Goal: Task Accomplishment & Management: Manage account settings

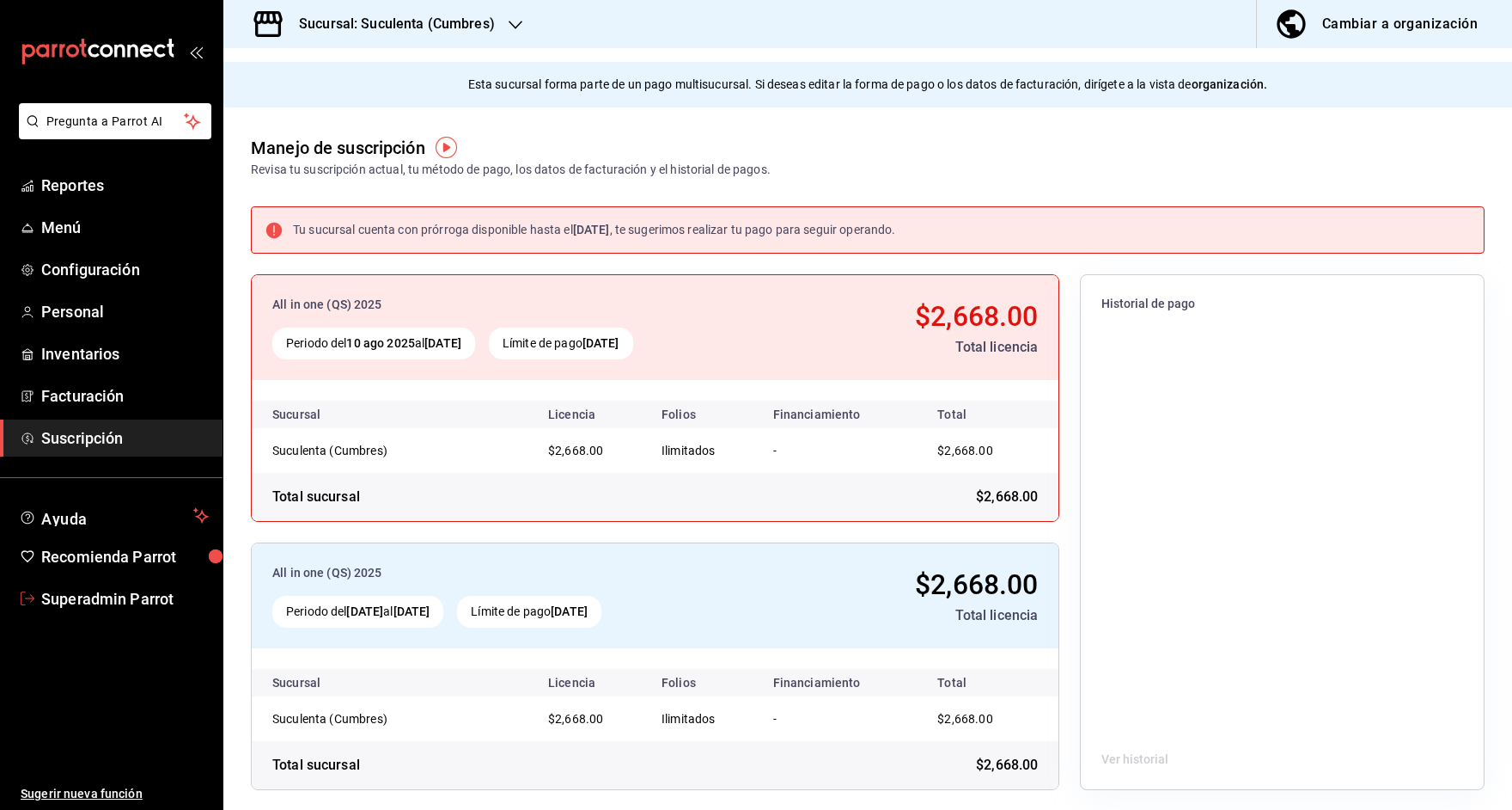
click at [112, 590] on span "Superadmin Parrot" at bounding box center [125, 599] width 168 height 23
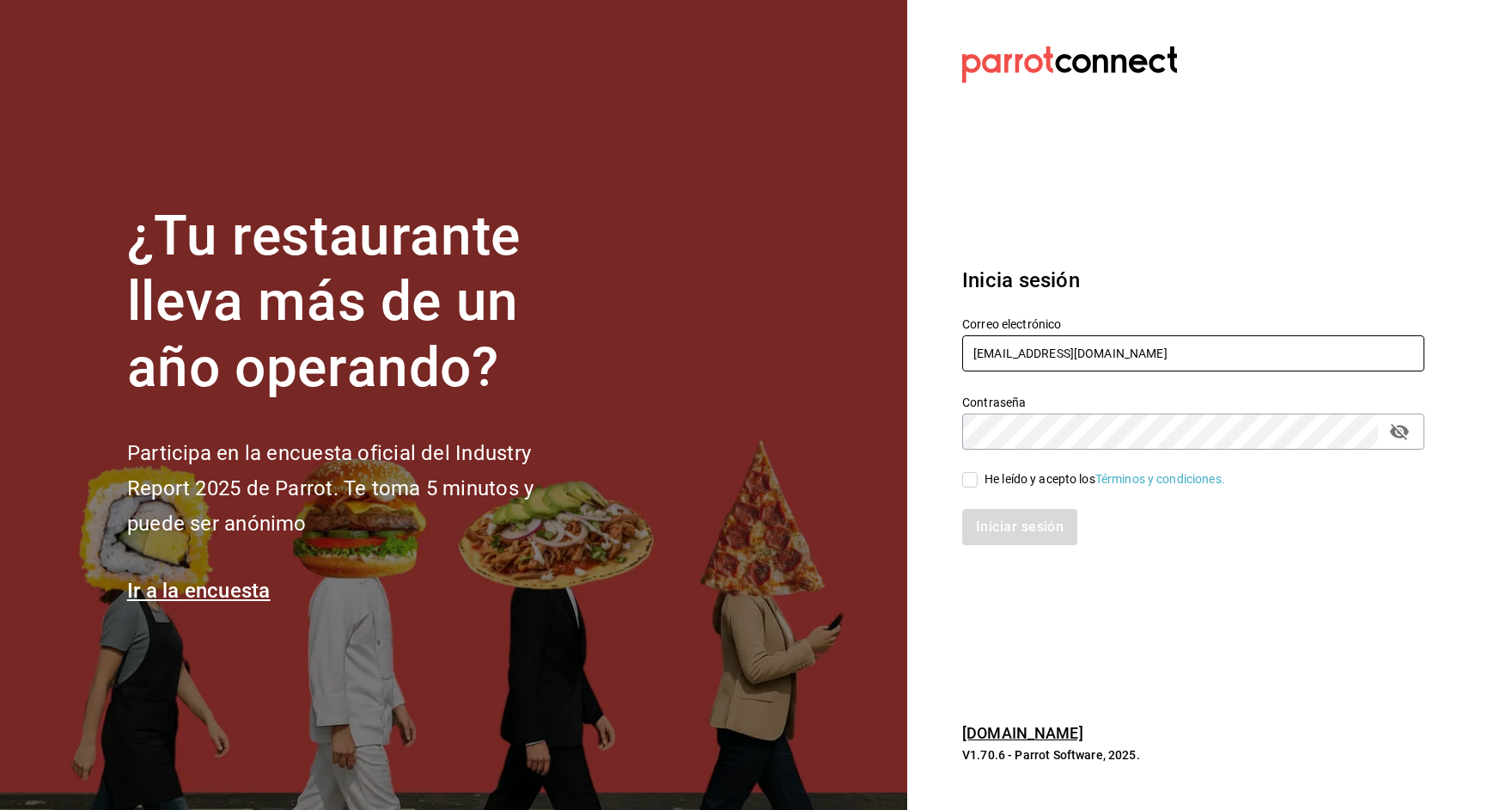
click at [1027, 346] on input "multiusuario@suculenta.com" at bounding box center [1193, 353] width 462 height 36
type input "m"
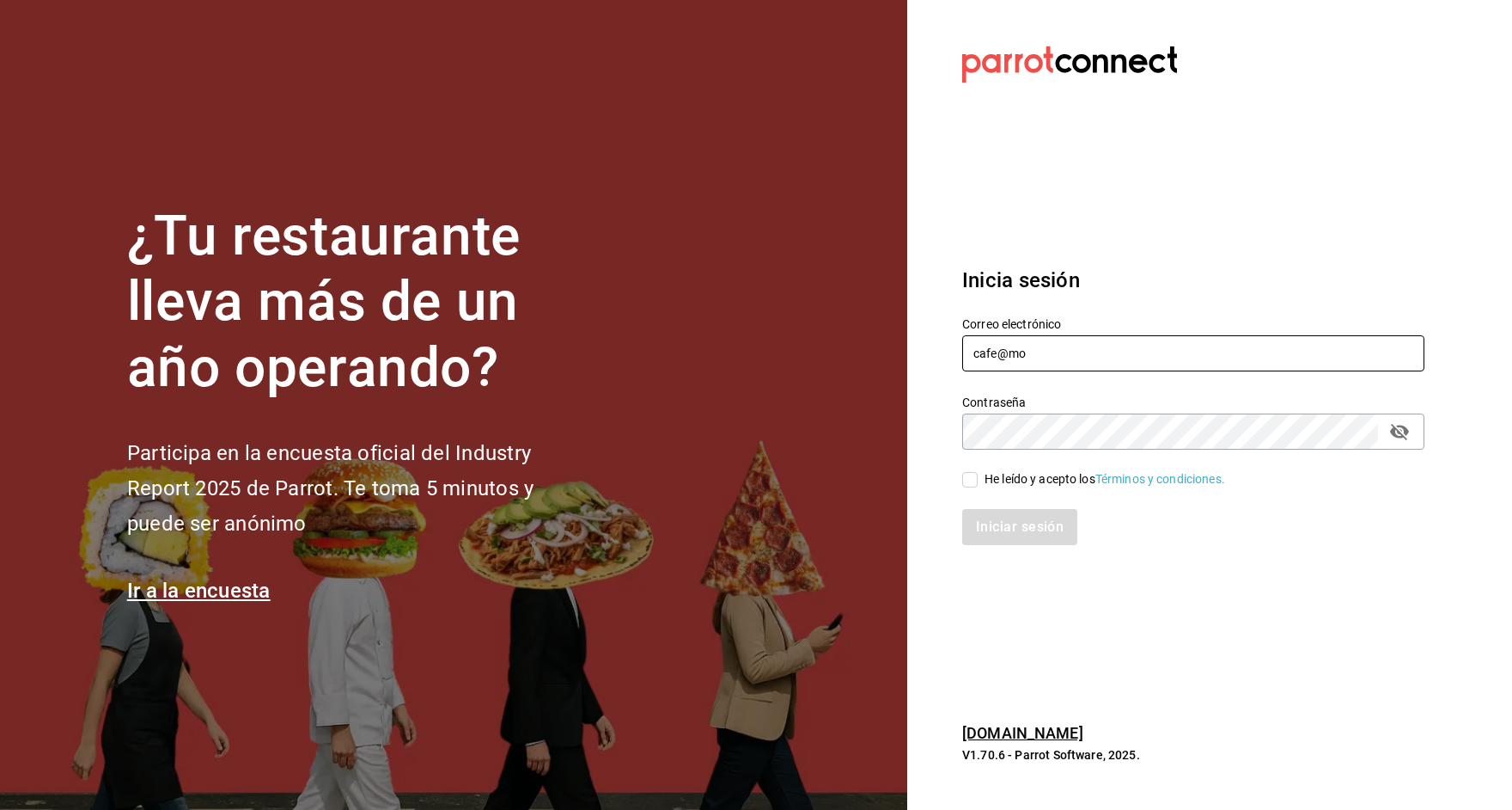
drag, startPoint x: 1075, startPoint y: 361, endPoint x: 879, endPoint y: 353, distance: 196.2
click at [949, 358] on div "Correo electrónico cafe@mo" at bounding box center [1182, 334] width 483 height 78
paste input "moretto@veracruz.com Parr0tConnec7"
click at [1185, 348] on input "cafemoretto@veracruz.com Parr0tConnec7" at bounding box center [1193, 353] width 462 height 36
click at [1186, 348] on input "cafemoretto@veracruz.com Parr0tConnec7" at bounding box center [1193, 353] width 462 height 36
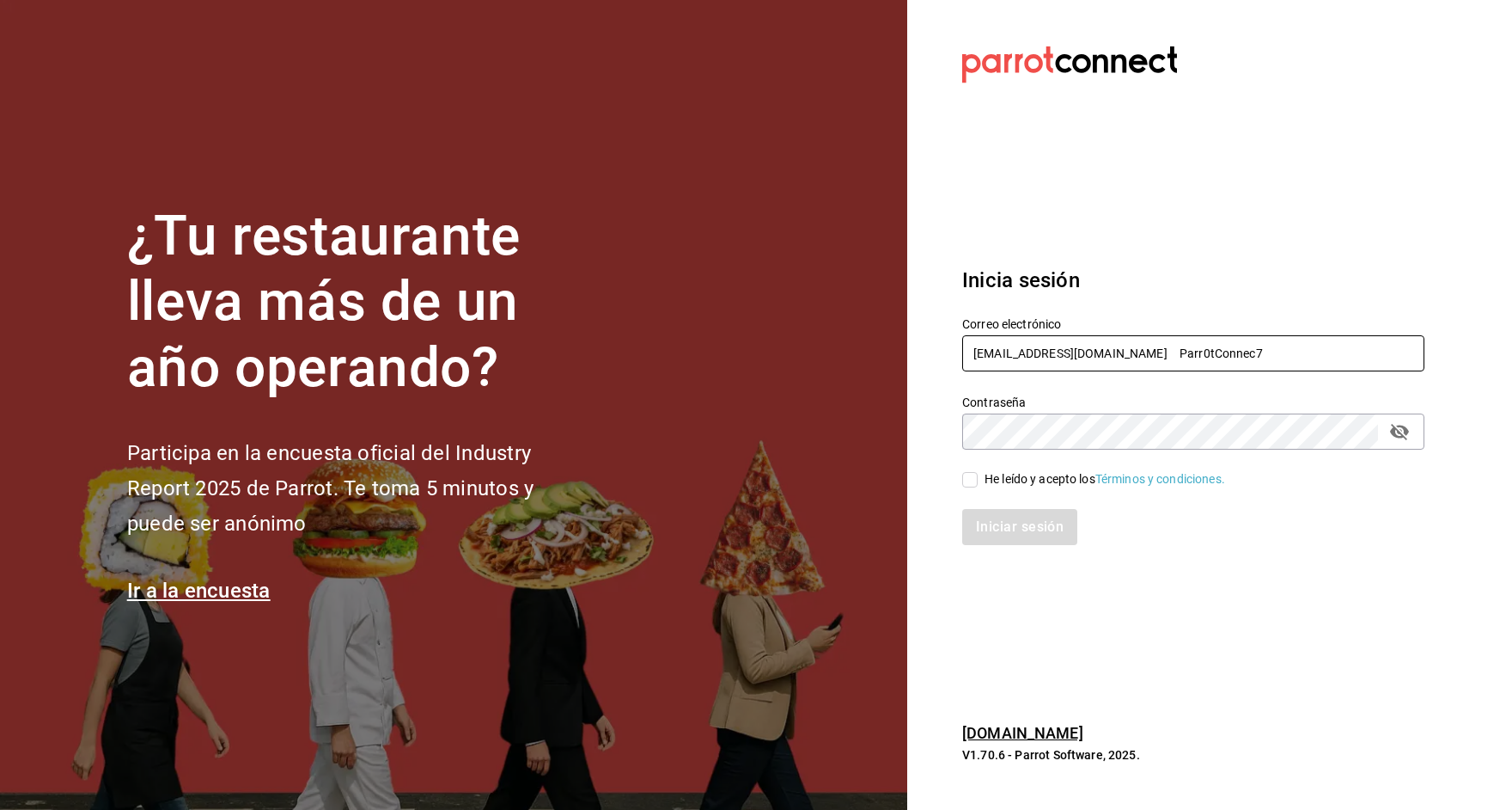
click at [1186, 348] on input "cafemoretto@veracruz.com Parr0tConnec7" at bounding box center [1193, 353] width 462 height 36
type input "cafemoretto@veracruz.com"
click at [1014, 483] on div "He leído y acepto los Términos y condiciones." at bounding box center [1104, 479] width 241 height 18
click at [978, 483] on input "He leído y acepto los Términos y condiciones." at bounding box center [969, 479] width 15 height 15
checkbox input "true"
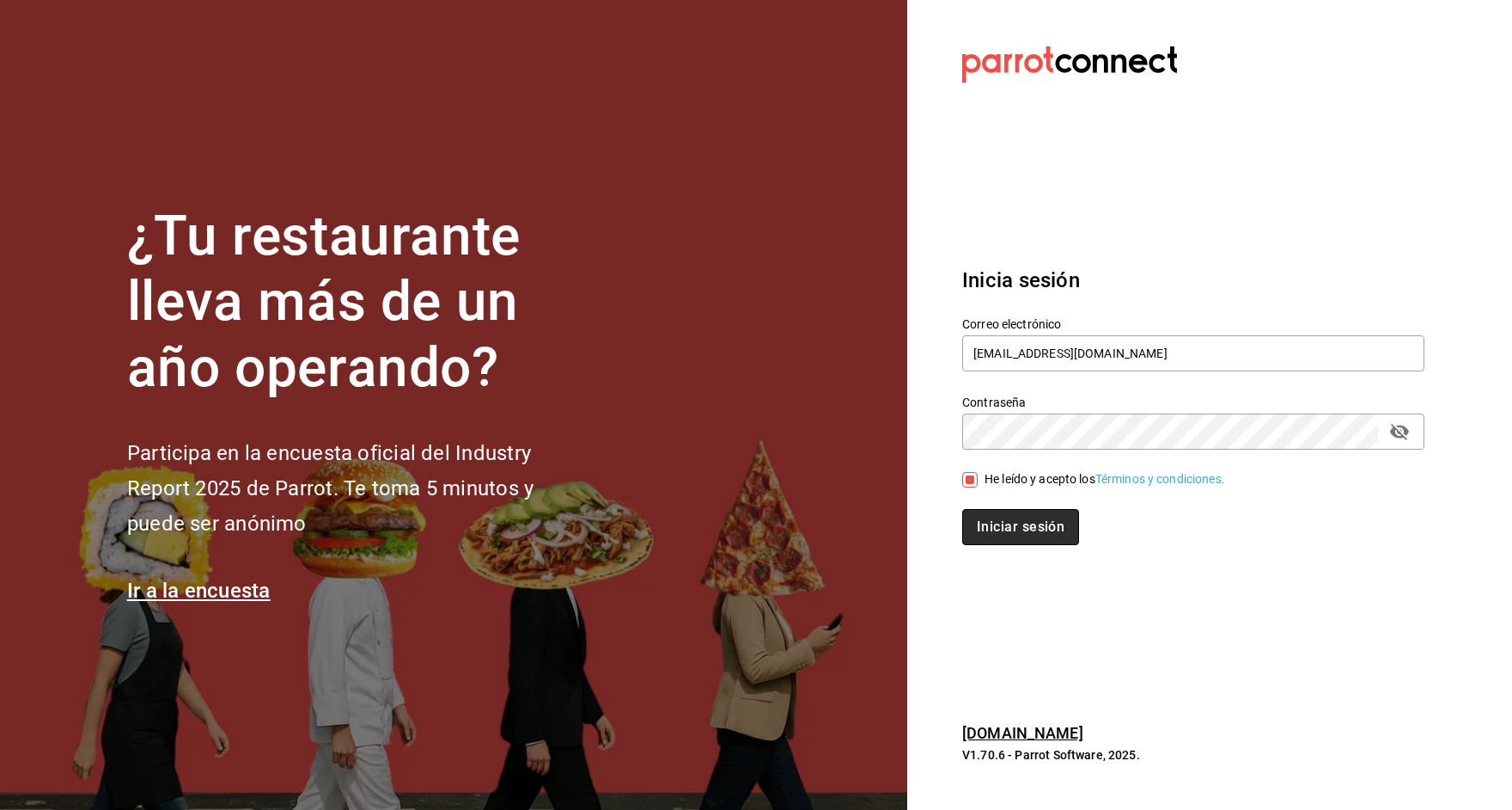
click at [1011, 526] on button "Iniciar sesión" at bounding box center [1020, 527] width 116 height 36
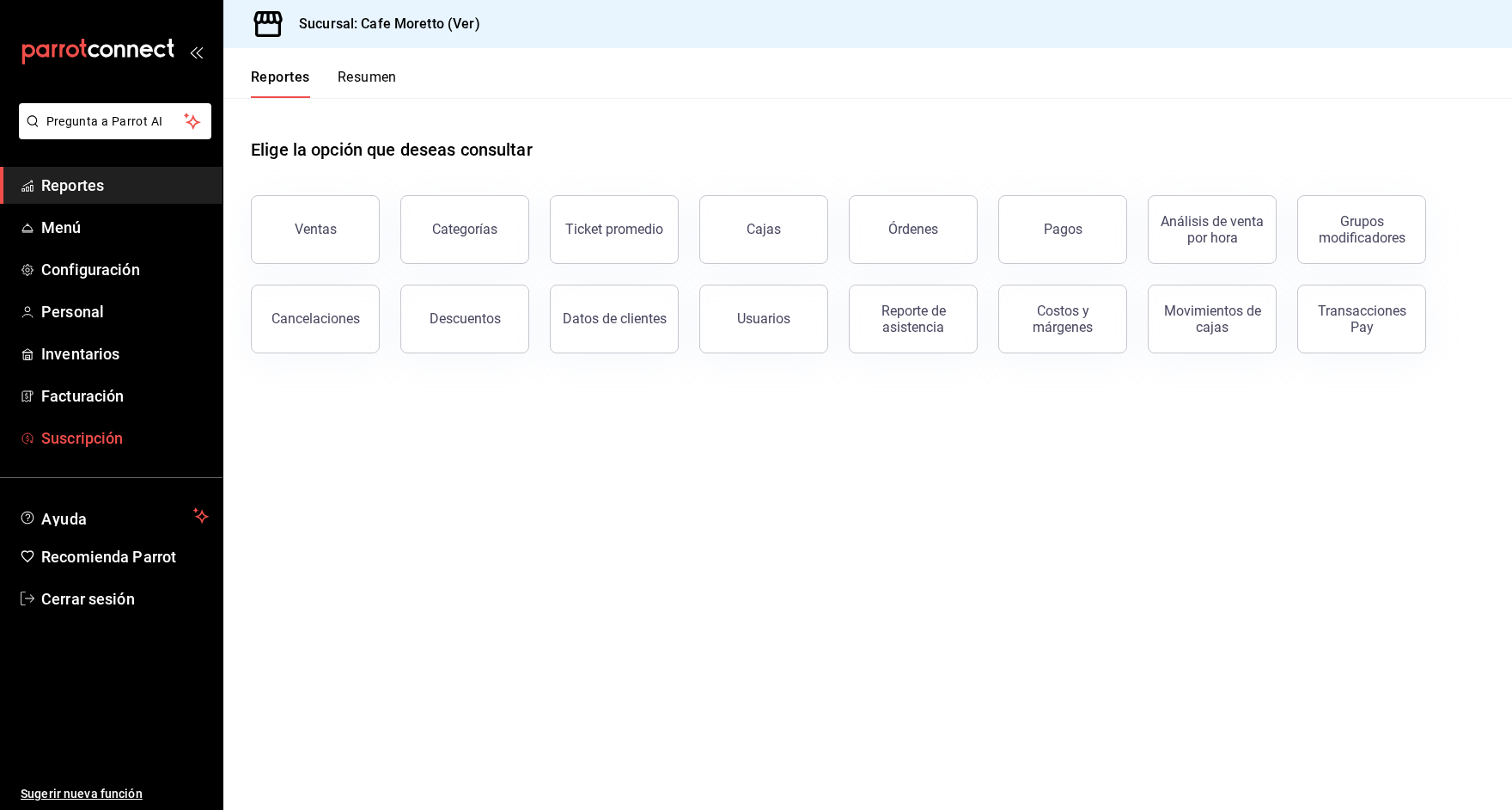
click at [95, 423] on link "Suscripción" at bounding box center [111, 437] width 222 height 37
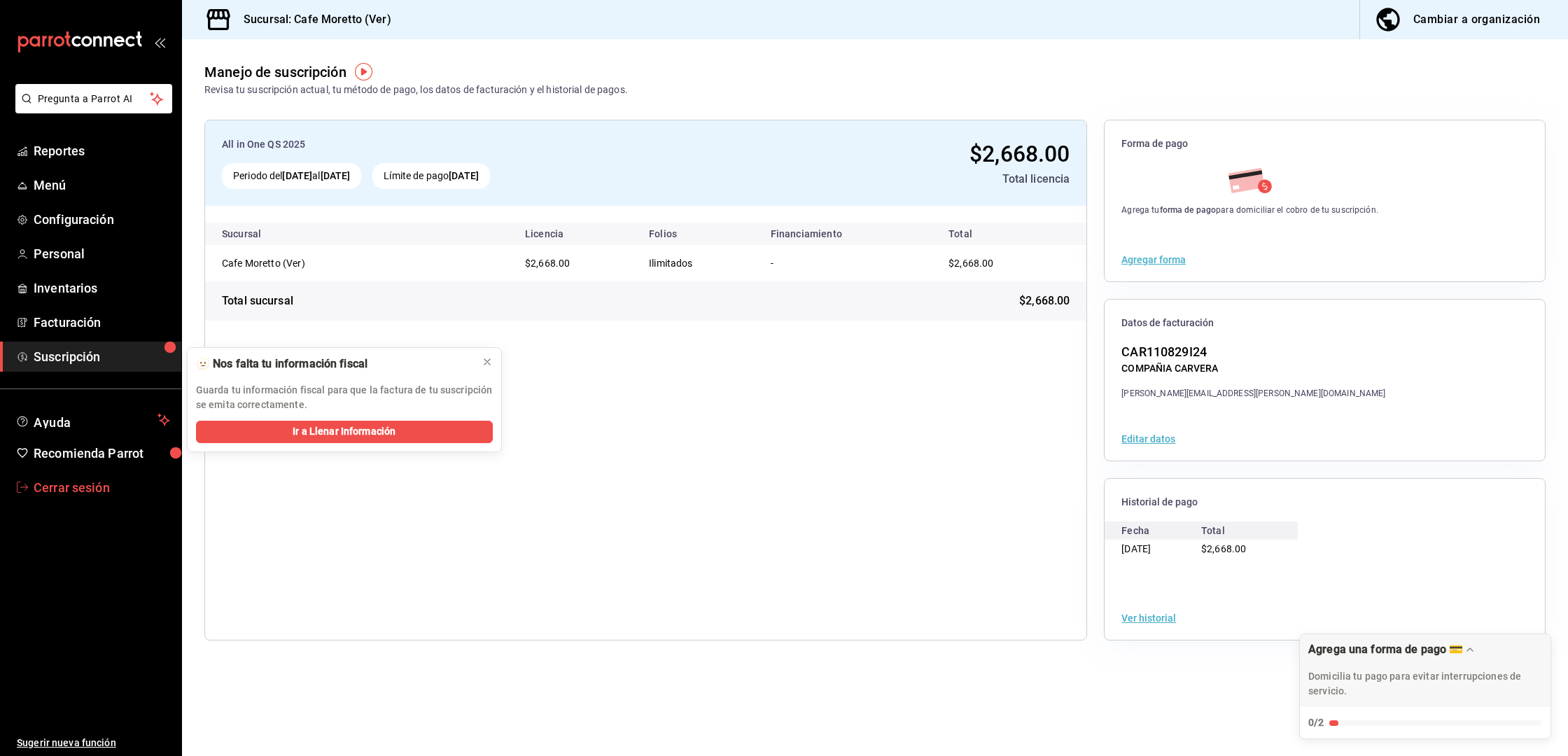
click at [78, 478] on span "Cerrar sesión" at bounding box center [101, 487] width 136 height 19
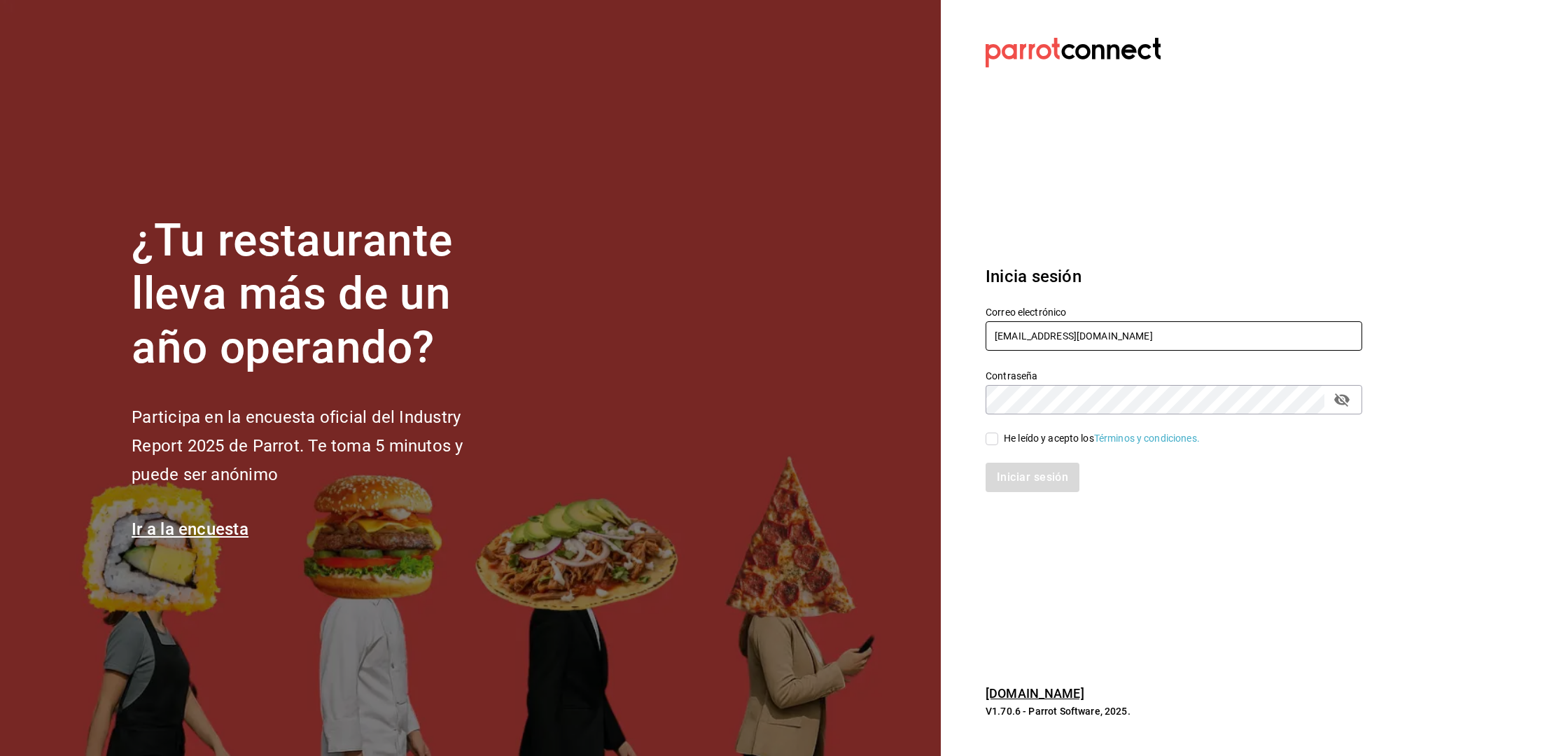
click at [1024, 342] on input "cafemoretto@veracruz.com" at bounding box center [1174, 336] width 376 height 29
click at [1022, 342] on input "cafemoretto@veracruz.com" at bounding box center [1174, 336] width 376 height 29
click at [1021, 342] on input "cafemoretto@veracruz.com" at bounding box center [1174, 336] width 376 height 29
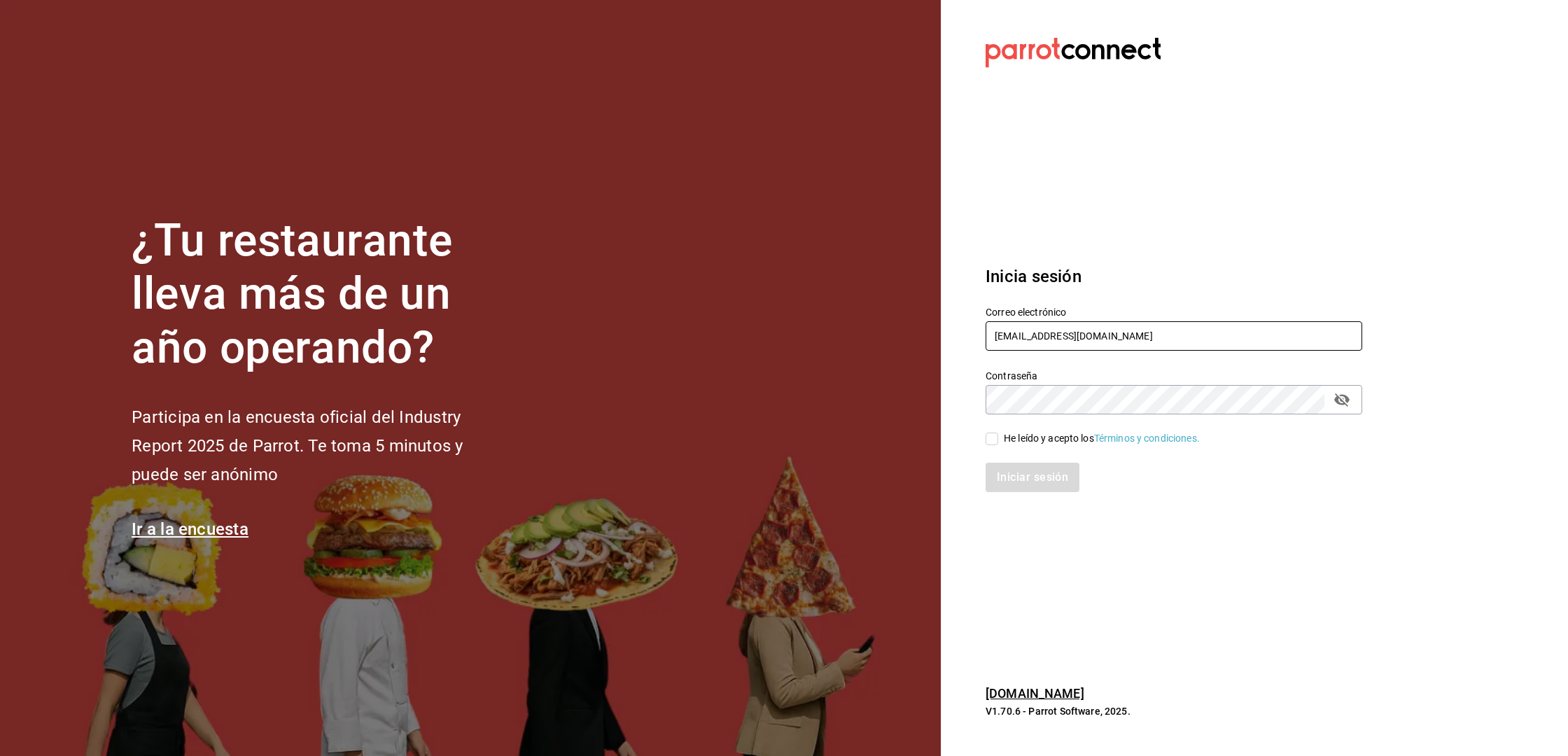
click at [1021, 342] on input "cafemoretto@veracruz.com" at bounding box center [1174, 336] width 376 height 29
type input "motin@cdmx.com"
click at [1030, 447] on div "Iniciar sesión" at bounding box center [1165, 468] width 393 height 46
click at [1028, 442] on div "He leído y acepto los Términos y condiciones." at bounding box center [1102, 439] width 196 height 15
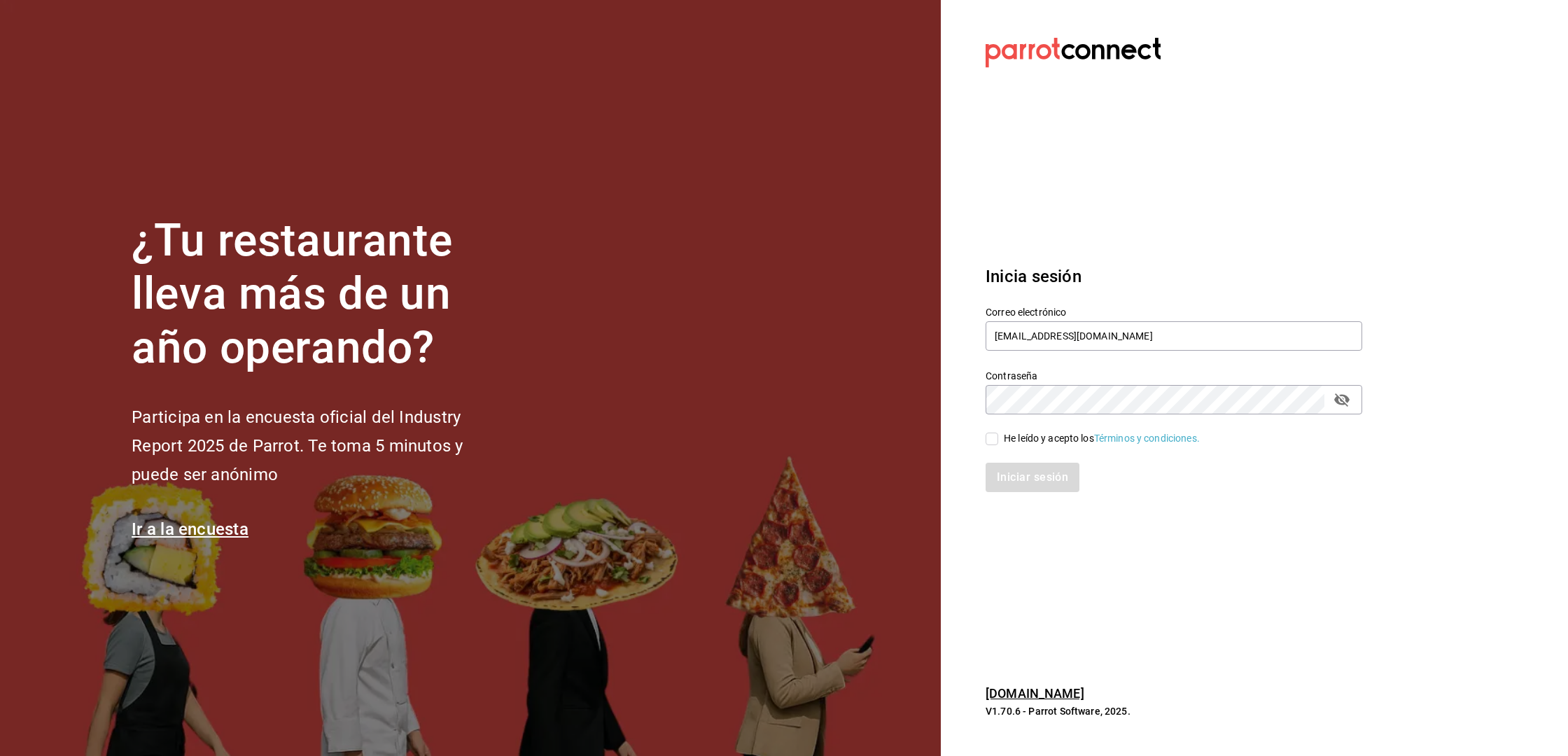
click at [998, 442] on input "He leído y acepto los Términos y condiciones." at bounding box center [992, 439] width 12 height 12
checkbox input "true"
click at [1028, 472] on button "Iniciar sesión" at bounding box center [1033, 477] width 95 height 29
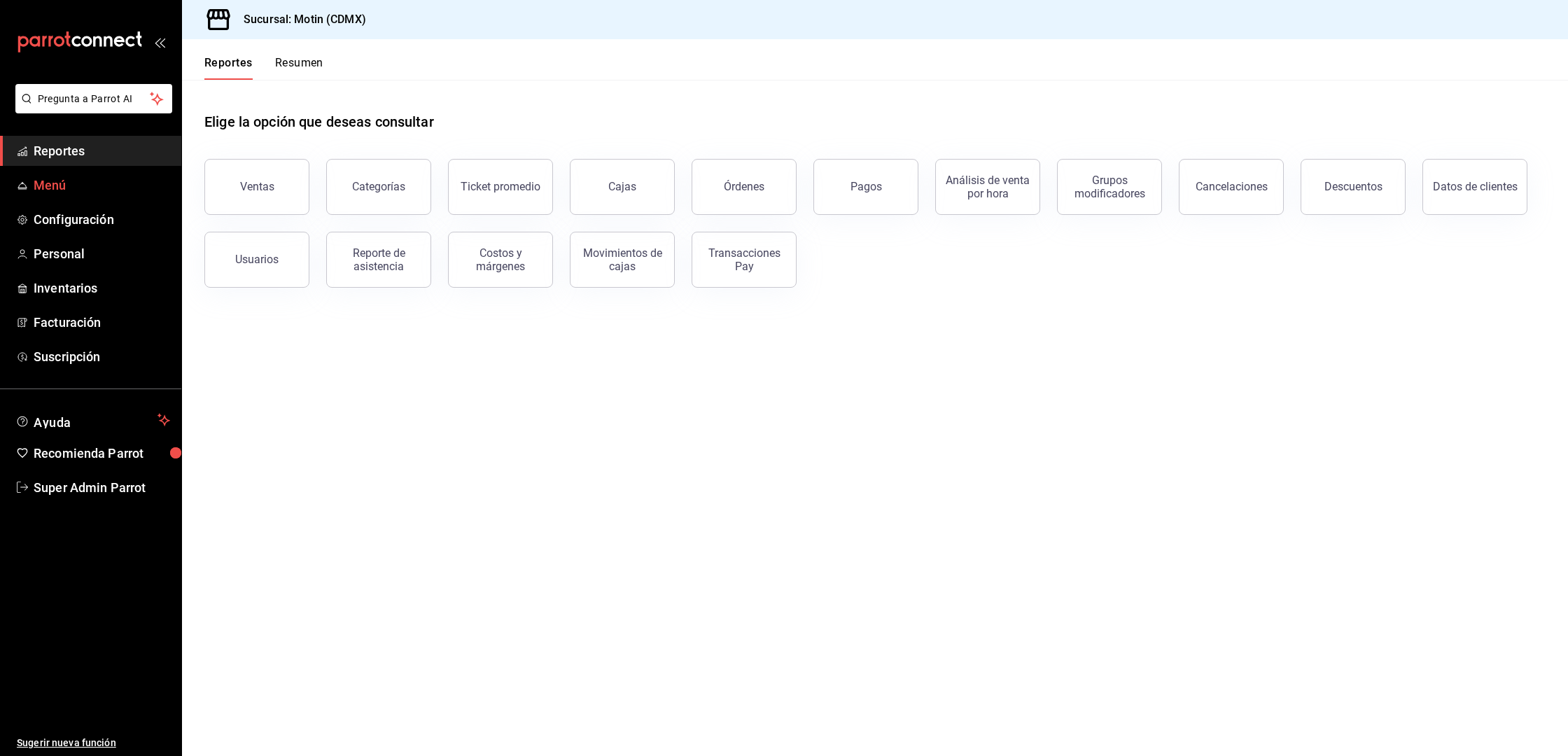
click at [56, 182] on span "Menú" at bounding box center [101, 185] width 136 height 19
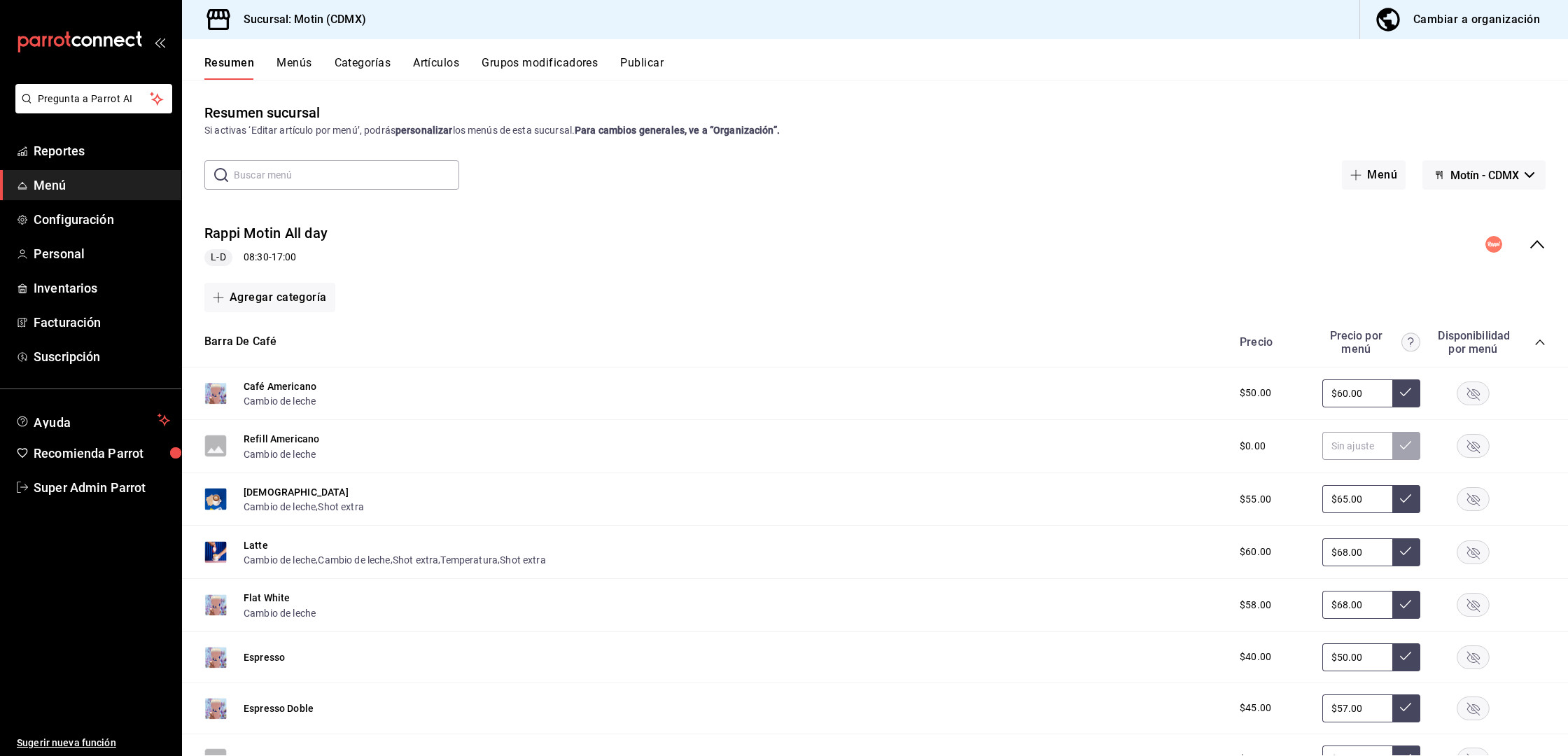
click at [1470, 22] on div "Cambiar a organización" at bounding box center [1477, 19] width 127 height 20
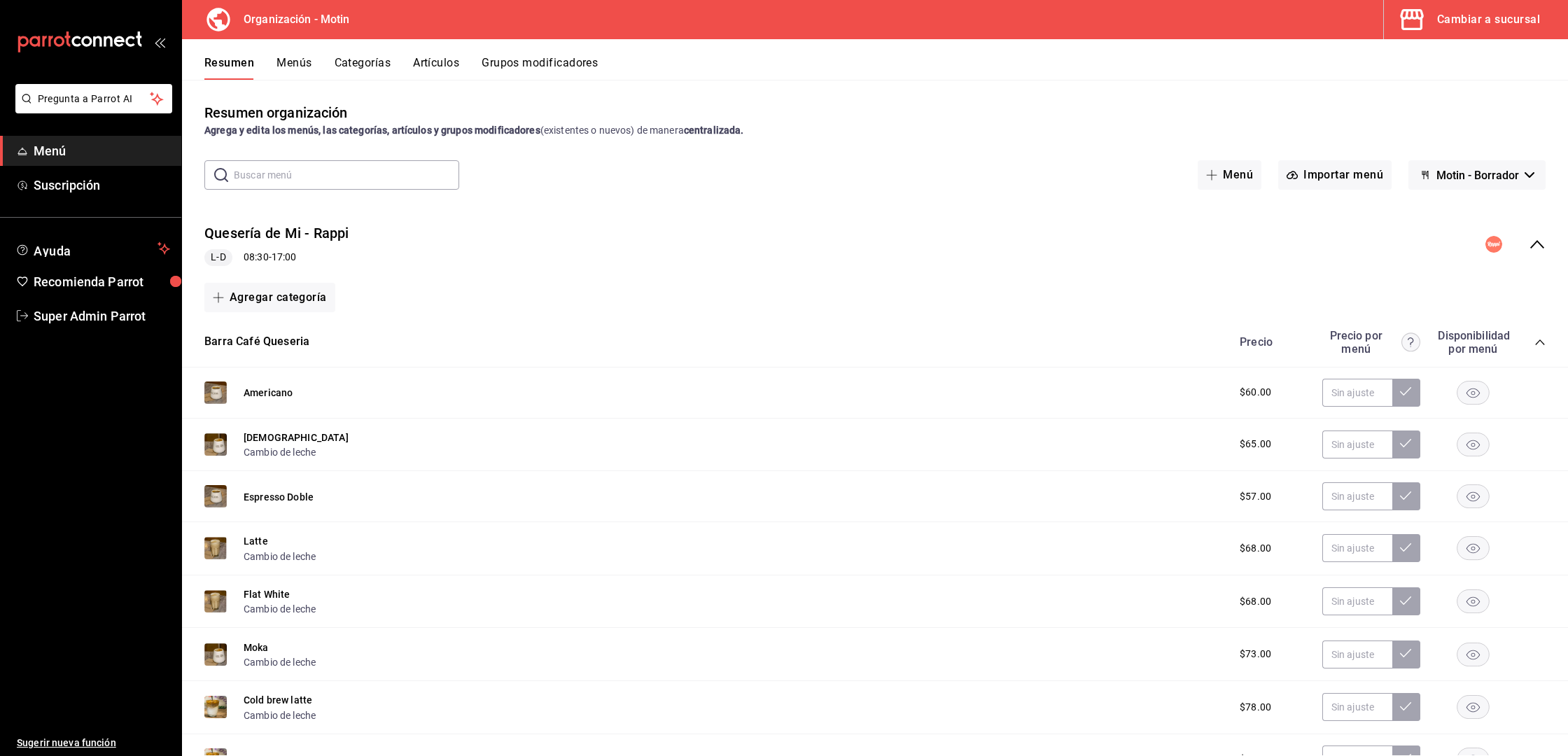
click at [1513, 250] on div "collapse-menu-row" at bounding box center [1515, 244] width 60 height 17
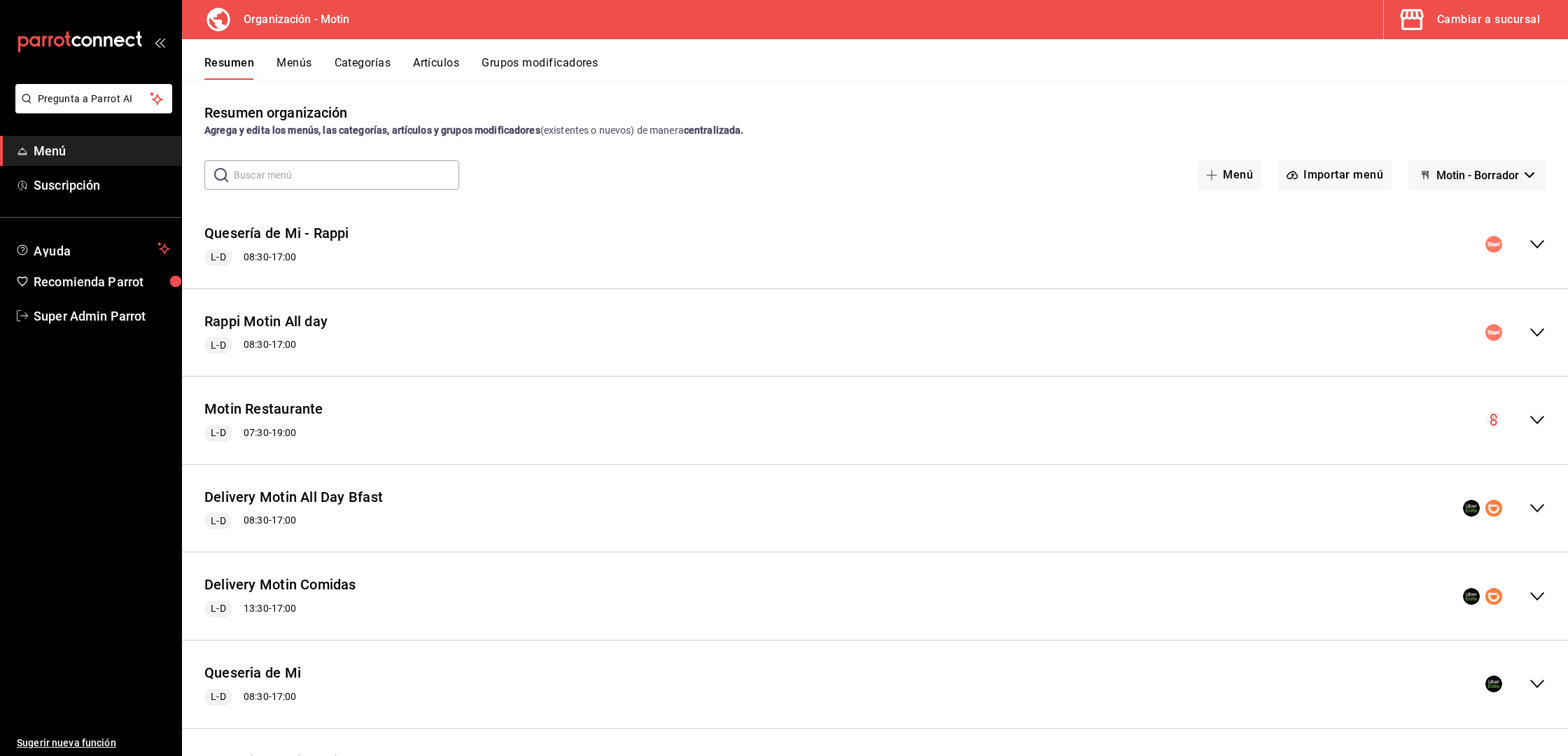
scroll to position [90, 0]
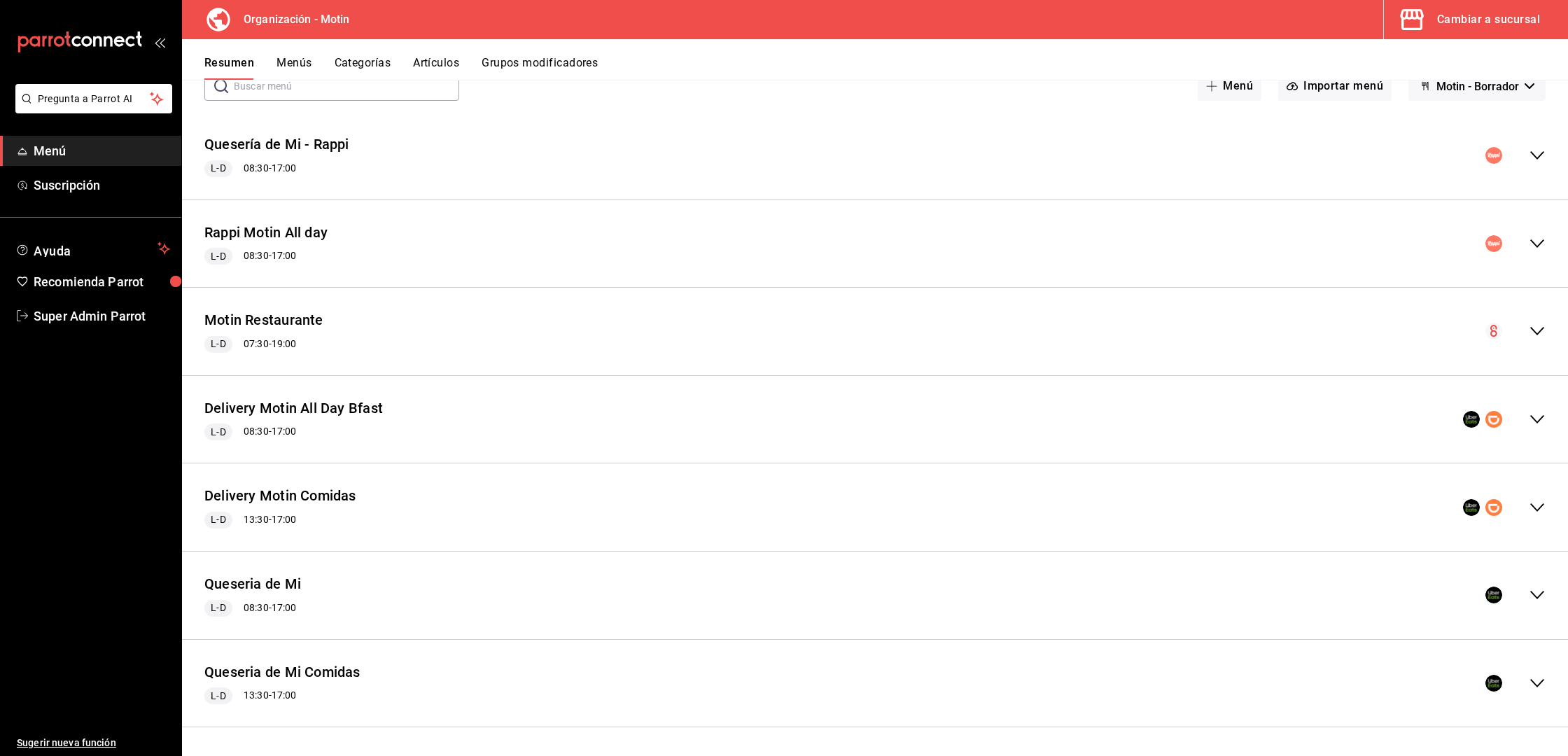
click at [1445, 36] on button "Cambiar a sucursal" at bounding box center [1469, 20] width 173 height 39
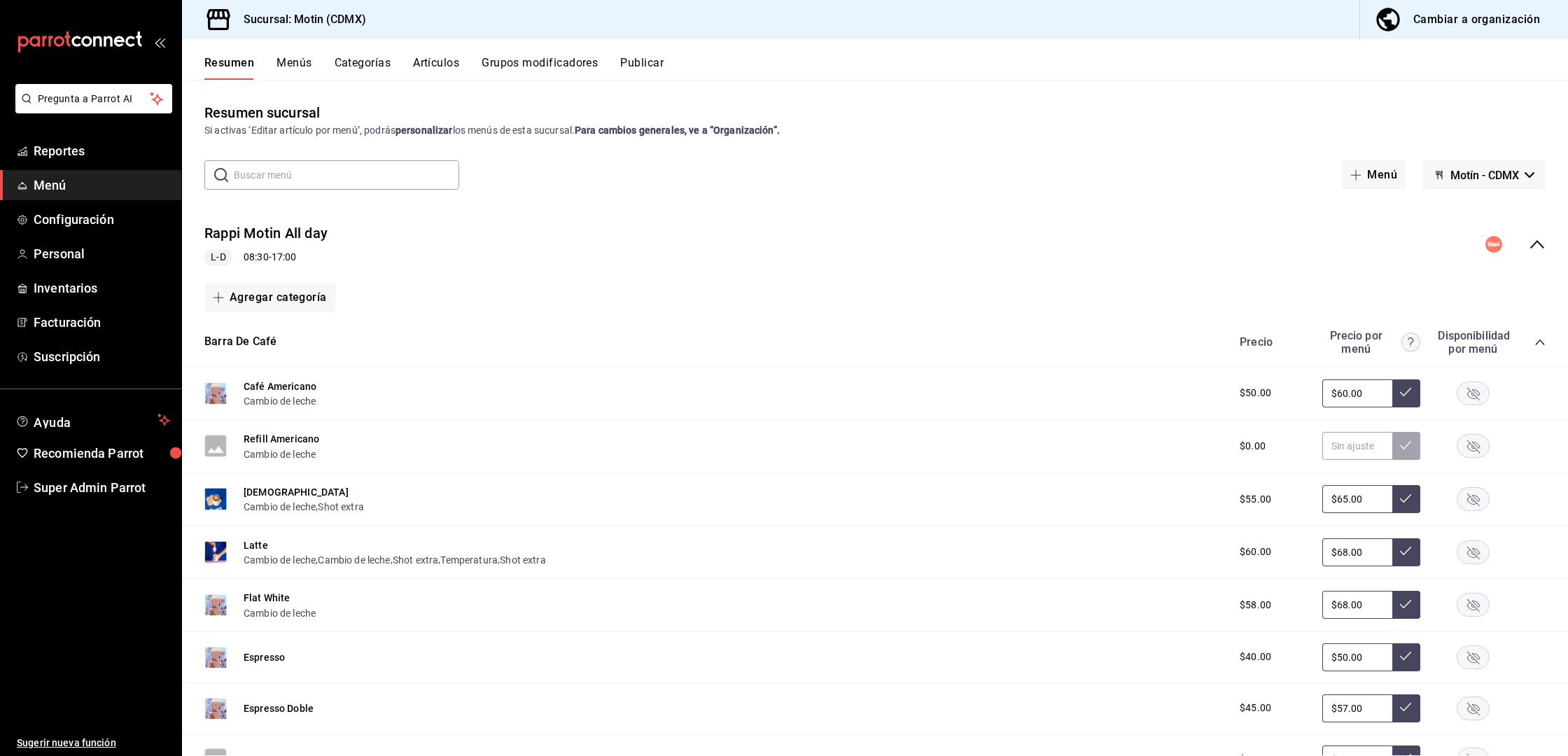
click at [1530, 244] on icon "collapse-menu-row" at bounding box center [1537, 244] width 14 height 9
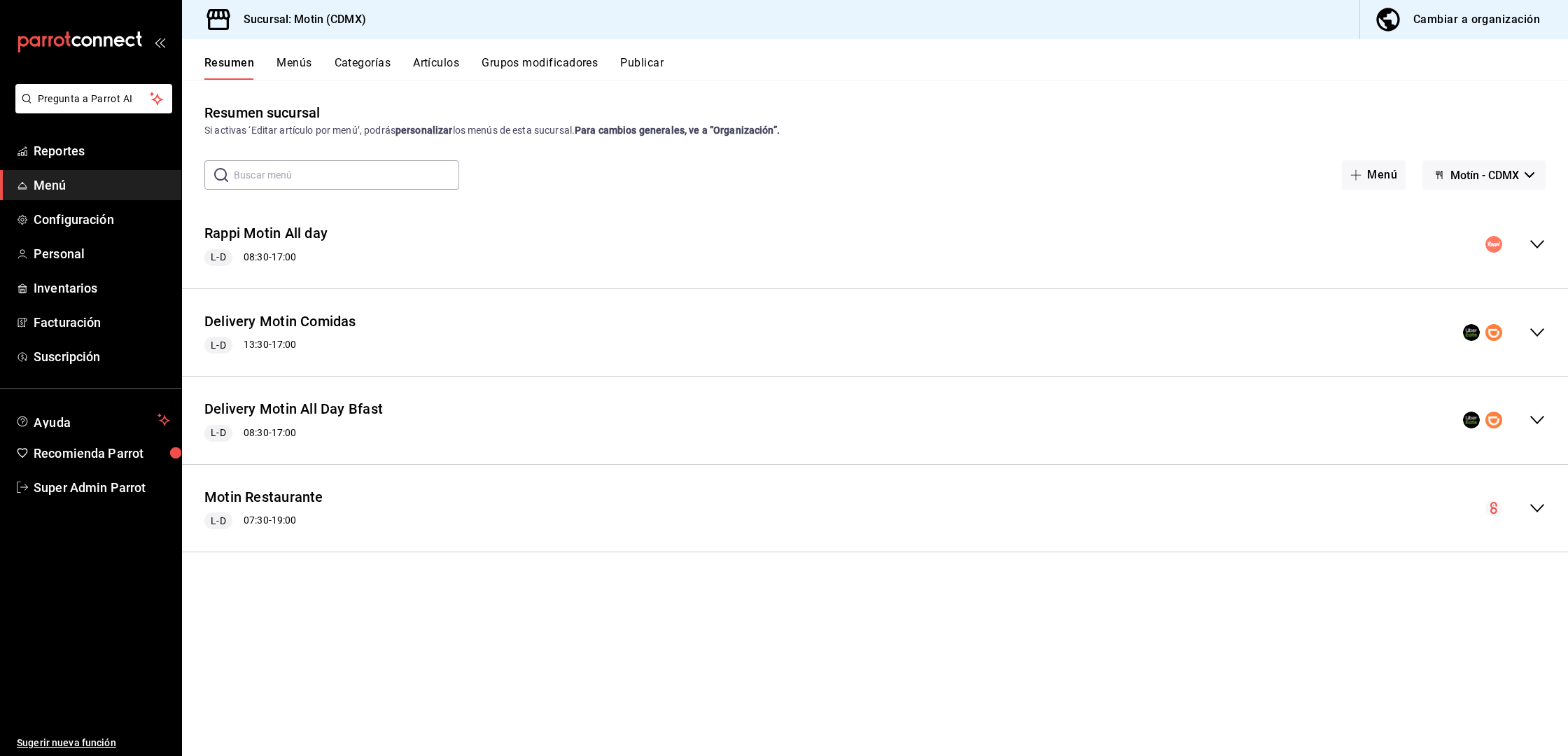
click at [641, 72] on button "Publicar" at bounding box center [641, 68] width 43 height 24
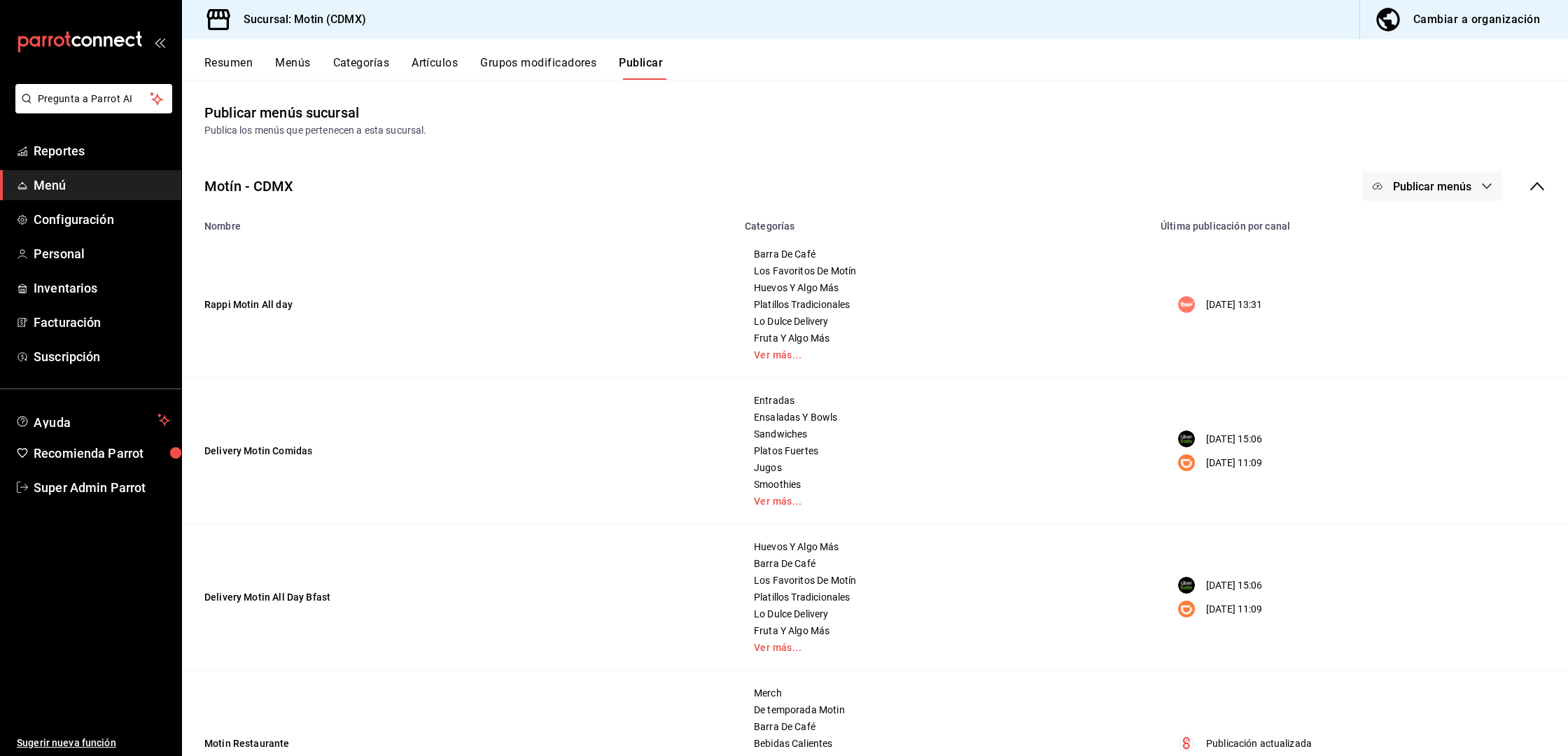
click at [1413, 195] on button "Publicar menús" at bounding box center [1432, 186] width 140 height 29
click at [1383, 233] on img at bounding box center [1377, 231] width 23 height 23
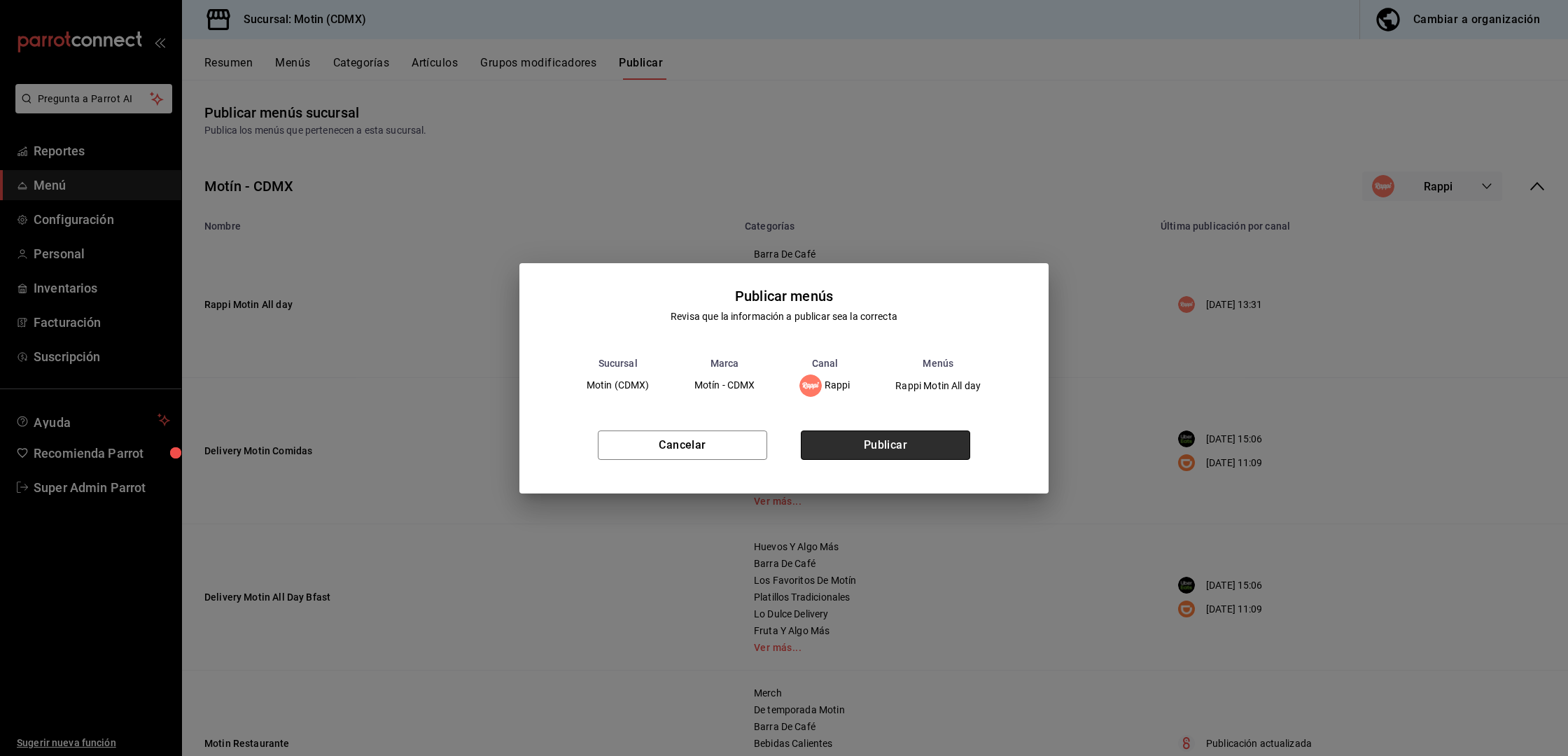
click at [865, 437] on button "Publicar" at bounding box center [885, 445] width 169 height 29
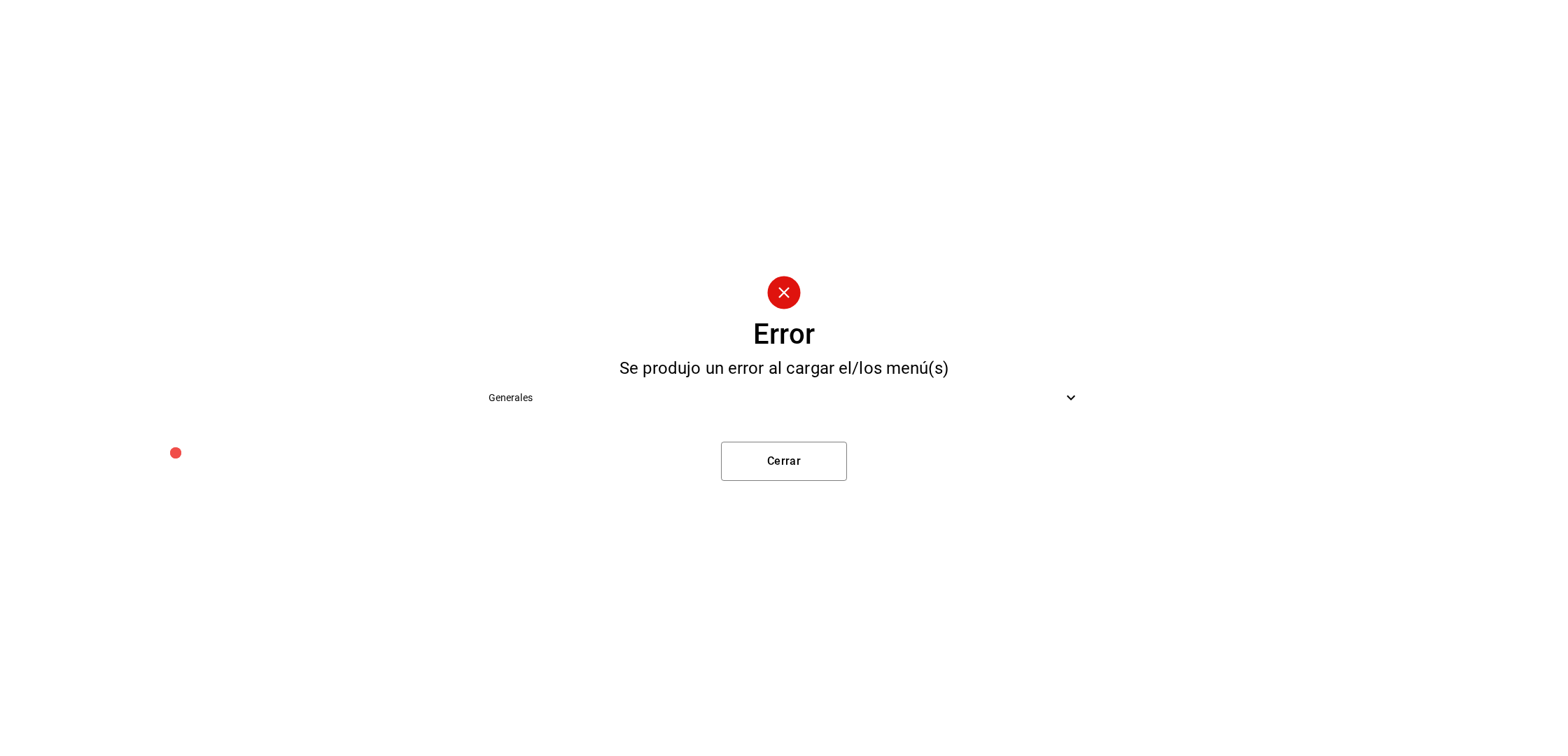
click at [758, 387] on div "Generales" at bounding box center [784, 398] width 614 height 31
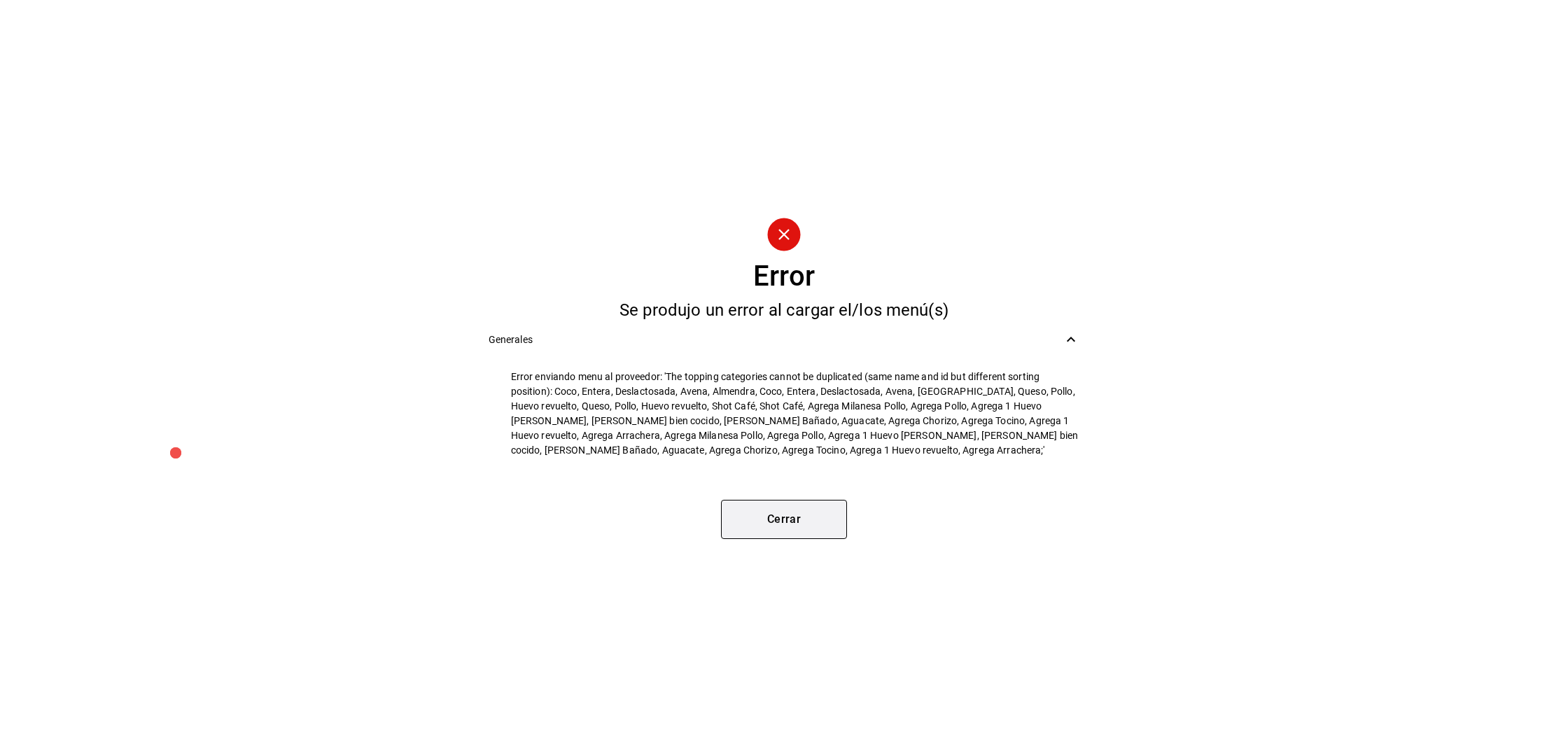
click at [773, 510] on button "Cerrar" at bounding box center [784, 520] width 126 height 39
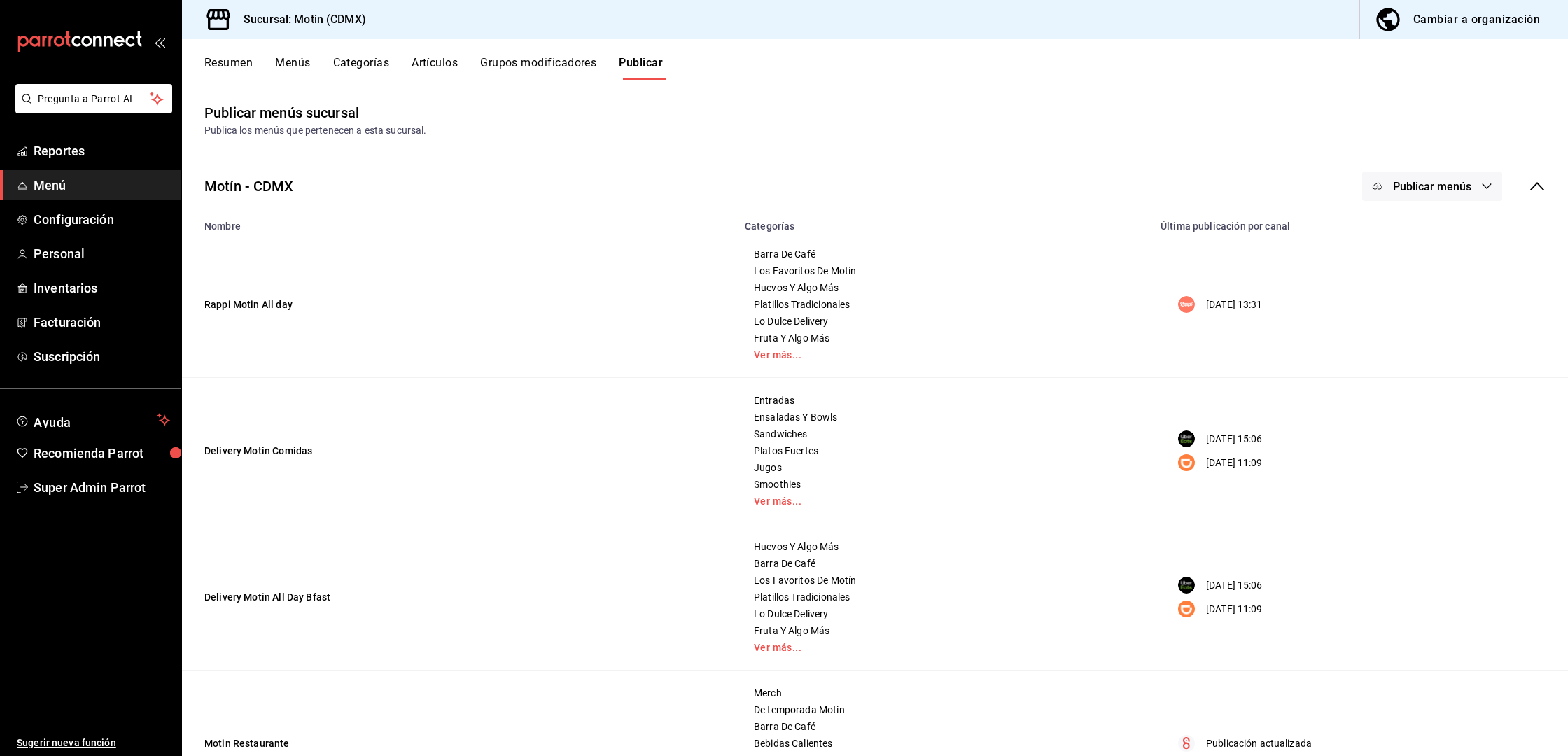
click at [531, 48] on div "Resumen Menús Categorías Artículos Grupos modificadores Publicar" at bounding box center [874, 60] width 1386 height 41
click at [507, 52] on div "Resumen Menús Categorías Artículos Grupos modificadores Publicar" at bounding box center [874, 60] width 1386 height 41
click at [514, 80] on main "Publicar menús sucursal Publica los menús que pertenecen a esta sucursal. Motín…" at bounding box center [874, 496] width 1386 height 834
click at [517, 75] on button "Grupos modificadores" at bounding box center [538, 68] width 116 height 24
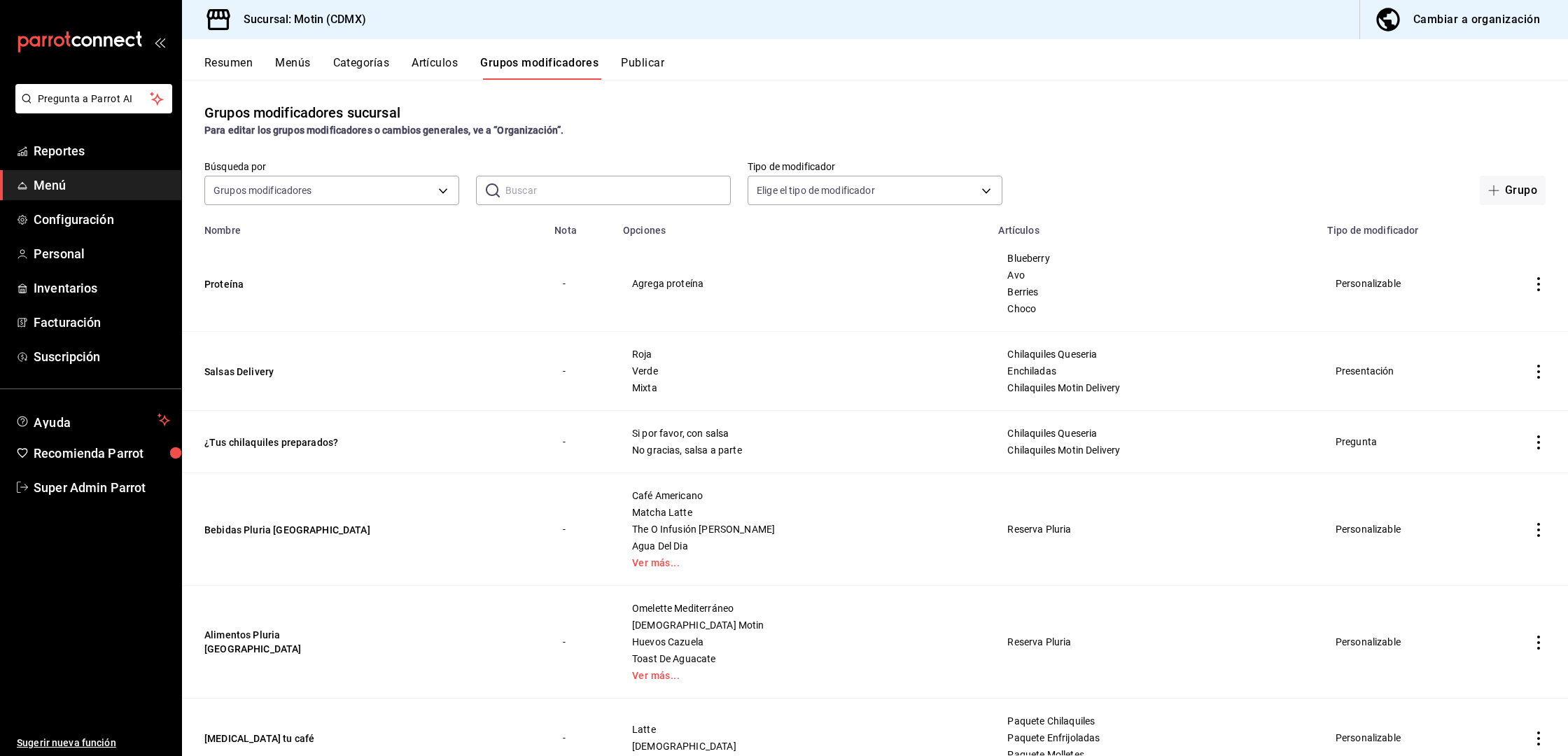
click at [635, 73] on button "Publicar" at bounding box center [642, 68] width 43 height 24
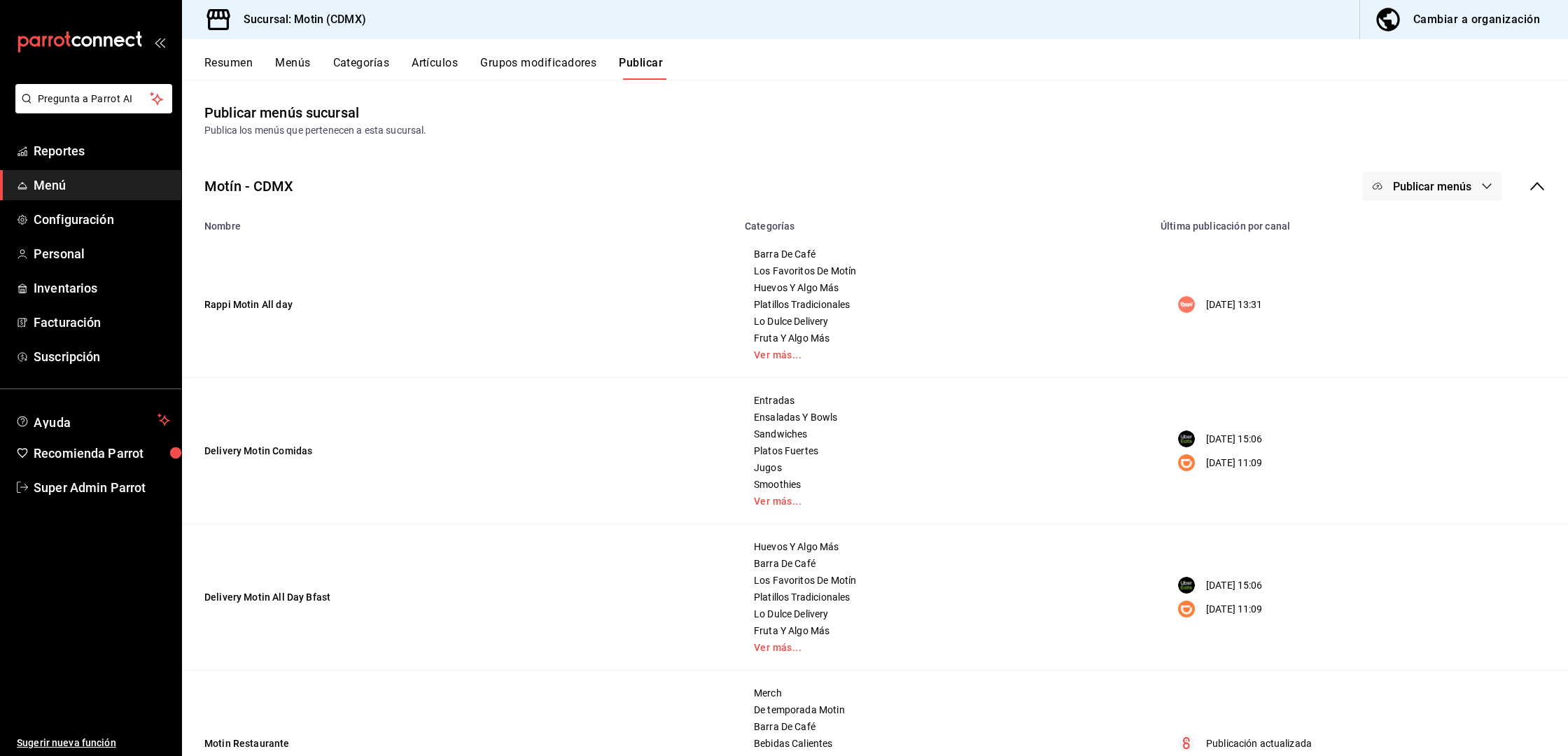
click at [1451, 181] on span "Publicar menús" at bounding box center [1432, 187] width 78 height 13
click at [1412, 228] on span "Rappi" at bounding box center [1439, 232] width 67 height 15
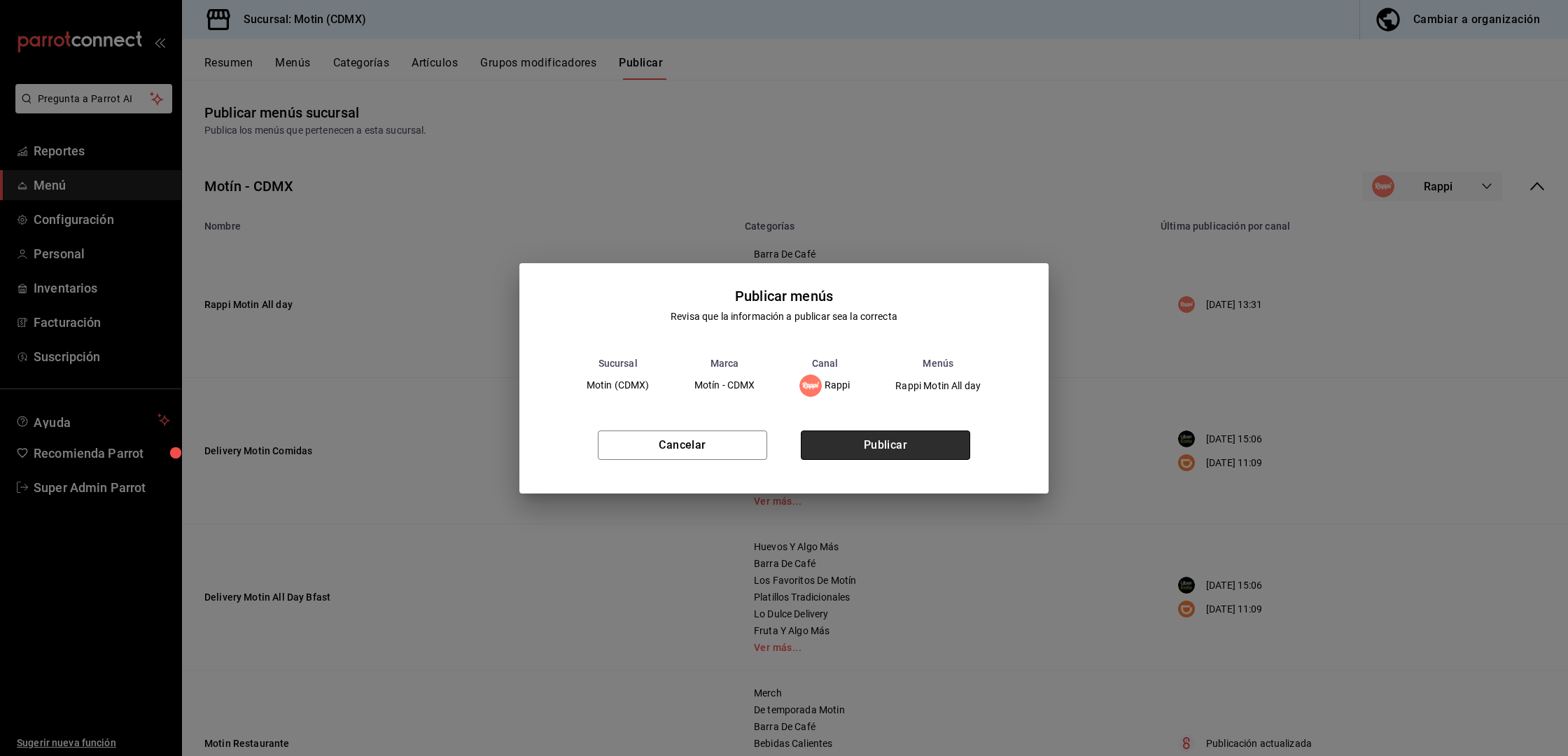
click at [890, 438] on button "Publicar" at bounding box center [885, 445] width 169 height 29
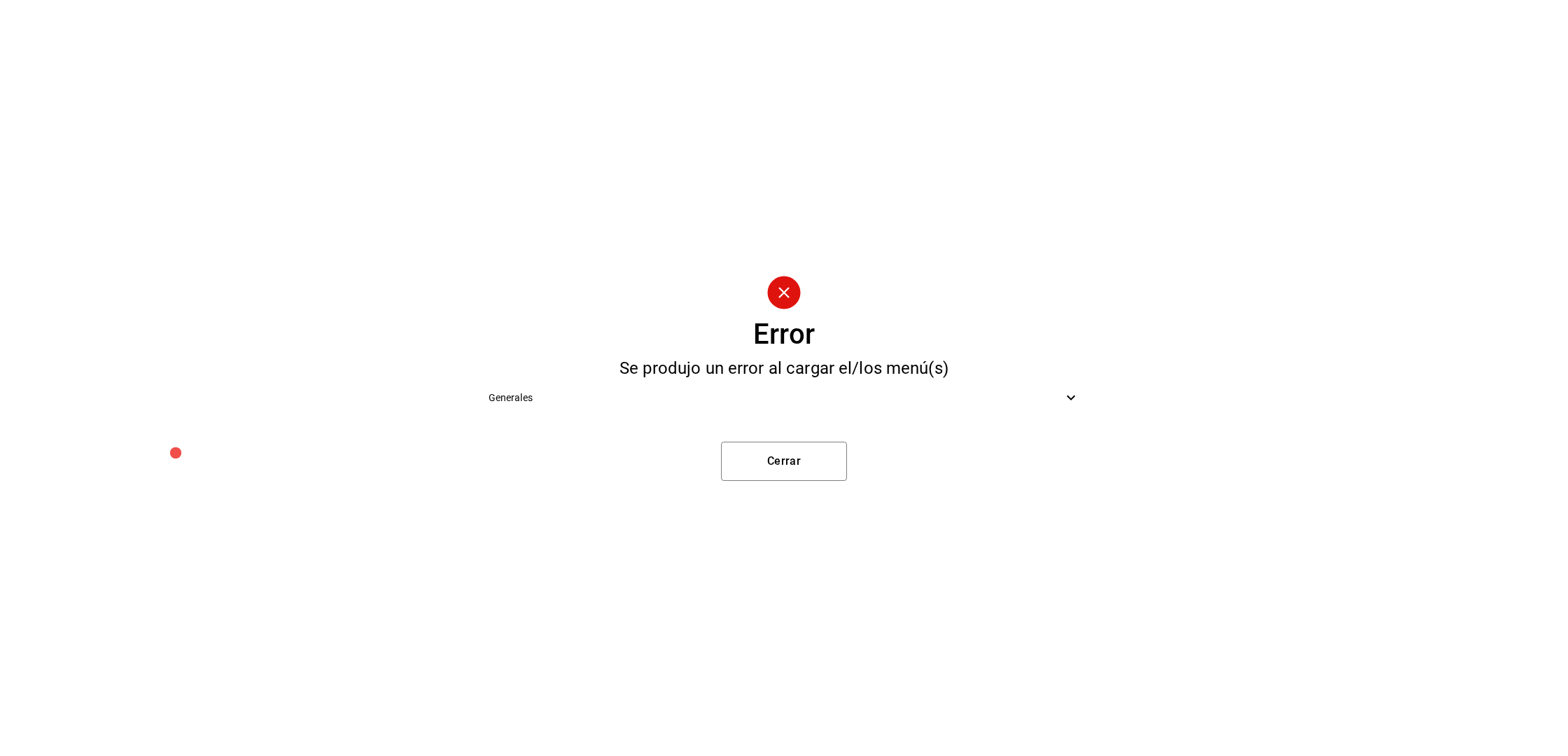
click at [715, 390] on span "Generales" at bounding box center [776, 398] width 575 height 15
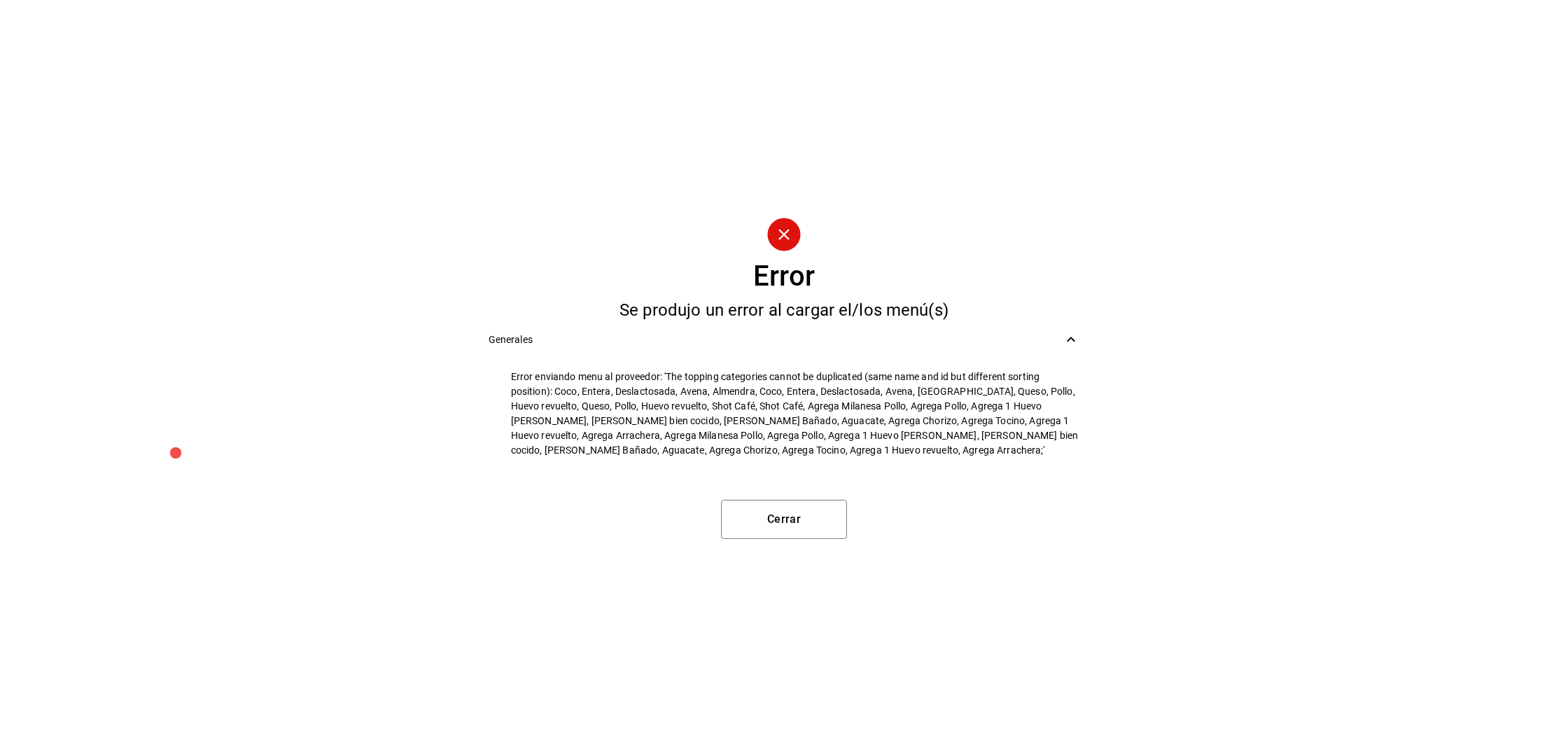
click at [557, 389] on span "Error enviando menu al proveedor: 'The topping categories cannot be duplicated …" at bounding box center [795, 413] width 569 height 88
drag, startPoint x: 759, startPoint y: 391, endPoint x: 555, endPoint y: 393, distance: 204.0
click at [555, 393] on span "Error enviando menu al proveedor: 'The topping categories cannot be duplicated …" at bounding box center [795, 413] width 569 height 88
click at [1069, 336] on icon at bounding box center [1070, 339] width 17 height 17
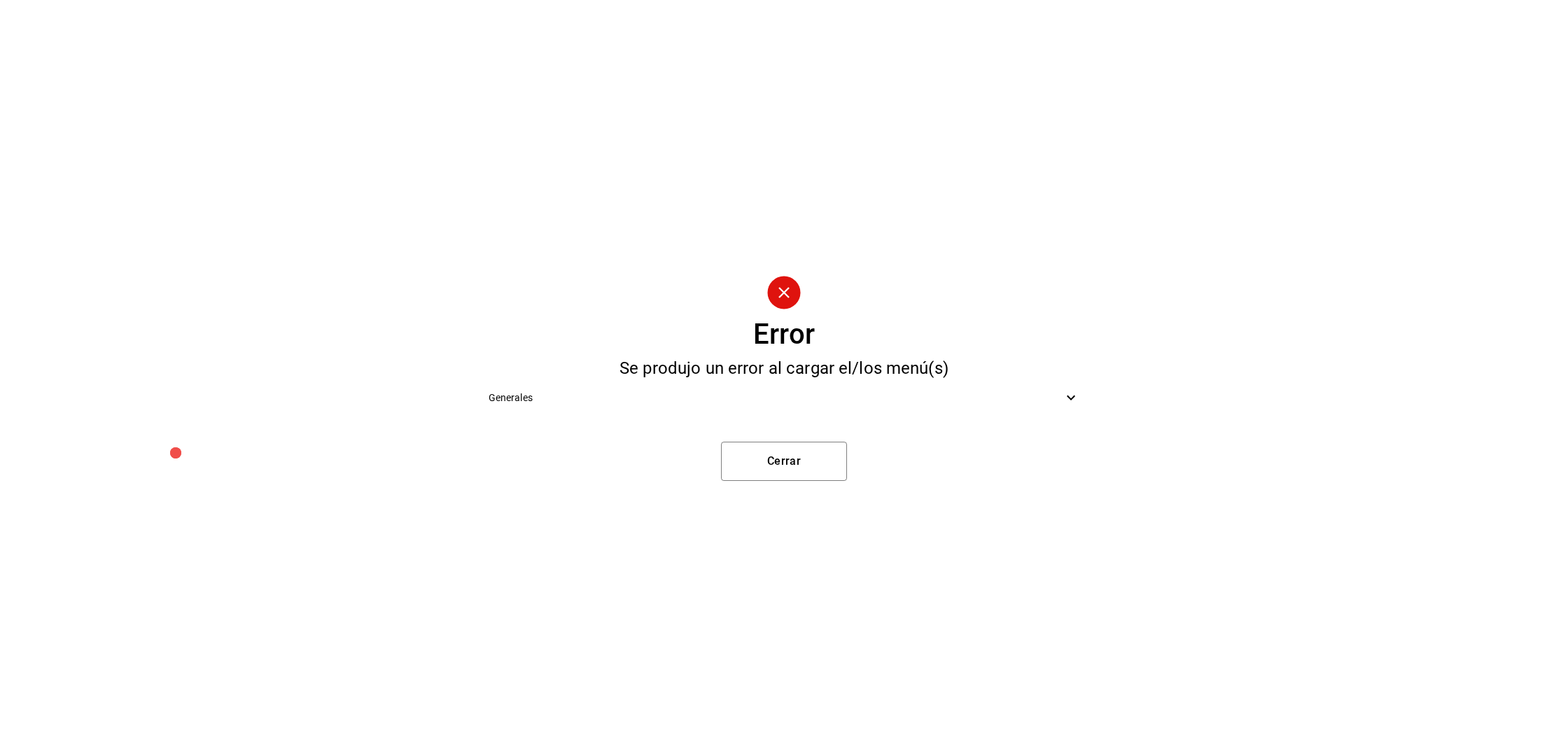
click at [1038, 371] on div "Se produjo un error al cargar el/los menú(s)" at bounding box center [784, 368] width 614 height 17
click at [844, 445] on button "Cerrar" at bounding box center [784, 461] width 126 height 39
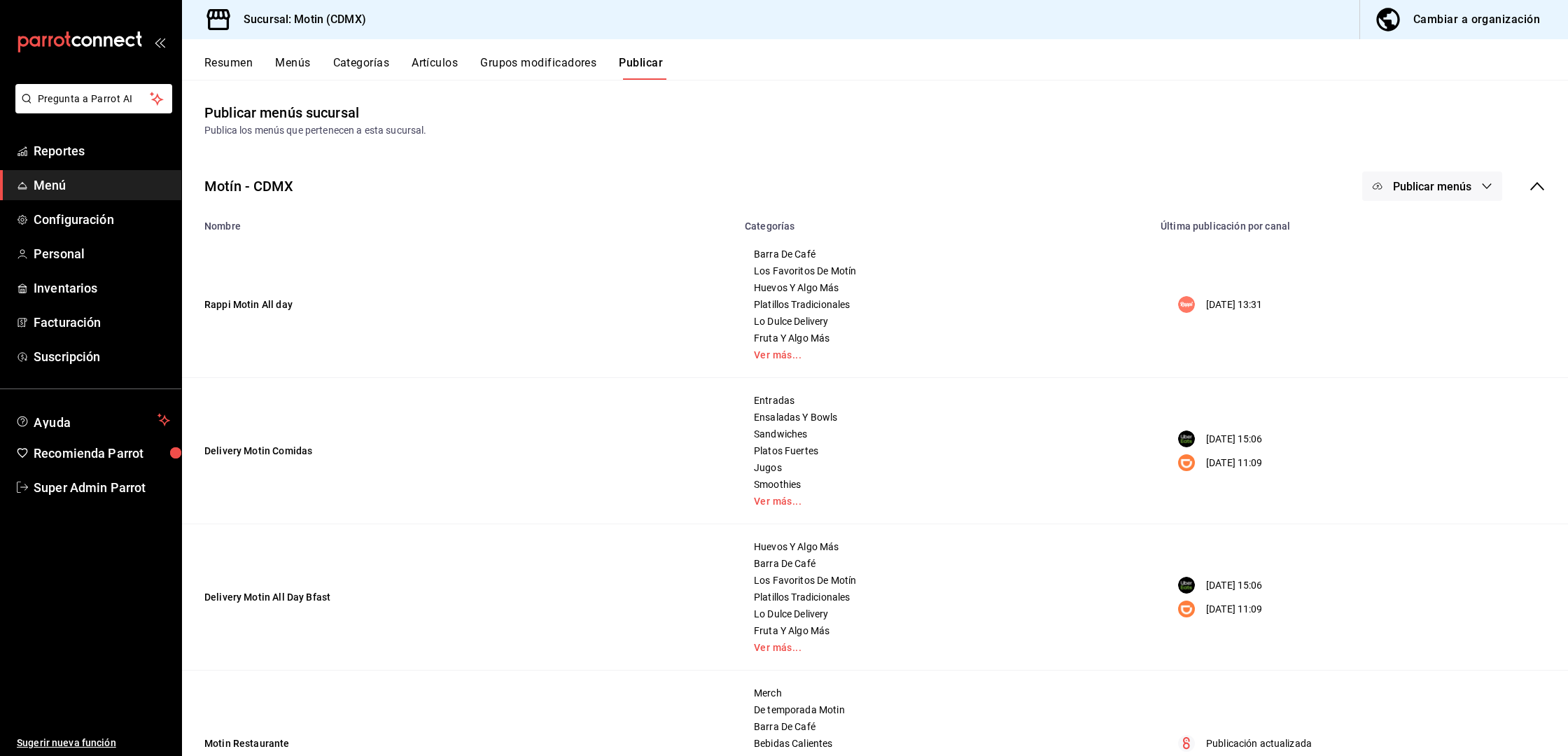
click at [1421, 180] on span "Publicar menús" at bounding box center [1432, 187] width 78 height 13
click at [1398, 274] on div at bounding box center [1386, 271] width 39 height 23
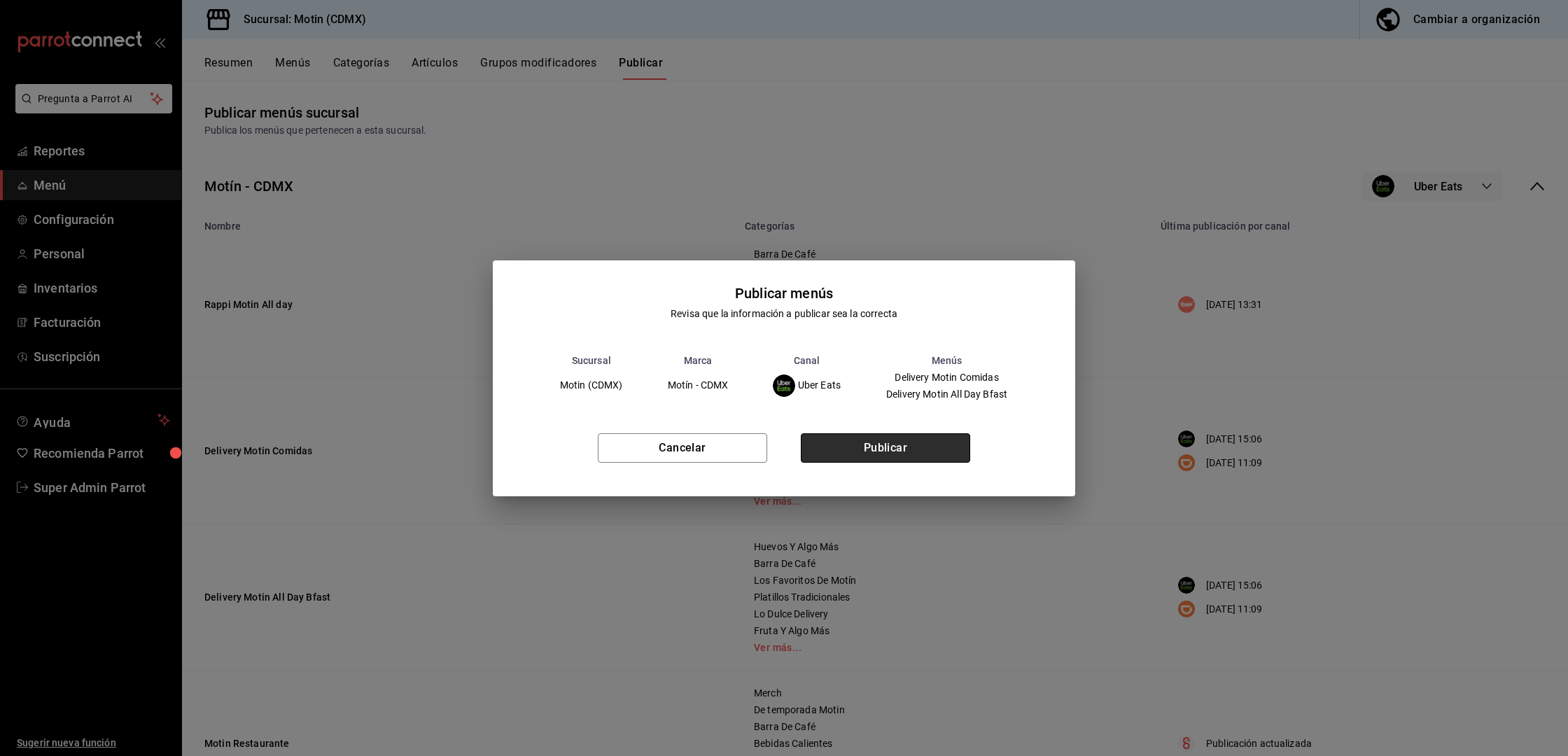
click at [907, 455] on button "Publicar" at bounding box center [885, 448] width 169 height 29
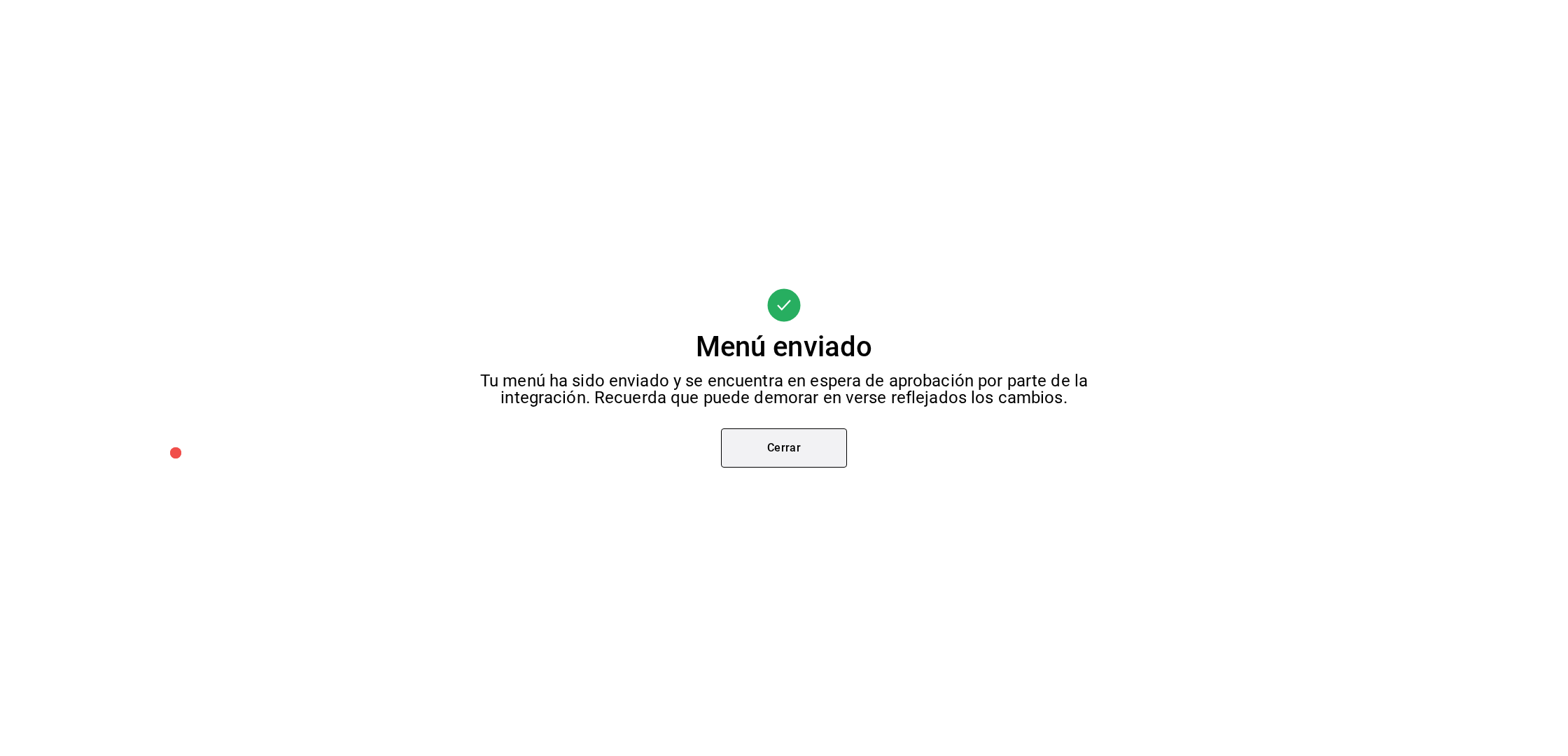
click at [800, 448] on button "Cerrar" at bounding box center [784, 448] width 126 height 39
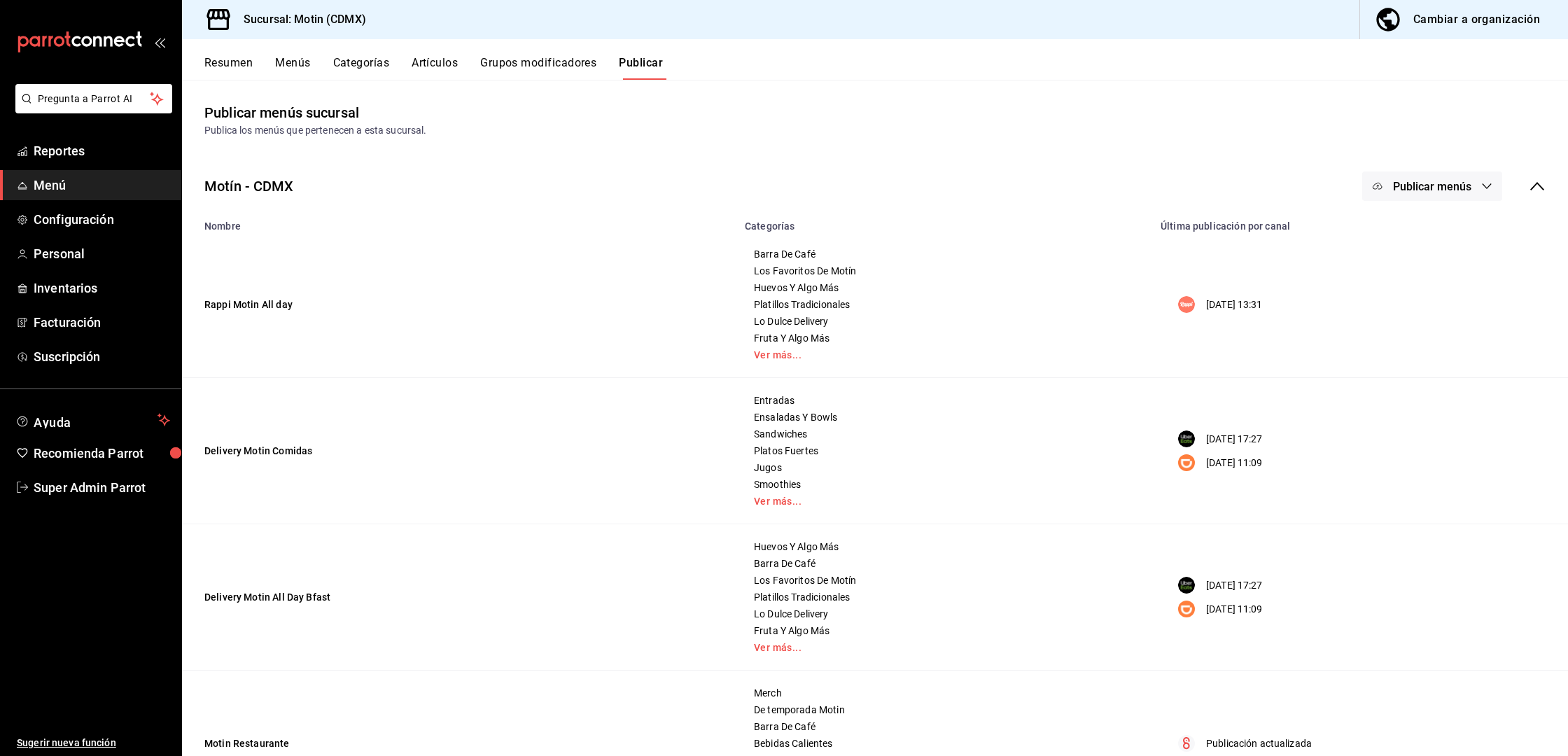
click at [1417, 187] on span "Publicar menús" at bounding box center [1432, 187] width 78 height 13
click at [1411, 304] on span "DiDi Food" at bounding box center [1439, 310] width 67 height 15
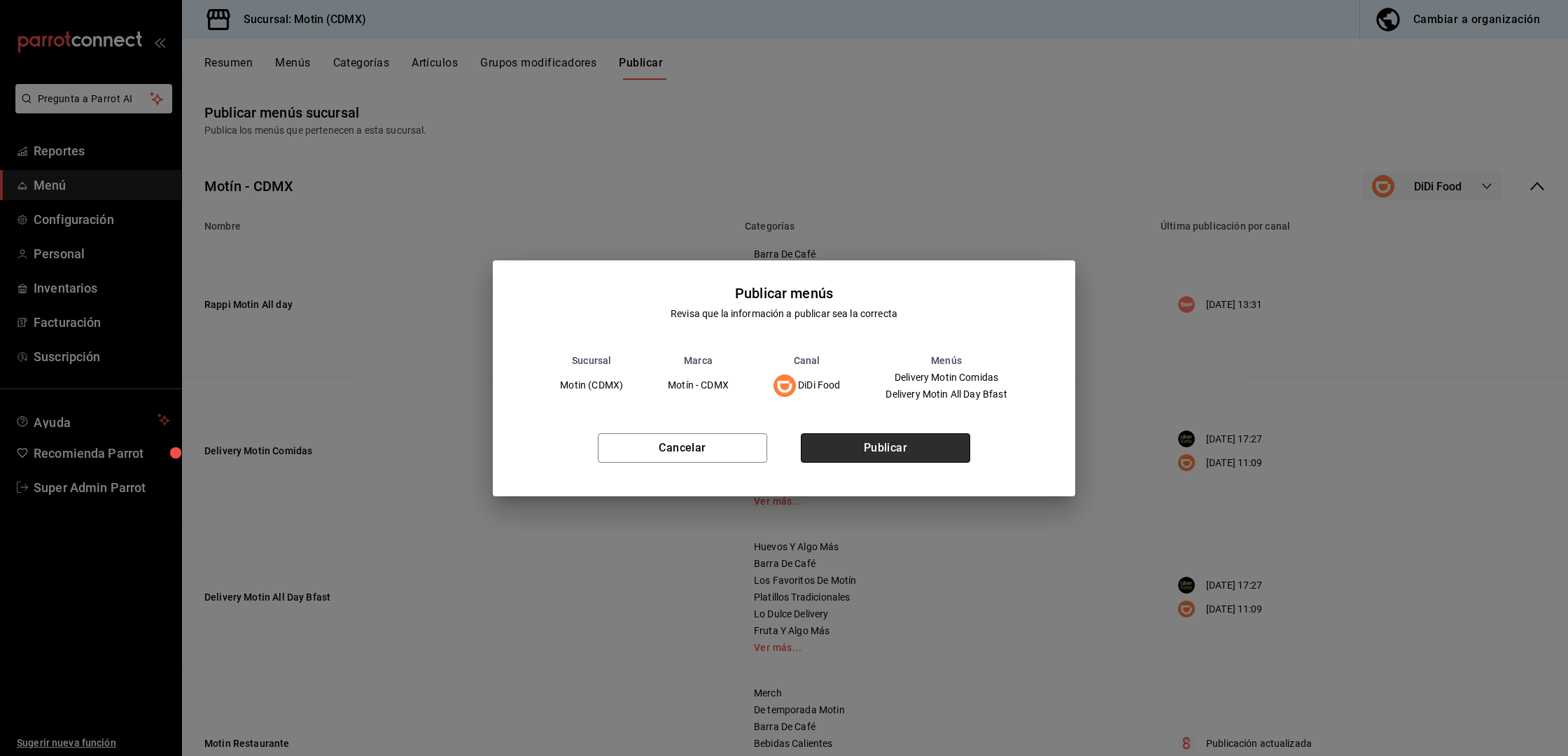
click at [912, 451] on button "Publicar" at bounding box center [885, 448] width 169 height 29
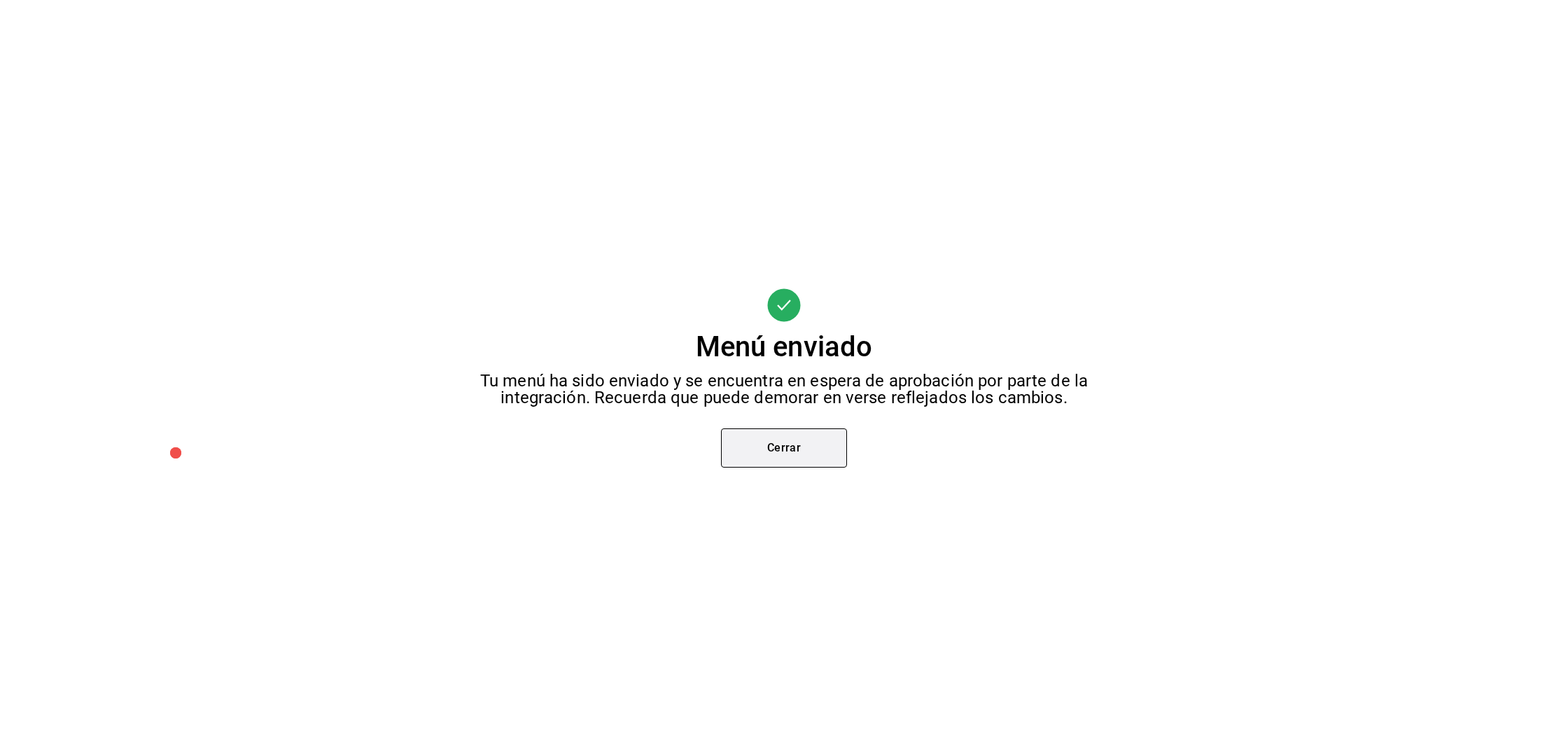
click at [842, 452] on button "Cerrar" at bounding box center [784, 448] width 126 height 39
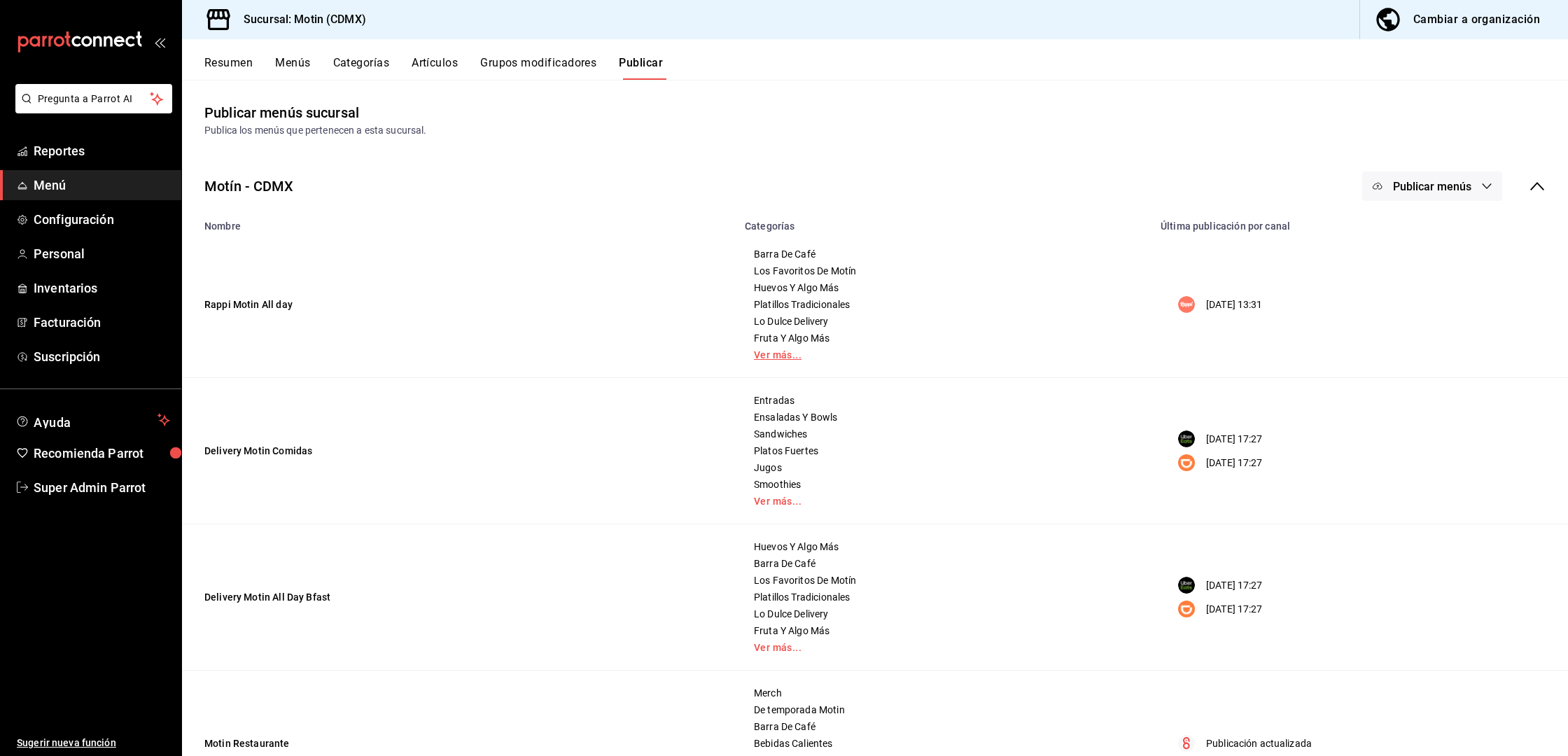
click at [776, 358] on link "Ver más..." at bounding box center [944, 355] width 381 height 9
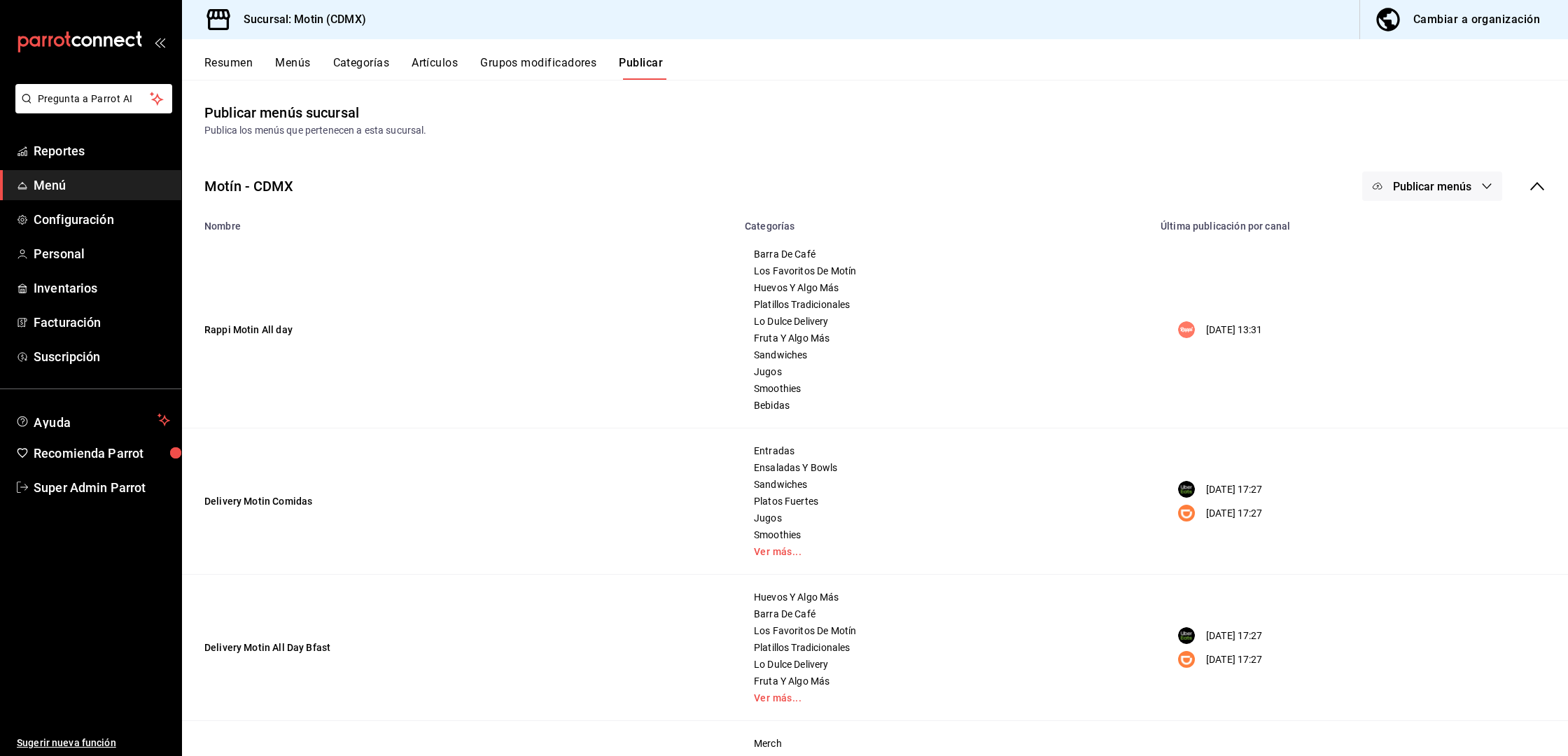
click at [420, 77] on button "Artículos" at bounding box center [434, 68] width 46 height 24
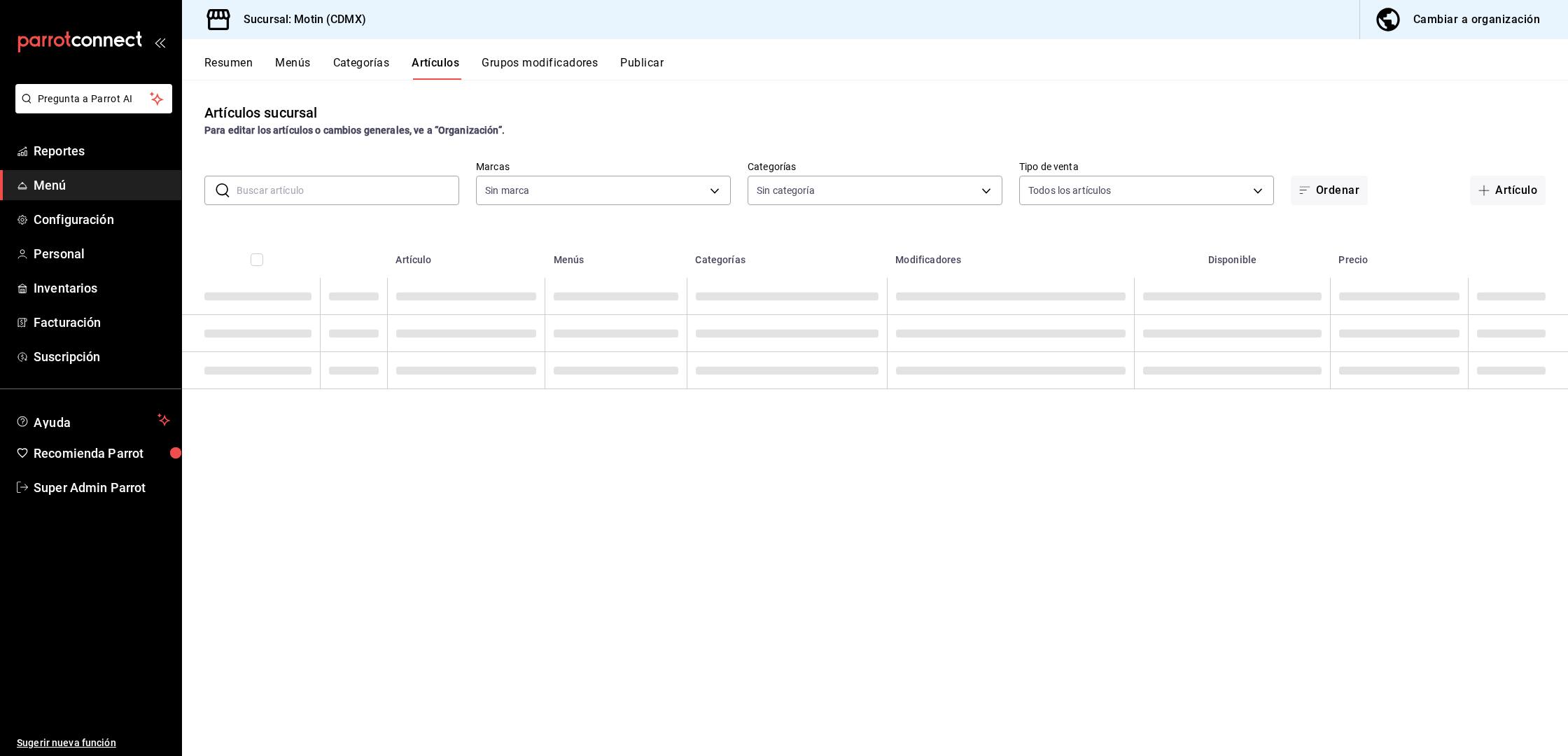
click at [244, 190] on input "text" at bounding box center [347, 190] width 223 height 28
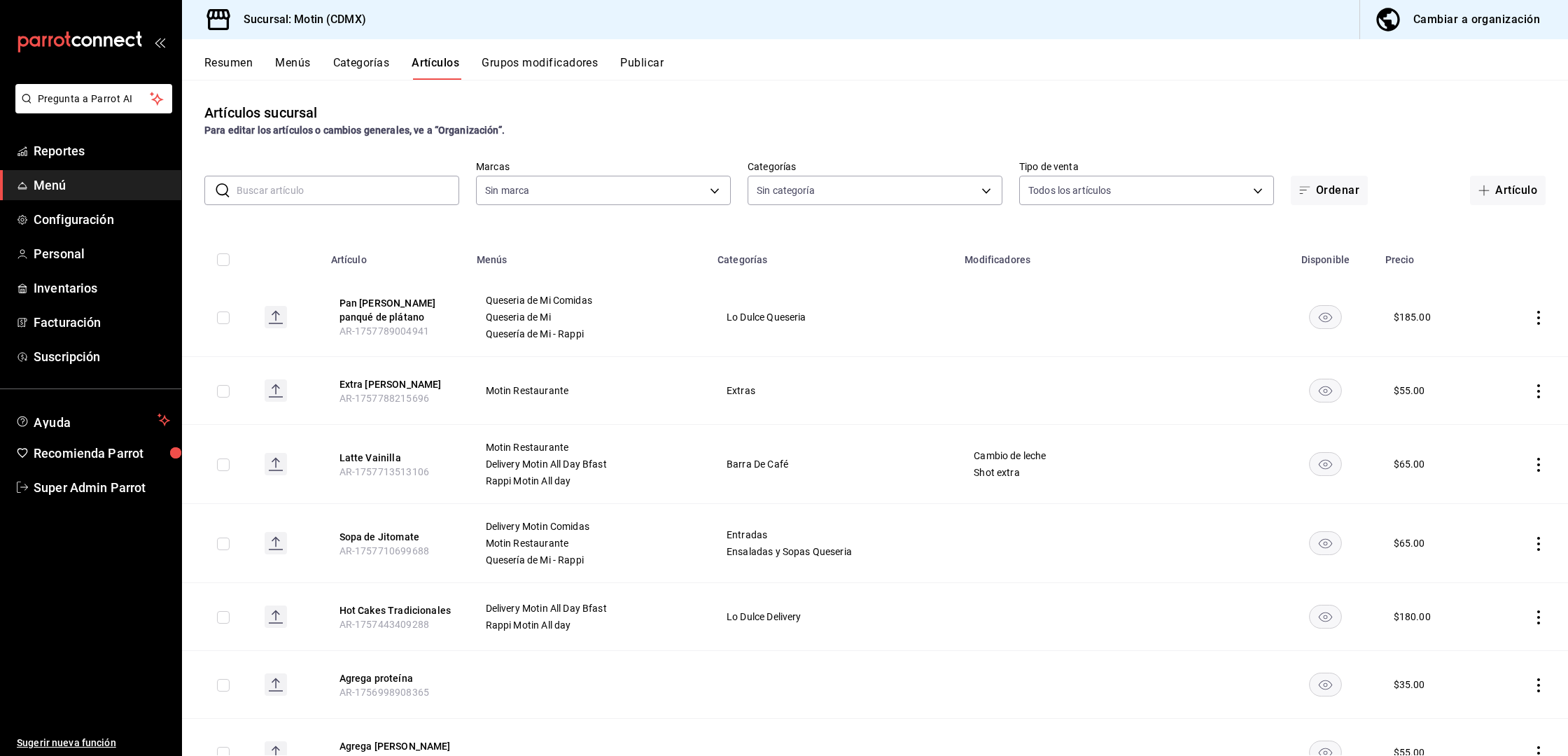
click at [250, 189] on input "text" at bounding box center [347, 190] width 223 height 28
type input "9189ffaf-6656-4b7a-8b1c-60b504b13740,87b47621-c25f-4bb5-9514-b42dd0679d32,e27d9…"
type input "c"
type input "f95d2d8f-fac9-40c2-9232-b852d555f717,7cd38dcf-c4e0-4d4e-88ee-12520b054d97"
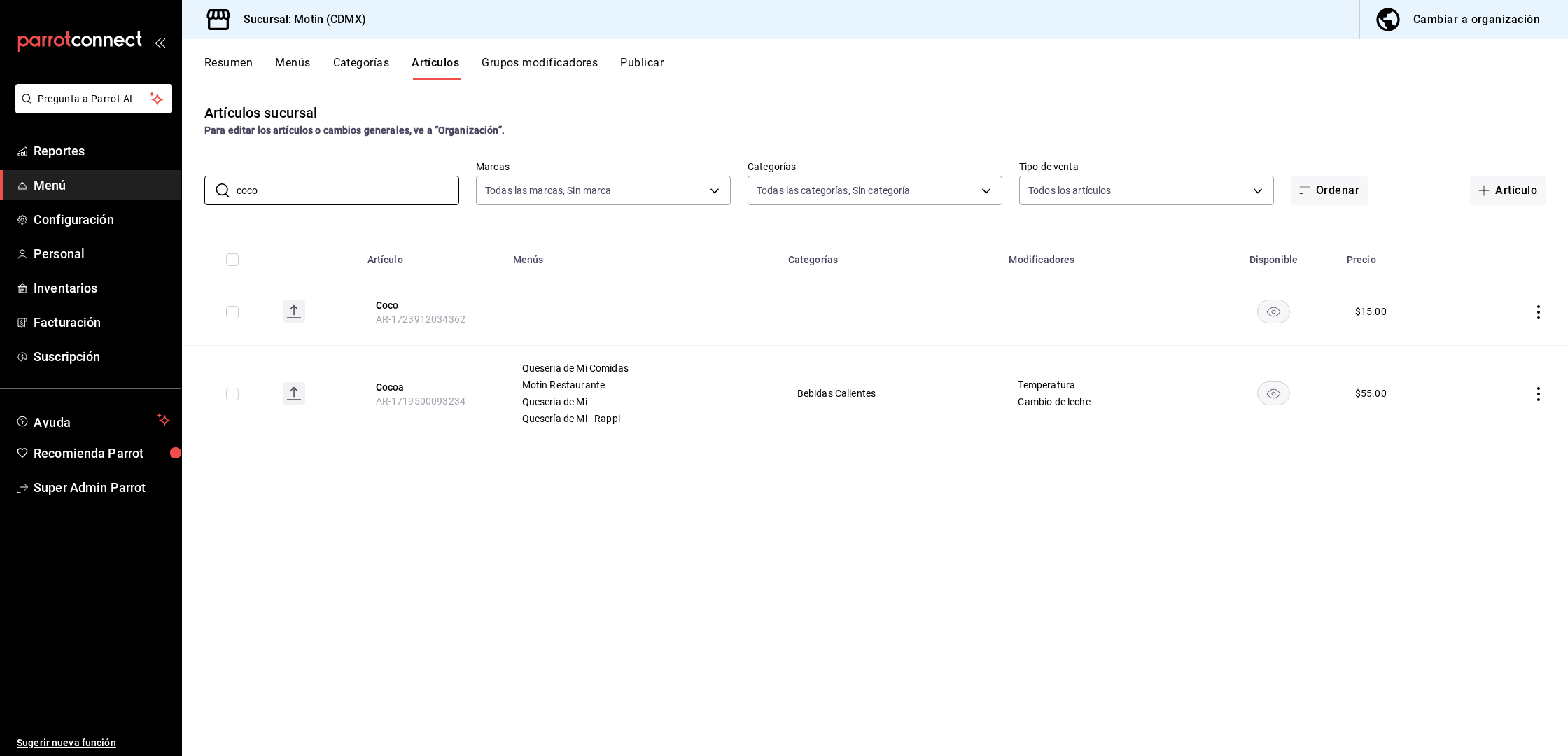
type input "coco"
click at [607, 220] on div "Artículos sucursal Para editar los artículos o cambios generales, ve a “Organiz…" at bounding box center [874, 417] width 1386 height 676
click at [390, 303] on button "Coco" at bounding box center [431, 305] width 112 height 14
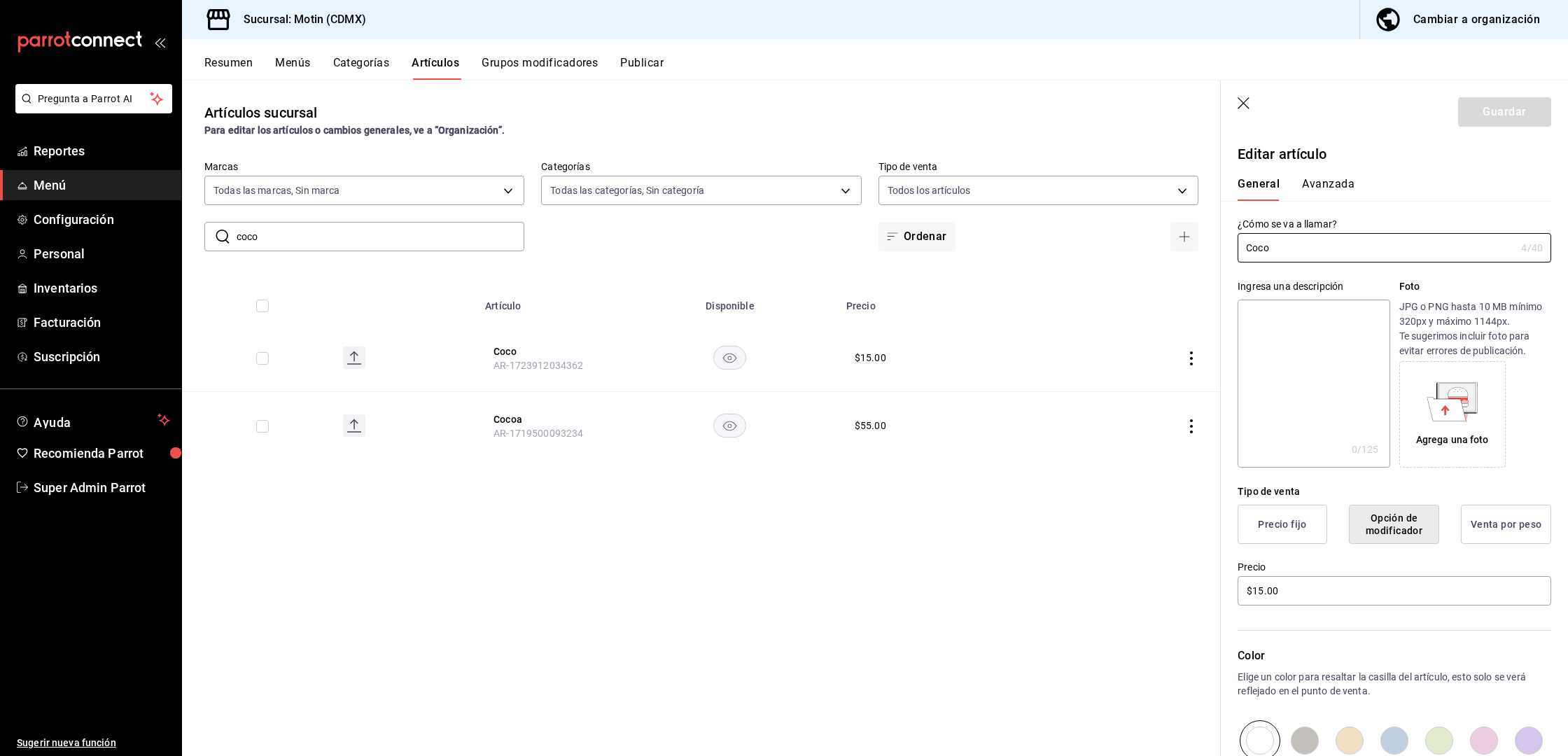
click at [1241, 103] on icon "button" at bounding box center [1244, 104] width 14 height 14
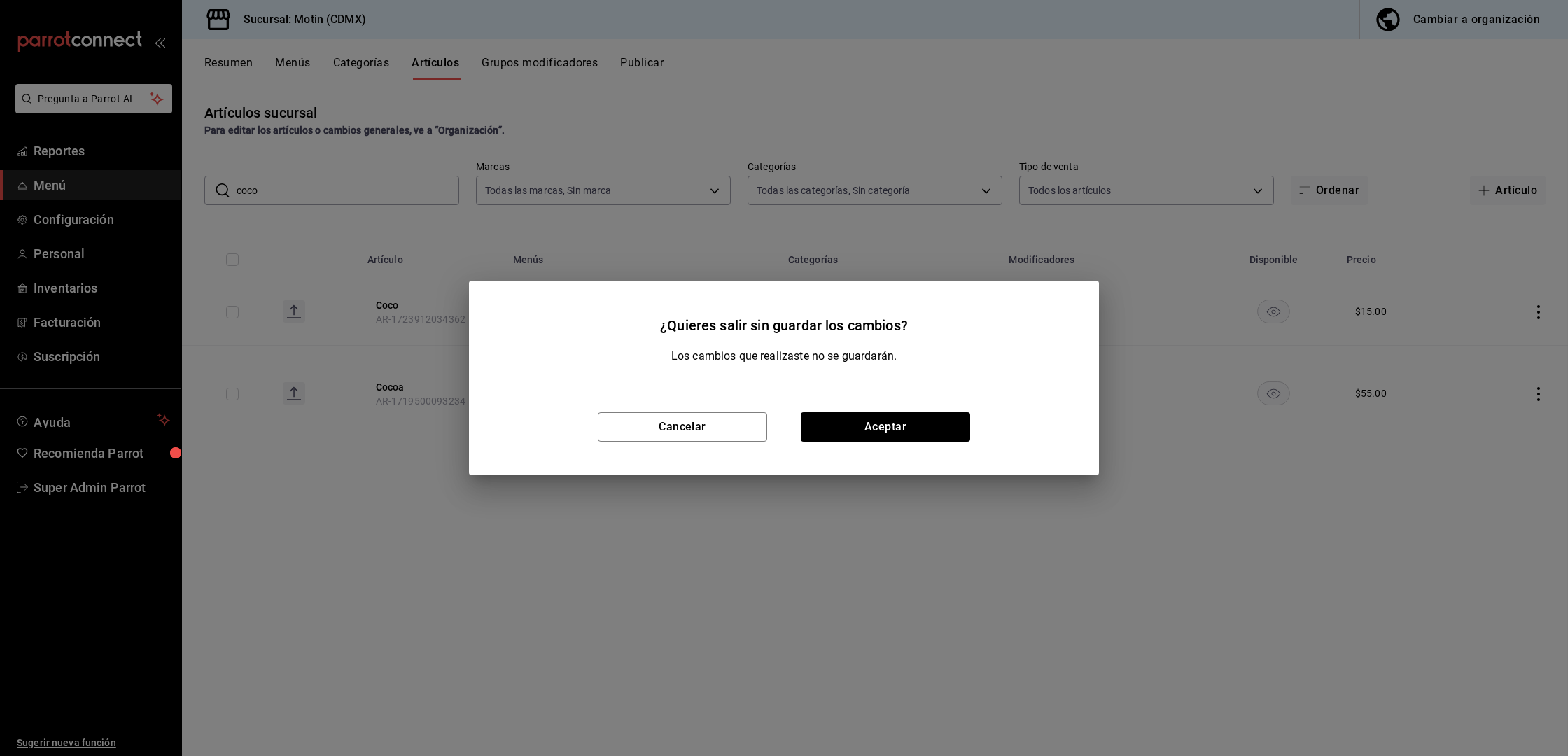
click at [563, 58] on div "¿Quieres salir sin guardar los cambios? Los cambios que realizaste no se guarda…" at bounding box center [784, 378] width 1568 height 756
click at [879, 414] on button "Aceptar" at bounding box center [885, 427] width 169 height 29
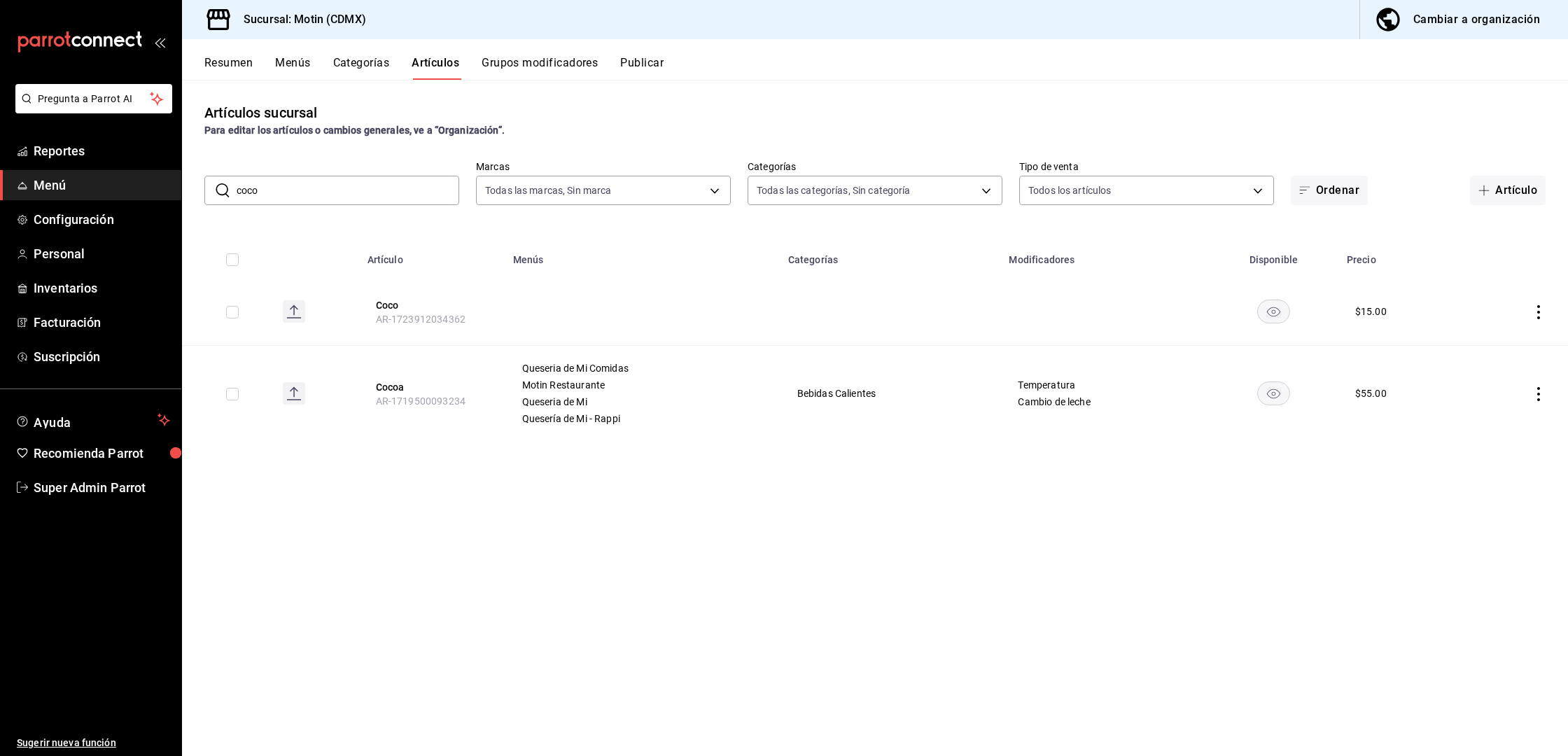
click at [572, 68] on button "Grupos modificadores" at bounding box center [539, 68] width 116 height 24
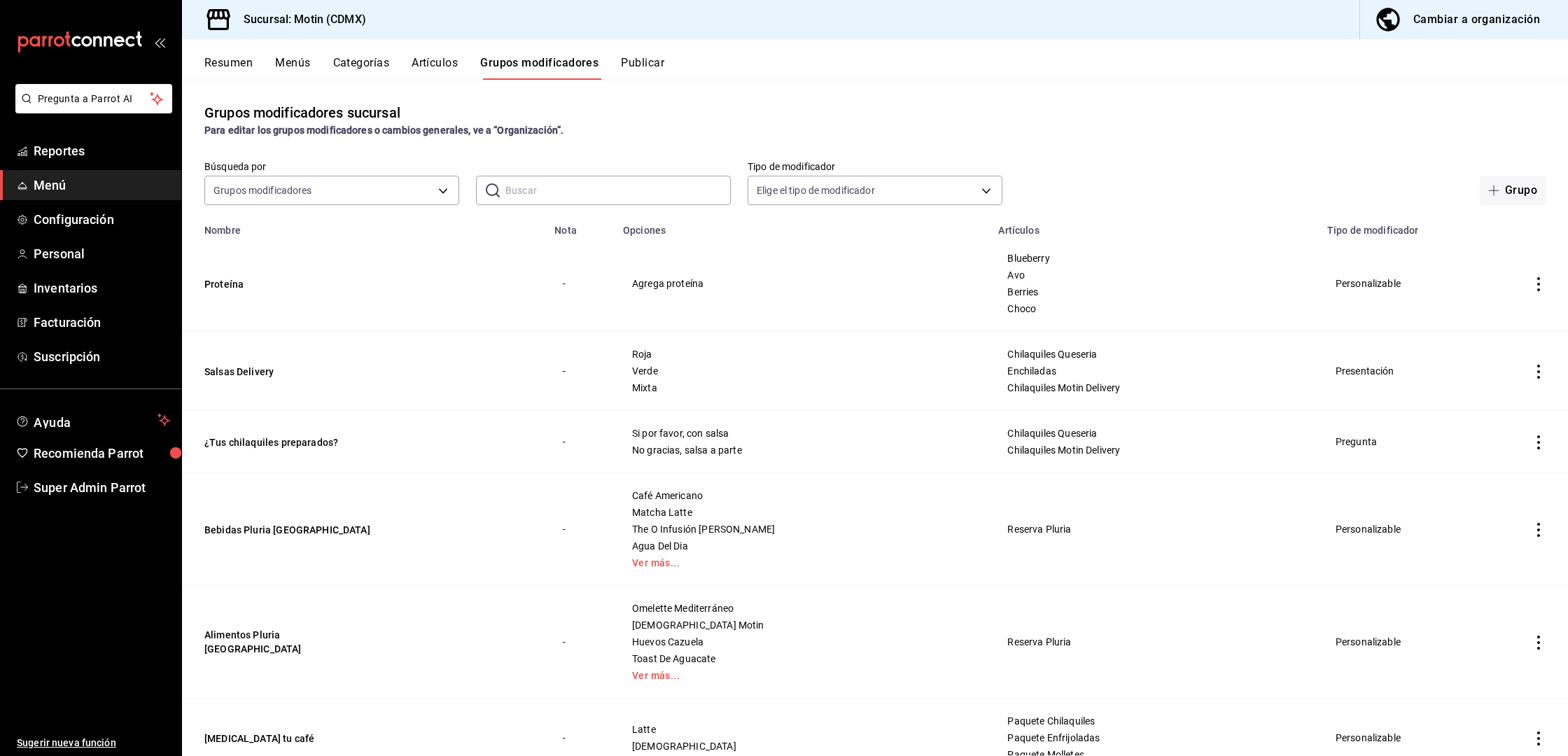
click at [588, 196] on input "text" at bounding box center [618, 190] width 225 height 28
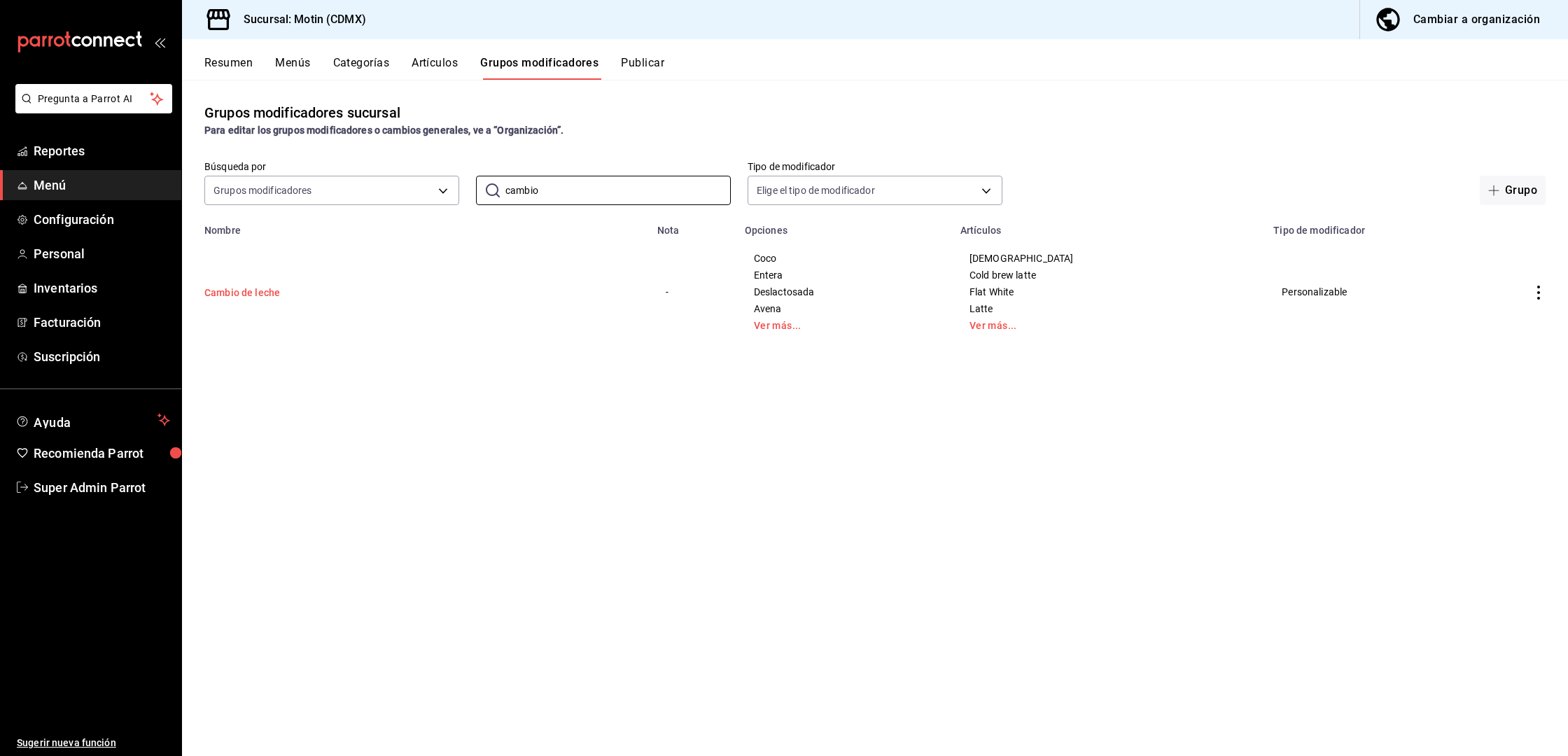
type input "cambio"
click at [240, 296] on button "Cambio de leche" at bounding box center [288, 292] width 168 height 14
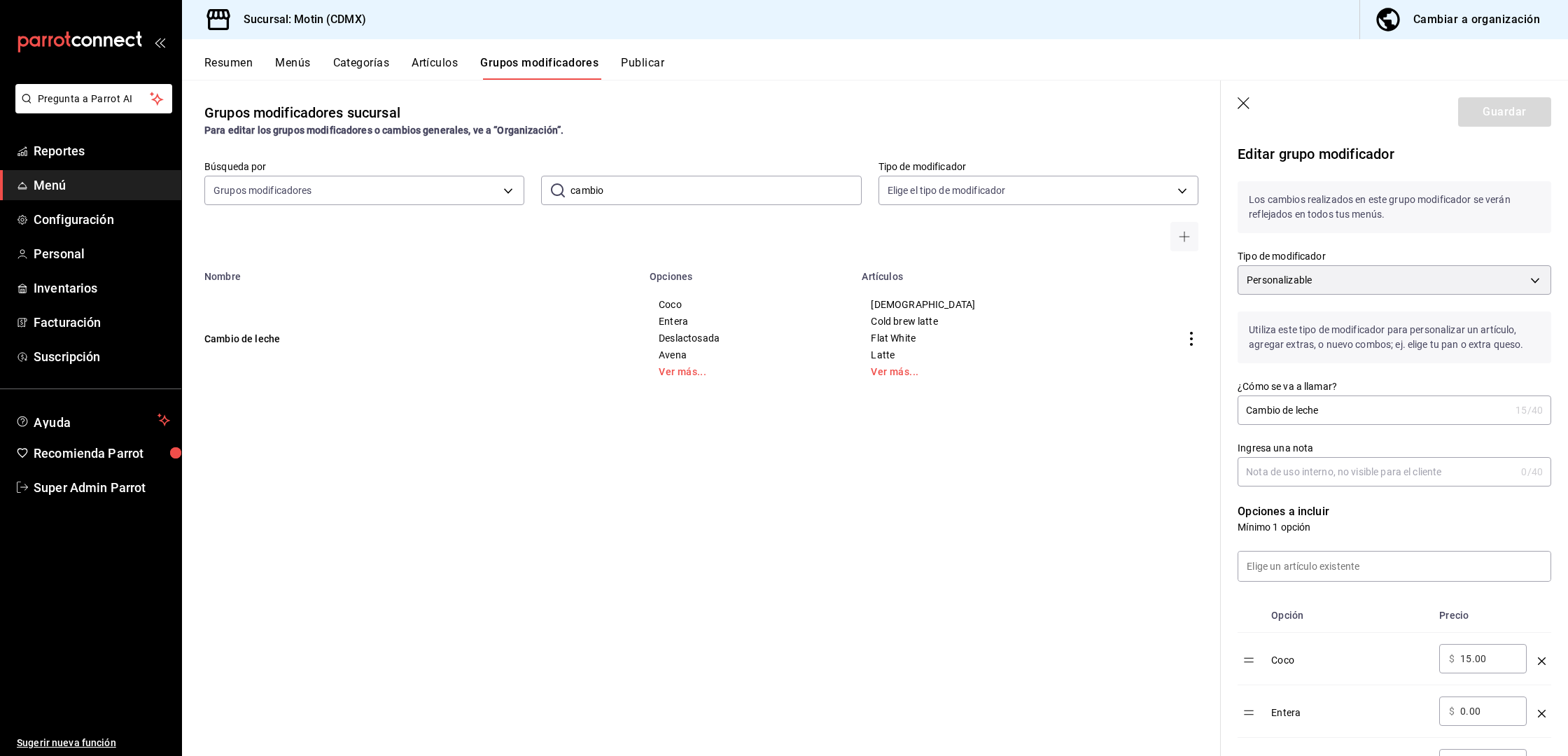
click at [1252, 112] on header "Guardar" at bounding box center [1394, 109] width 347 height 58
click at [1245, 103] on icon "button" at bounding box center [1244, 104] width 14 height 14
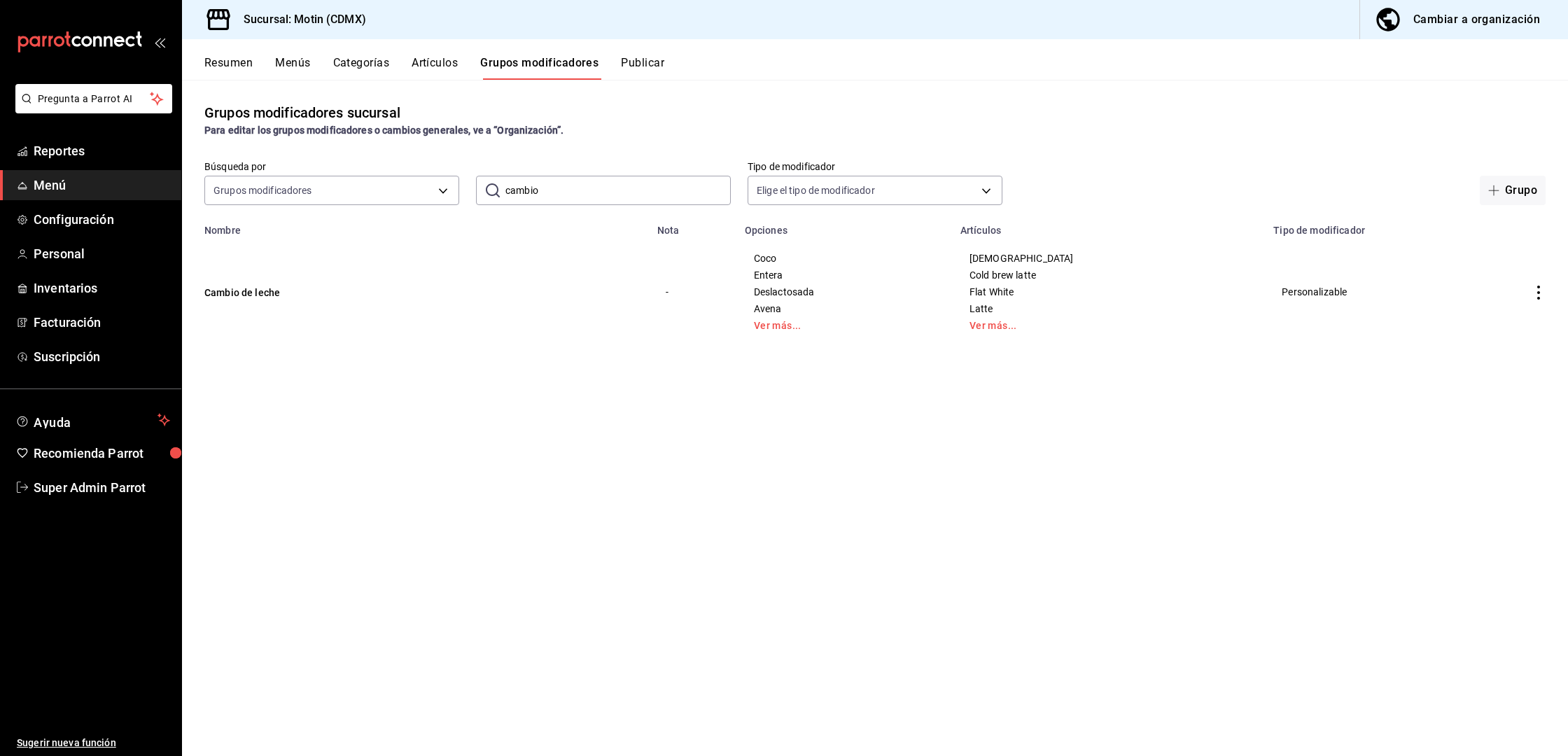
click at [240, 63] on button "Resumen" at bounding box center [228, 68] width 48 height 24
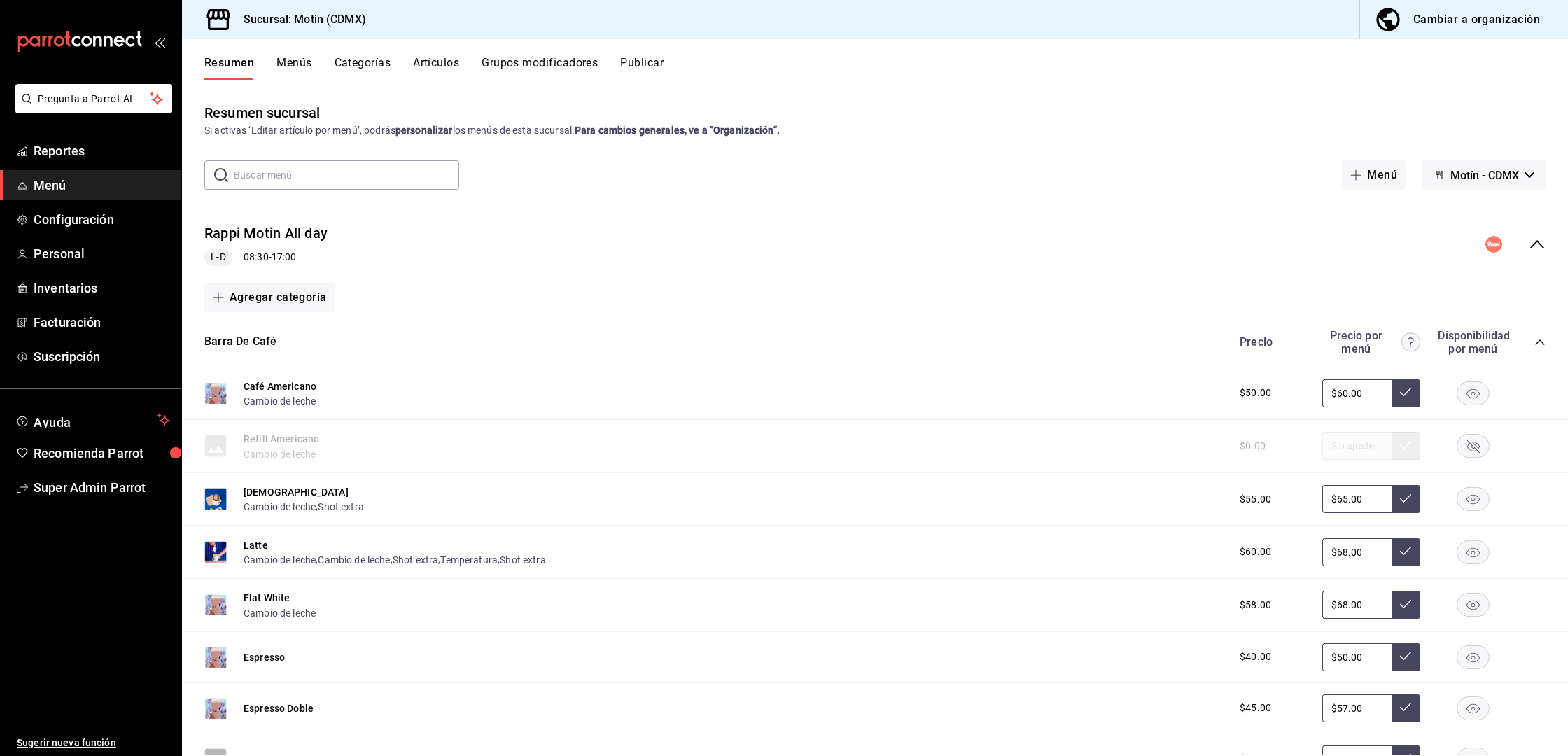
click at [1447, 31] on button "Cambiar a organización" at bounding box center [1459, 20] width 197 height 39
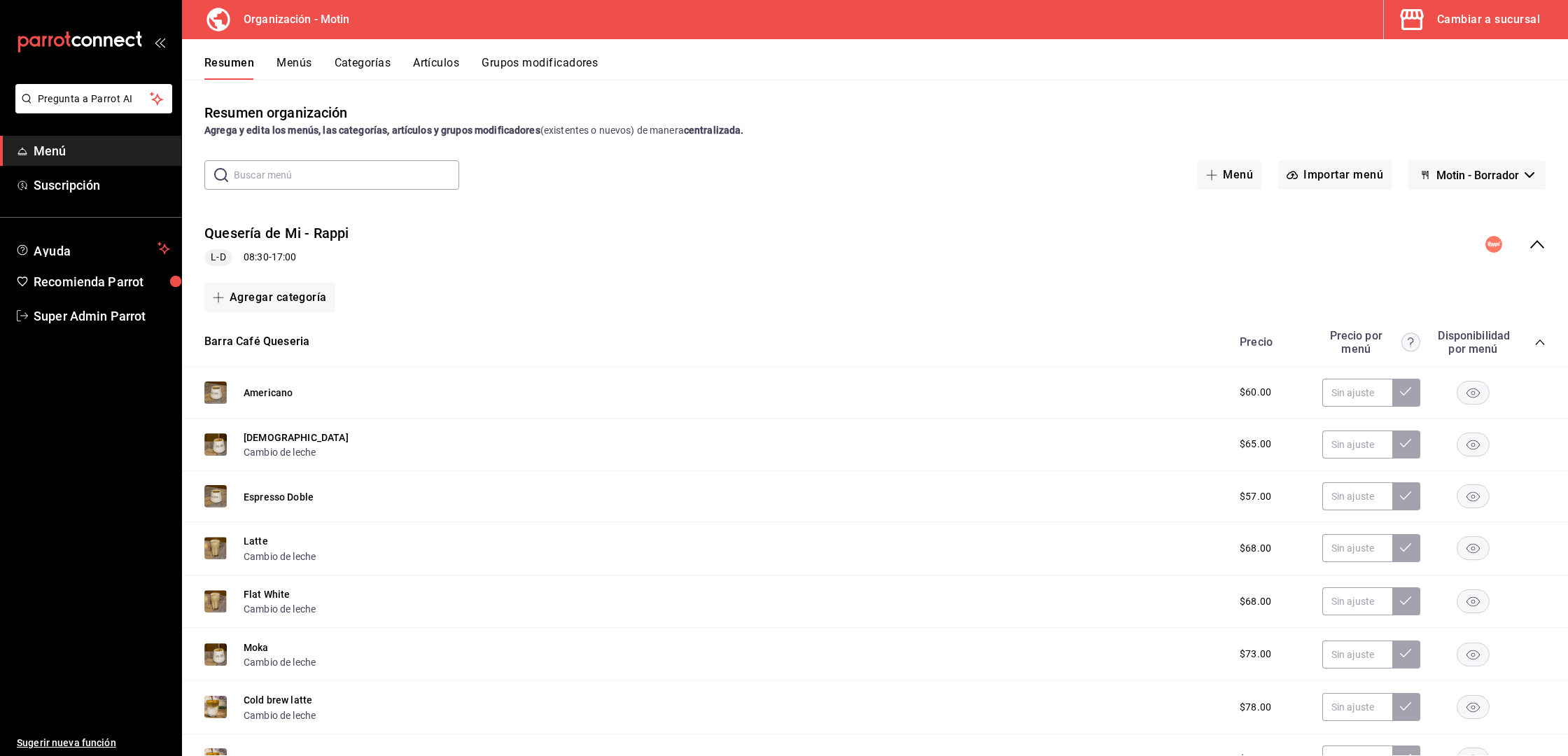
click at [1527, 231] on div "Quesería de Mi - [PERSON_NAME] 08:30 - 17:00" at bounding box center [874, 244] width 1386 height 65
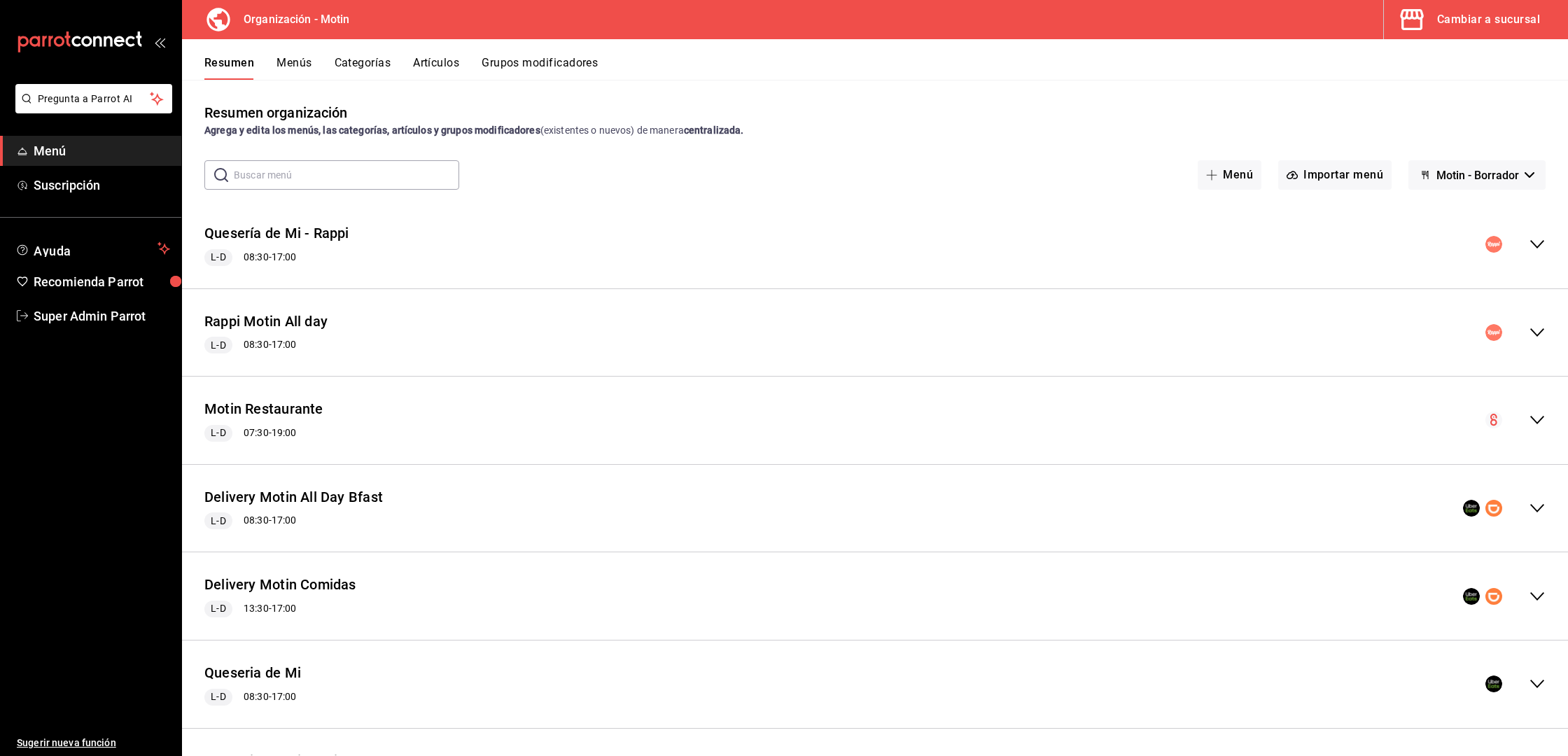
click at [1494, 178] on span "Motin - Borrador" at bounding box center [1477, 175] width 82 height 13
click at [1469, 212] on li "Motin - Borrador" at bounding box center [1464, 212] width 104 height 34
click at [433, 58] on button "Artículos" at bounding box center [436, 68] width 46 height 24
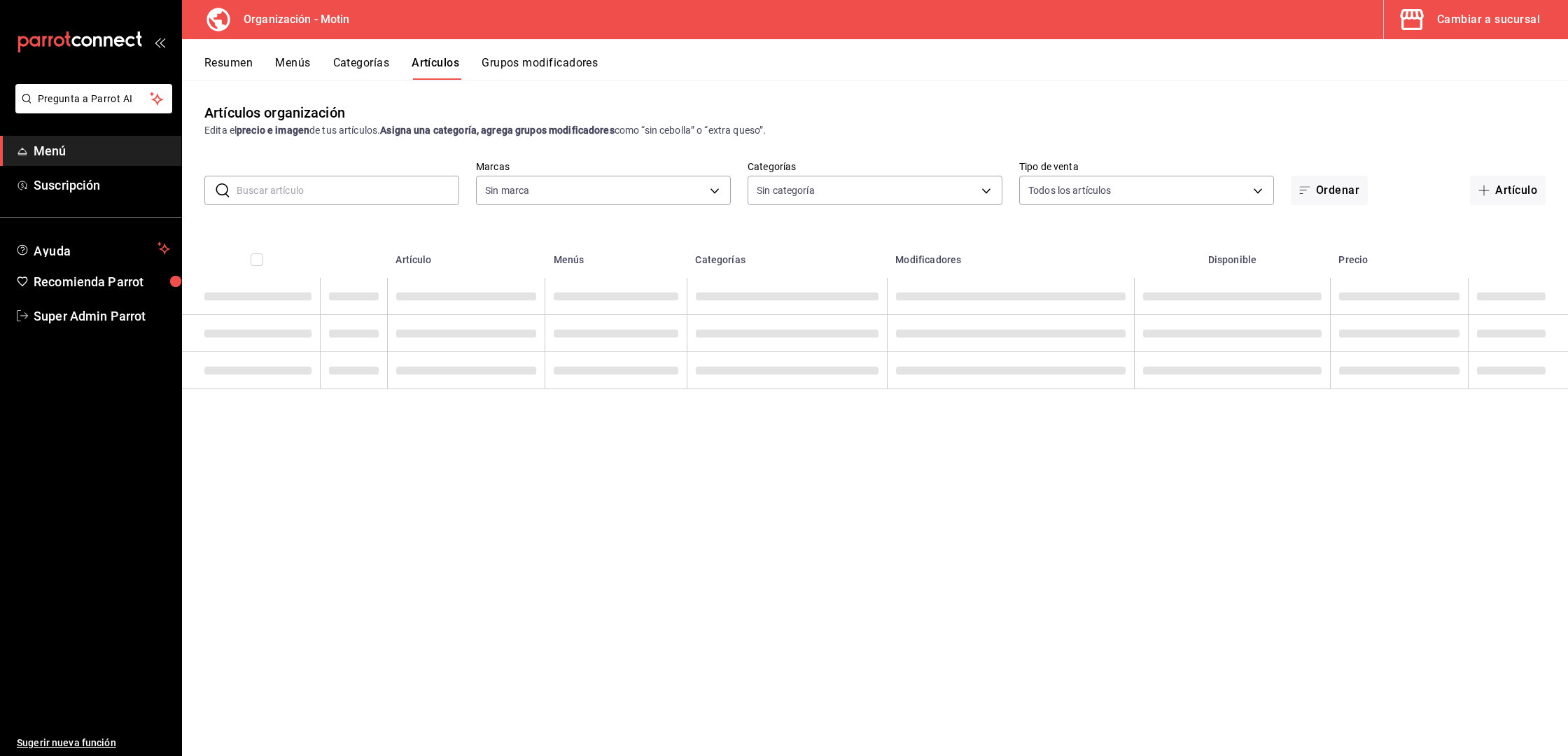
type input "66bf1d47-0e17-447c-8a0c-15c4380694bd"
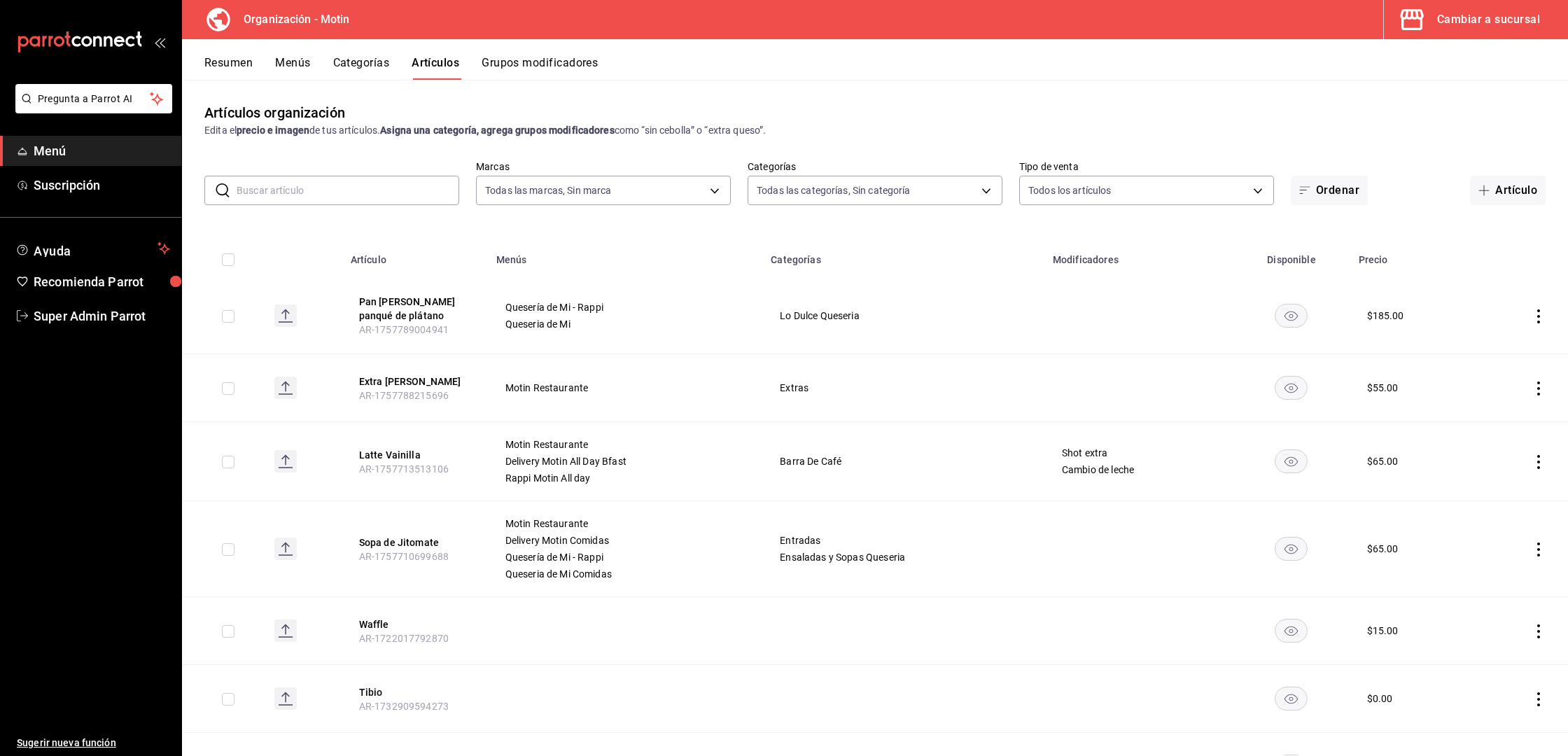
type input "b2ae9ed4-6a5e-45e1-9111-8a967afb24ec,4e900446-1916-4fc6-b1a4-d4ceed9424a9,d3adf…"
click at [322, 197] on input "text" at bounding box center [347, 190] width 223 height 28
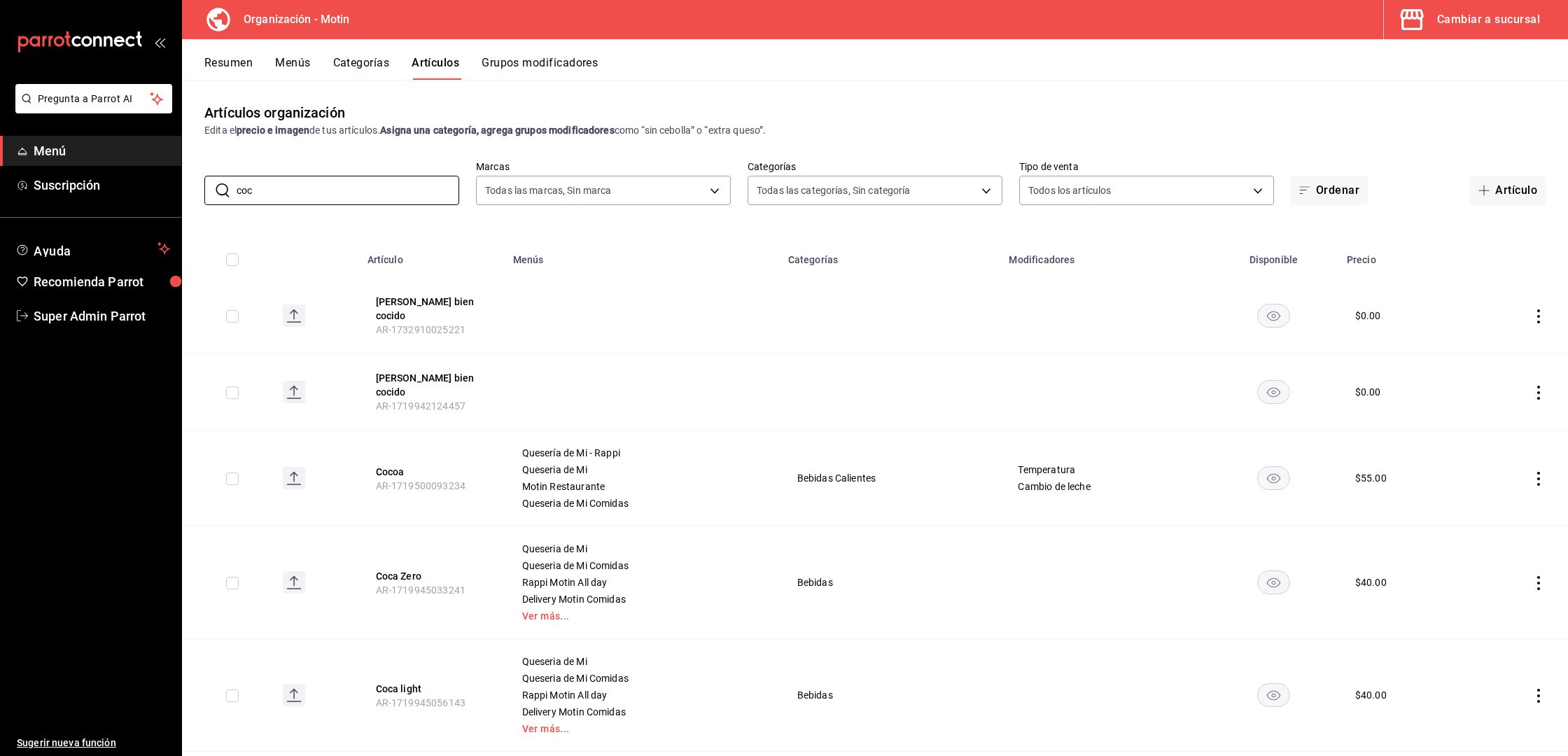
type input "coco"
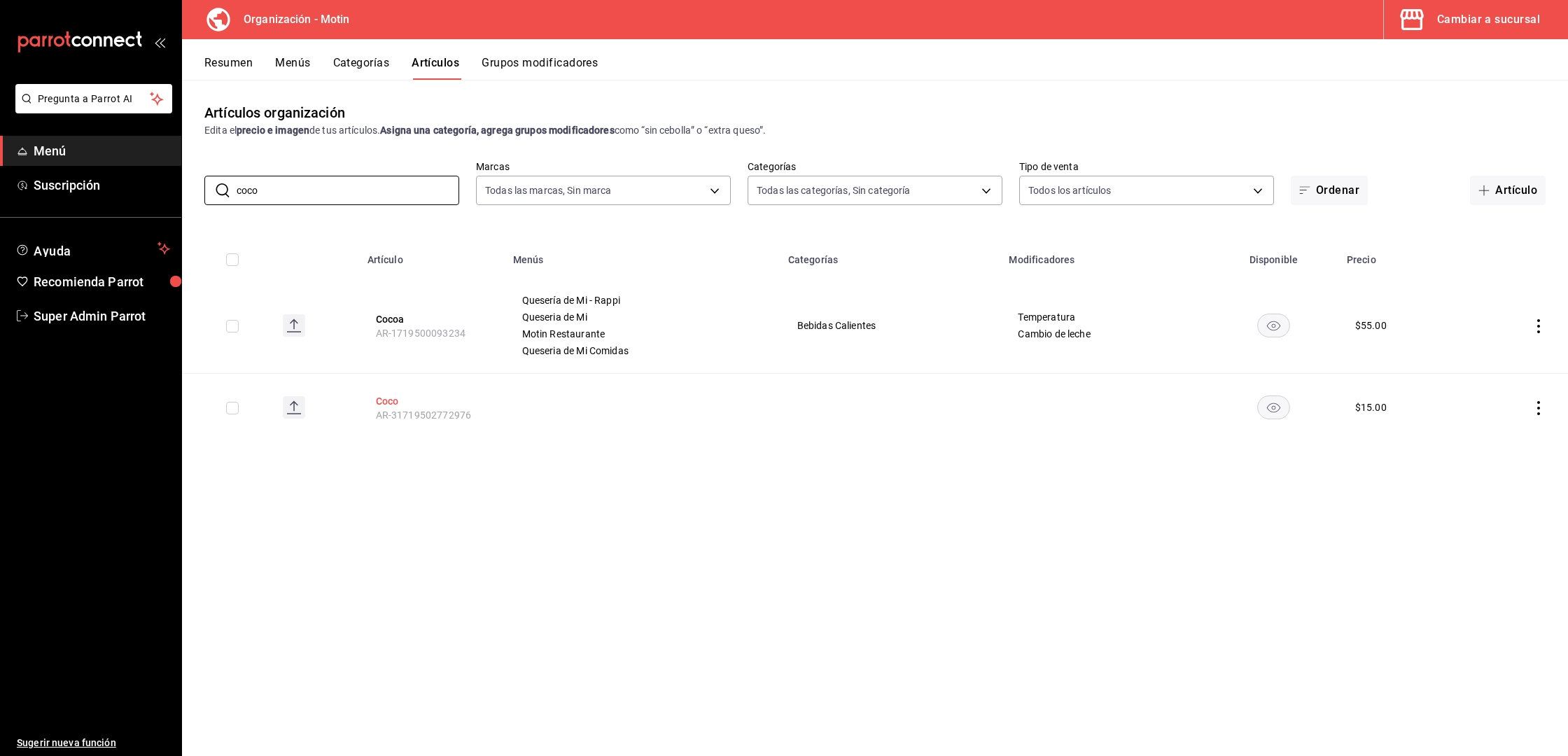
click at [390, 398] on button "Coco" at bounding box center [431, 401] width 112 height 14
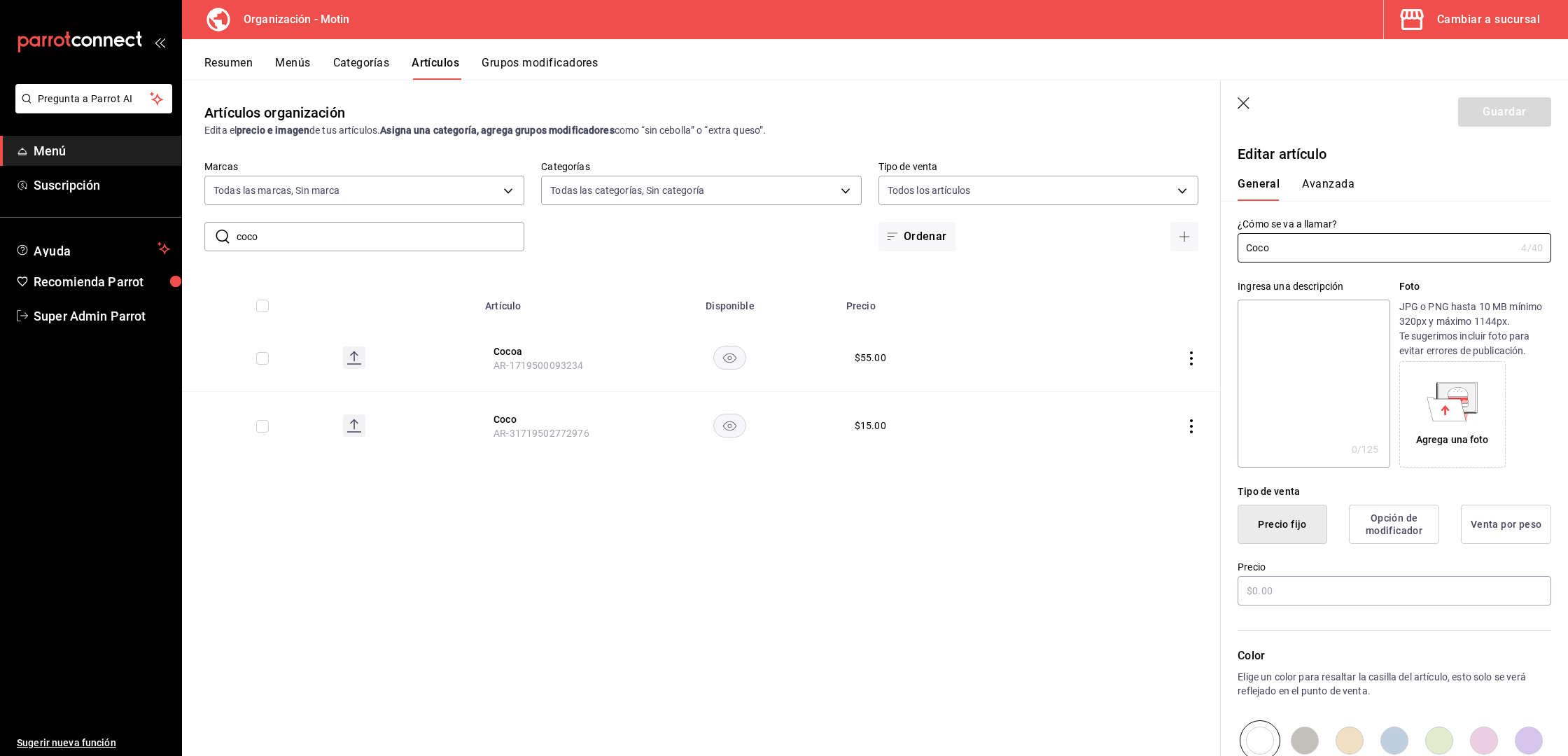
type input "$15.00"
click at [1239, 106] on icon "button" at bounding box center [1244, 104] width 14 height 14
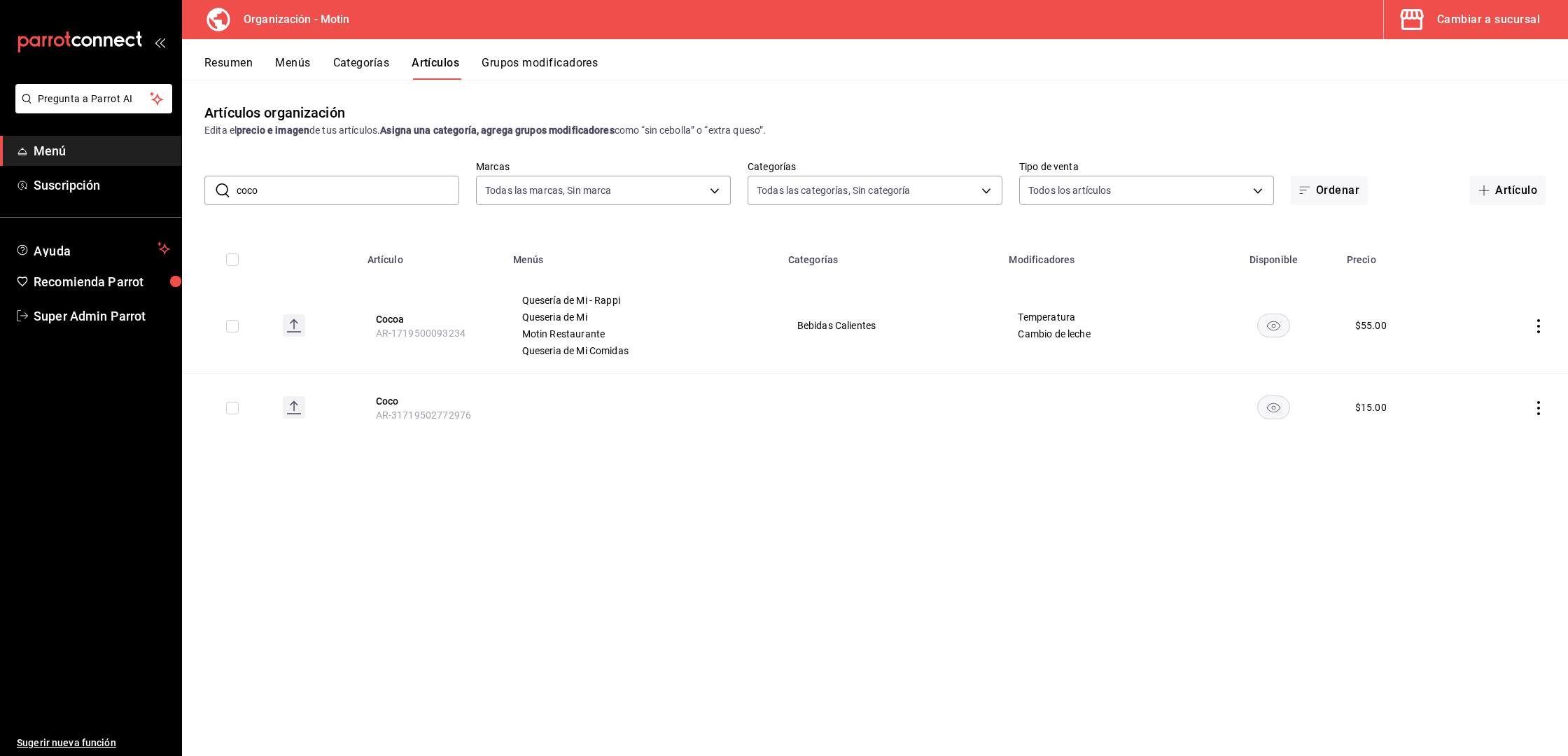
click at [1511, 26] on div "Cambiar a sucursal" at bounding box center [1488, 19] width 103 height 20
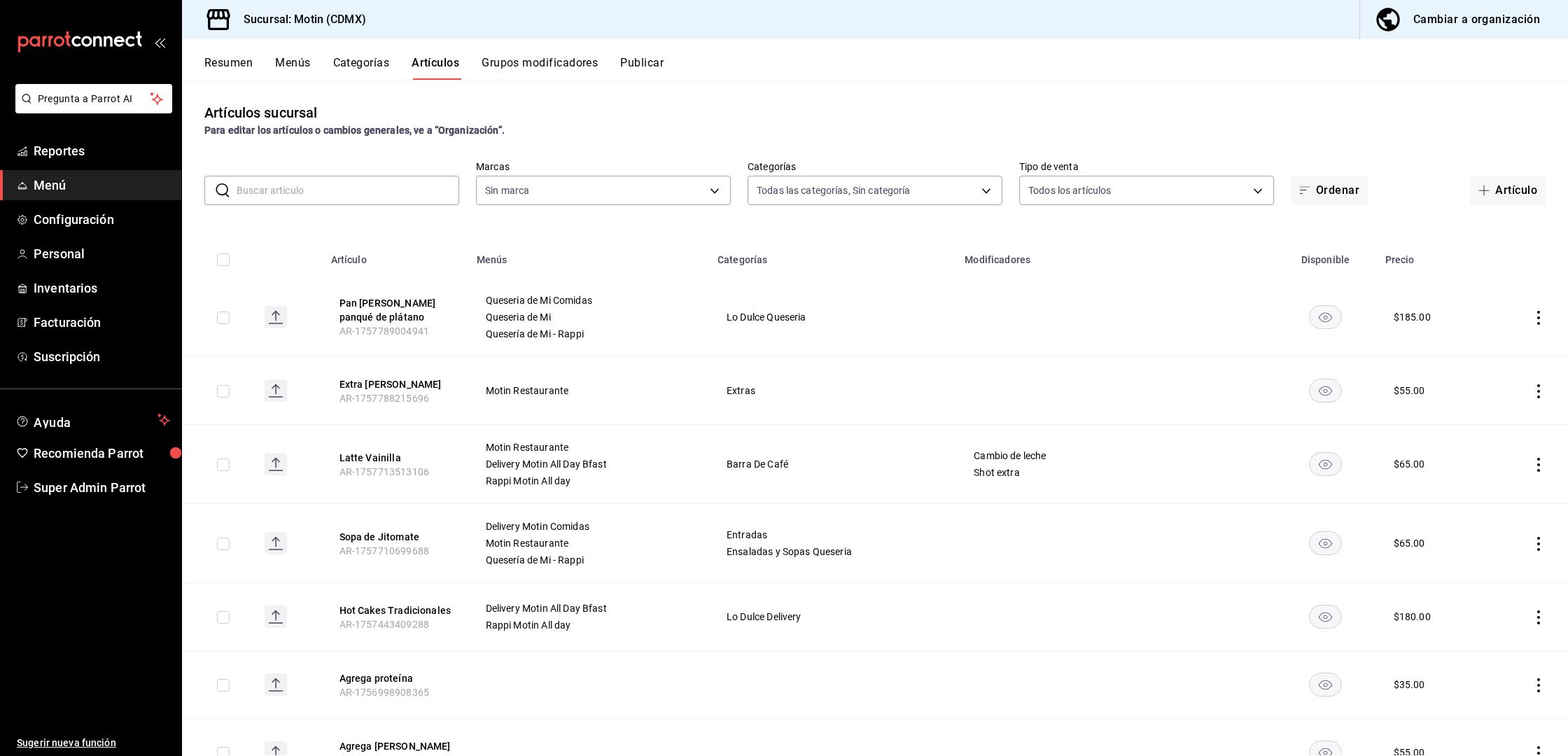
type input "9189ffaf-6656-4b7a-8b1c-60b504b13740,87b47621-c25f-4bb5-9514-b42dd0679d32,e27d9…"
type input "f95d2d8f-fac9-40c2-9232-b852d555f717,7cd38dcf-c4e0-4d4e-88ee-12520b054d97"
click at [663, 72] on button "Publicar" at bounding box center [641, 68] width 43 height 24
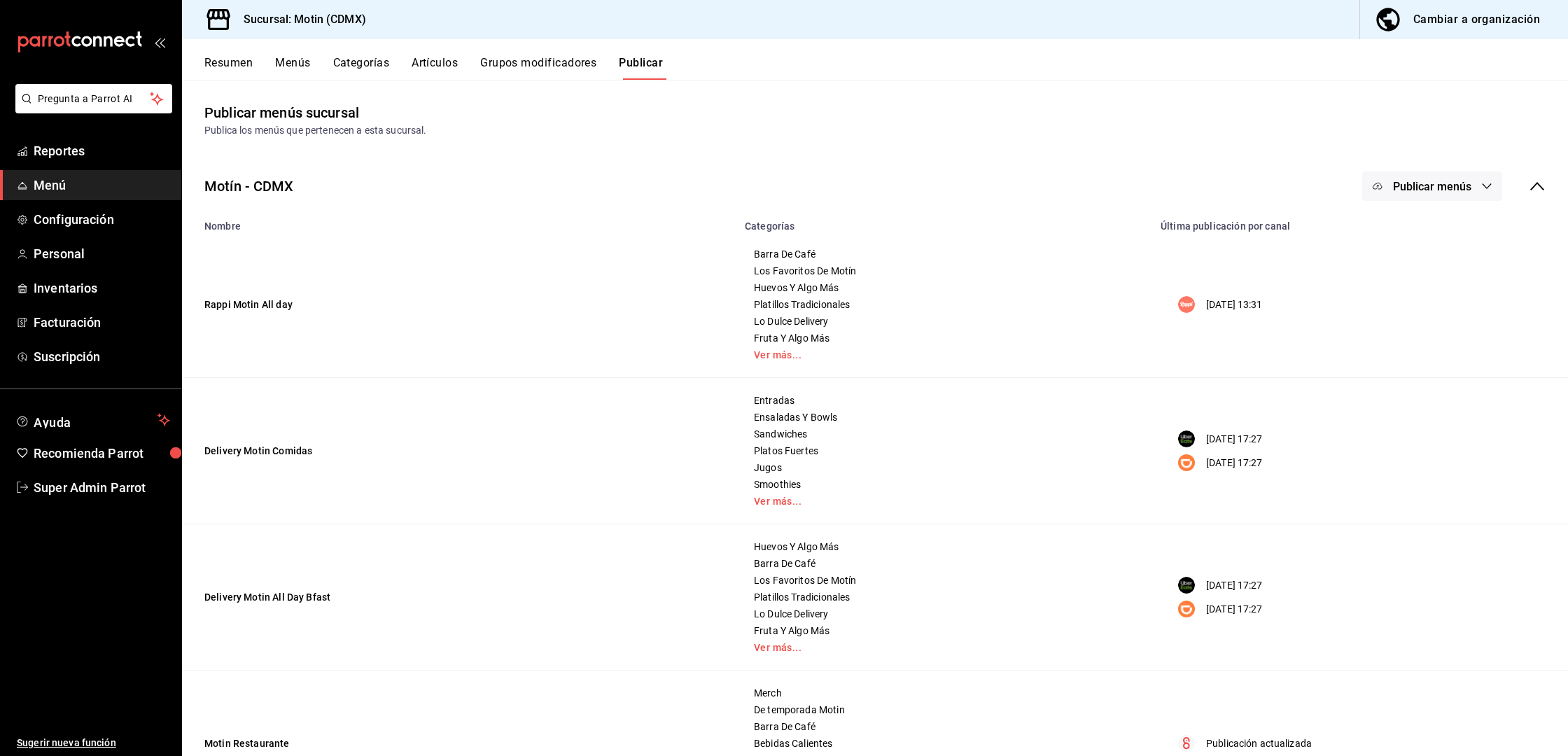
click at [1435, 176] on button "Publicar menús" at bounding box center [1432, 186] width 140 height 29
click at [1401, 229] on div at bounding box center [1386, 231] width 39 height 23
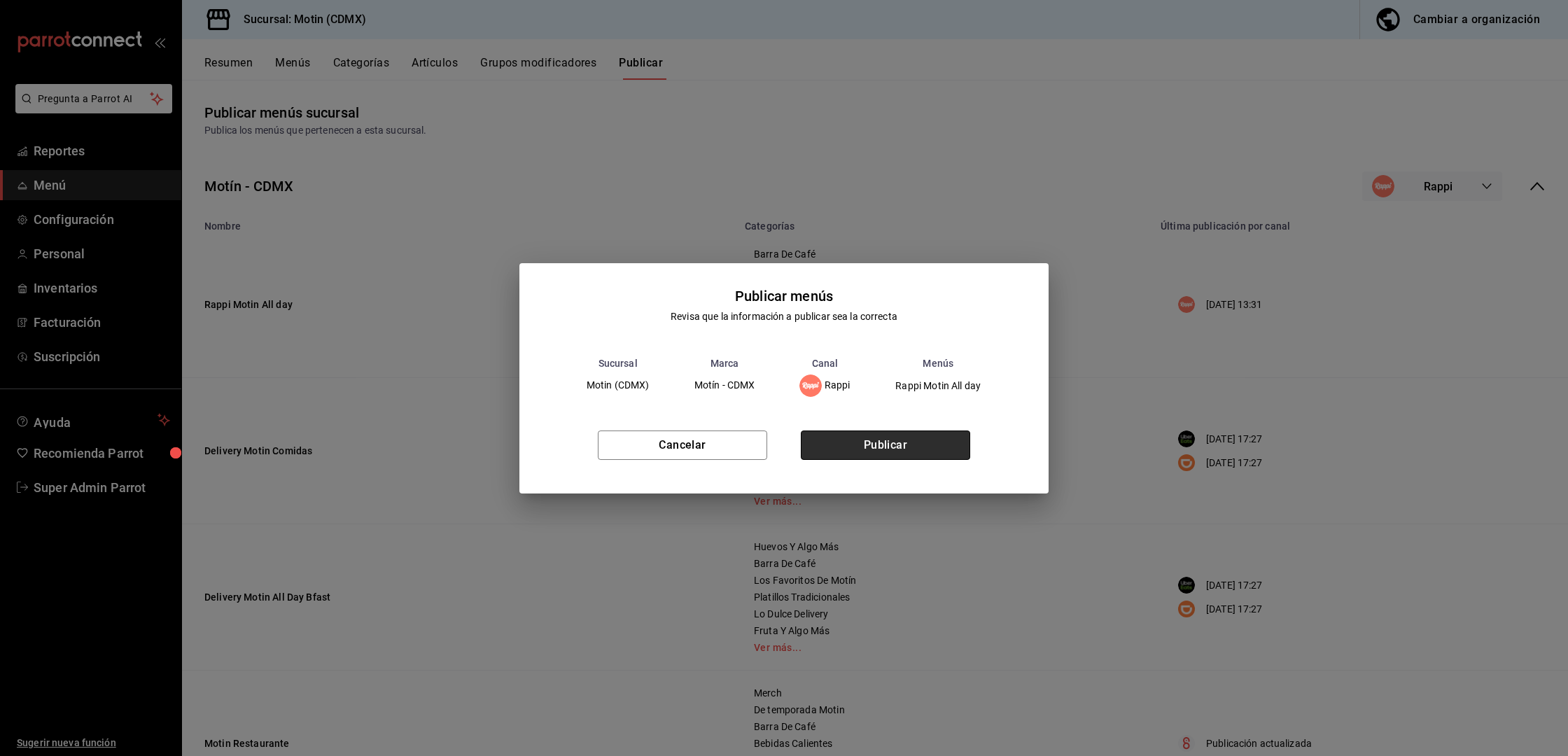
click at [924, 439] on button "Publicar" at bounding box center [885, 445] width 169 height 29
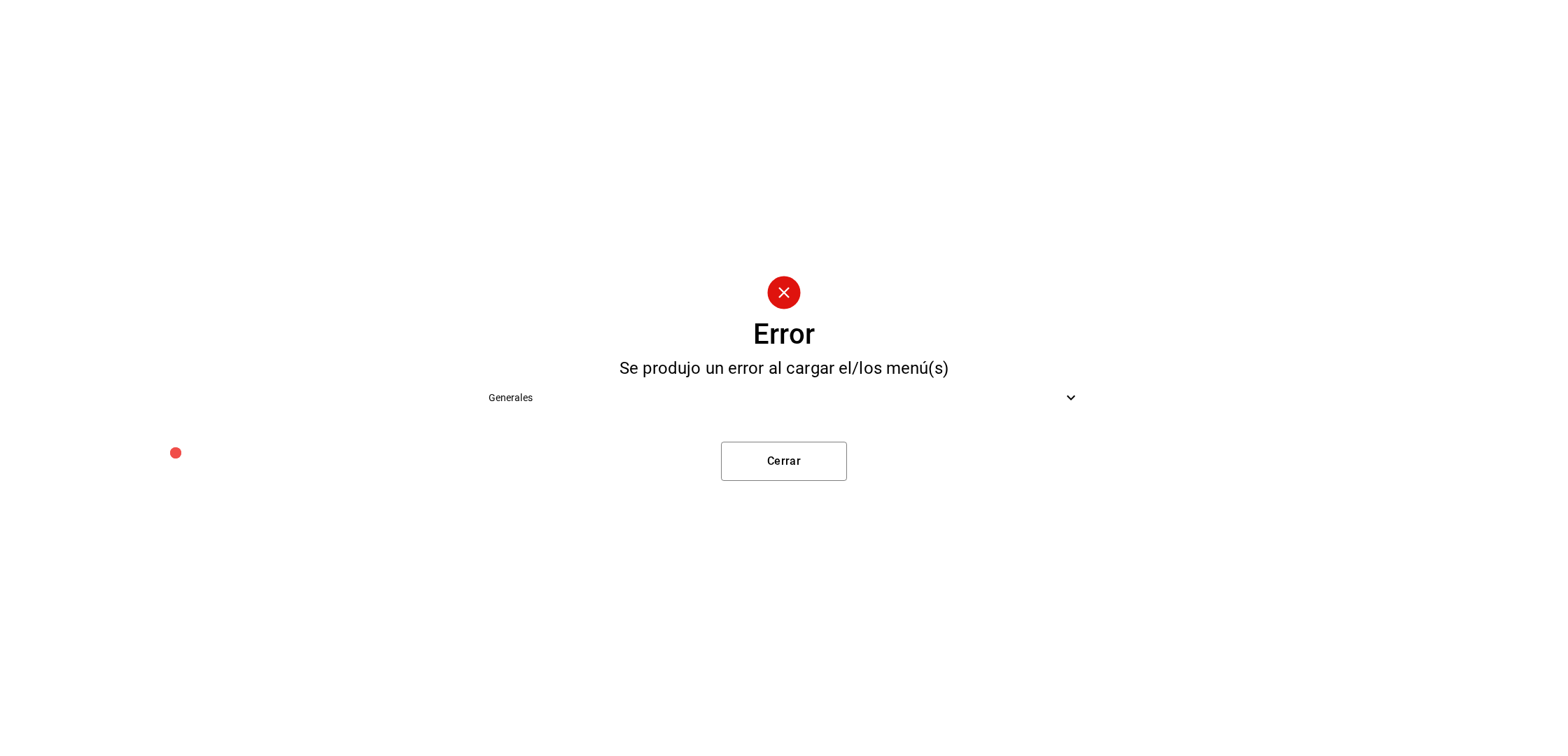
click at [872, 394] on span "Generales" at bounding box center [776, 398] width 575 height 15
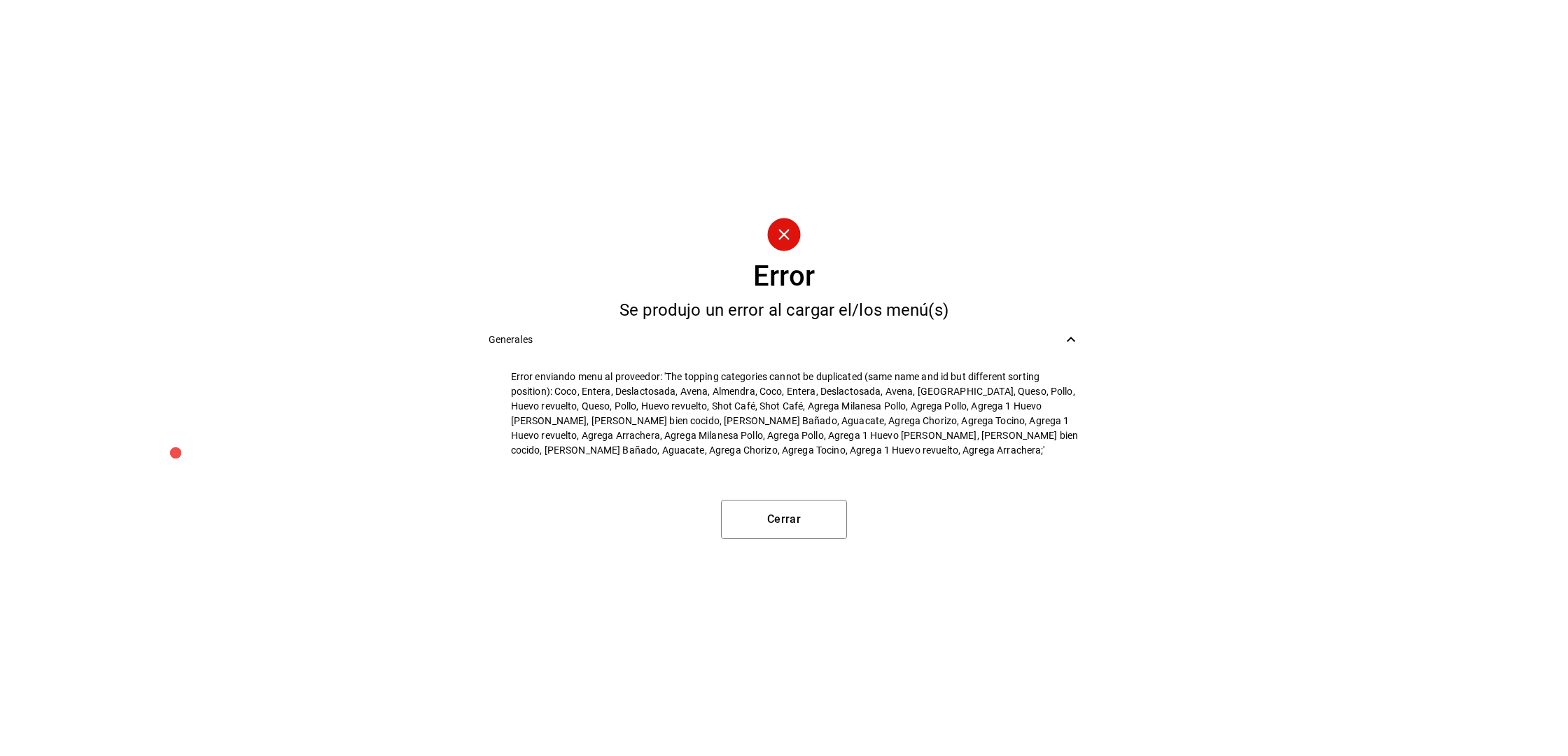
click at [705, 422] on span "Error enviando menu al proveedor: 'The topping categories cannot be duplicated …" at bounding box center [795, 413] width 569 height 88
click at [816, 419] on span "Error enviando menu al proveedor: 'The topping categories cannot be duplicated …" at bounding box center [795, 413] width 569 height 88
drag, startPoint x: 814, startPoint y: 419, endPoint x: 747, endPoint y: 420, distance: 67.0
click at [747, 420] on span "Error enviando menu al proveedor: 'The topping categories cannot be duplicated …" at bounding box center [795, 413] width 569 height 88
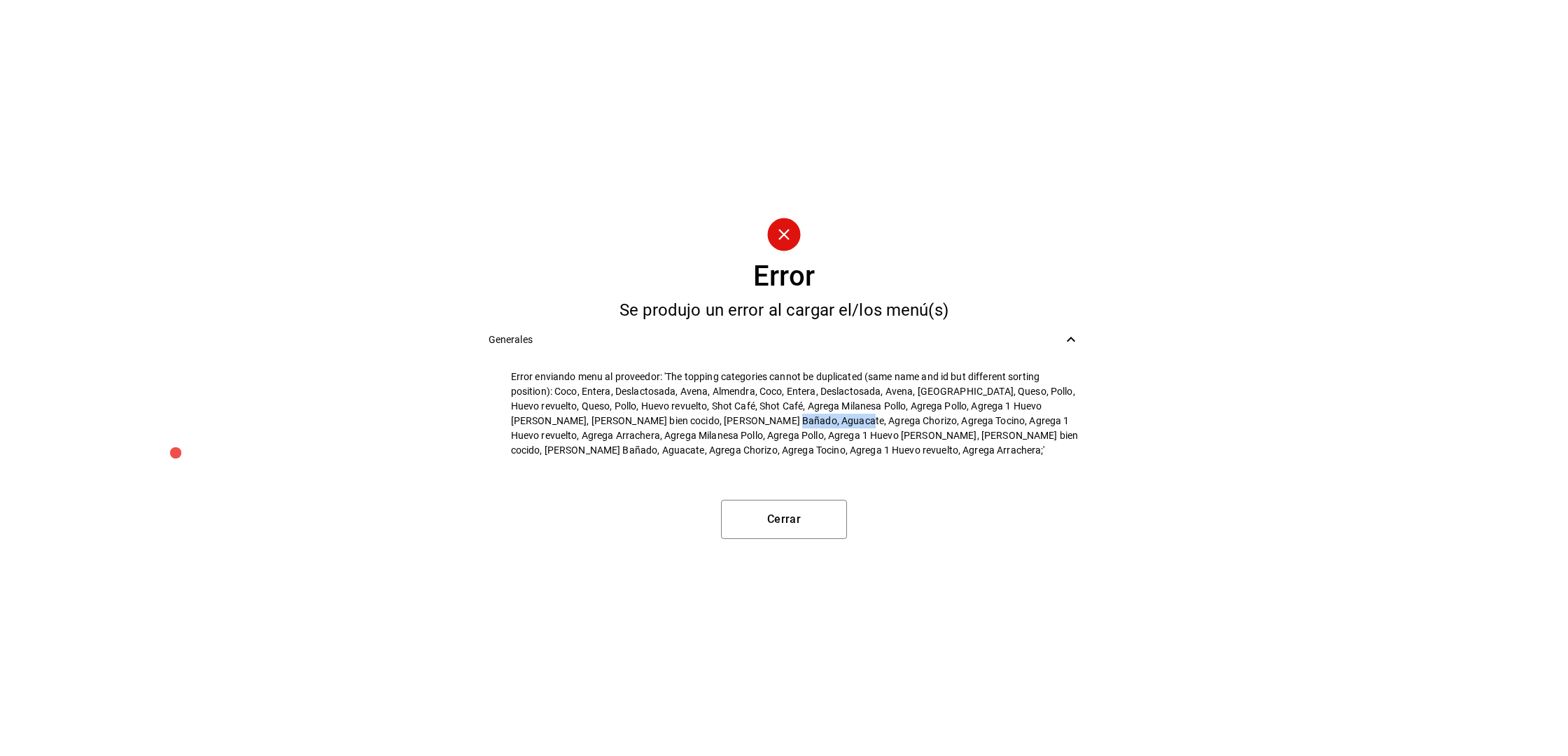
copy span "Agrega Chorizo"
click at [776, 522] on button "Cerrar" at bounding box center [784, 520] width 126 height 39
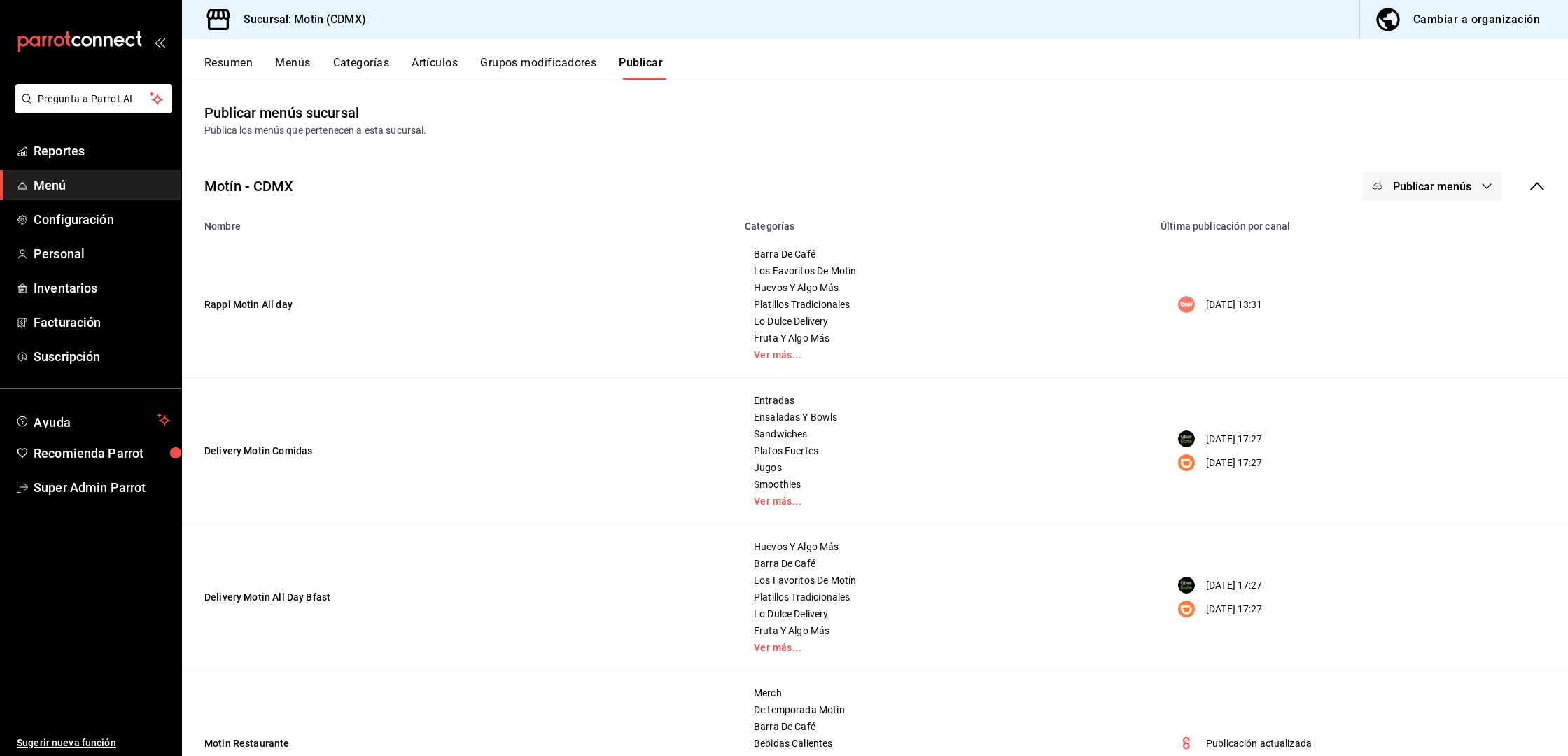
click at [440, 61] on button "Artículos" at bounding box center [434, 68] width 46 height 24
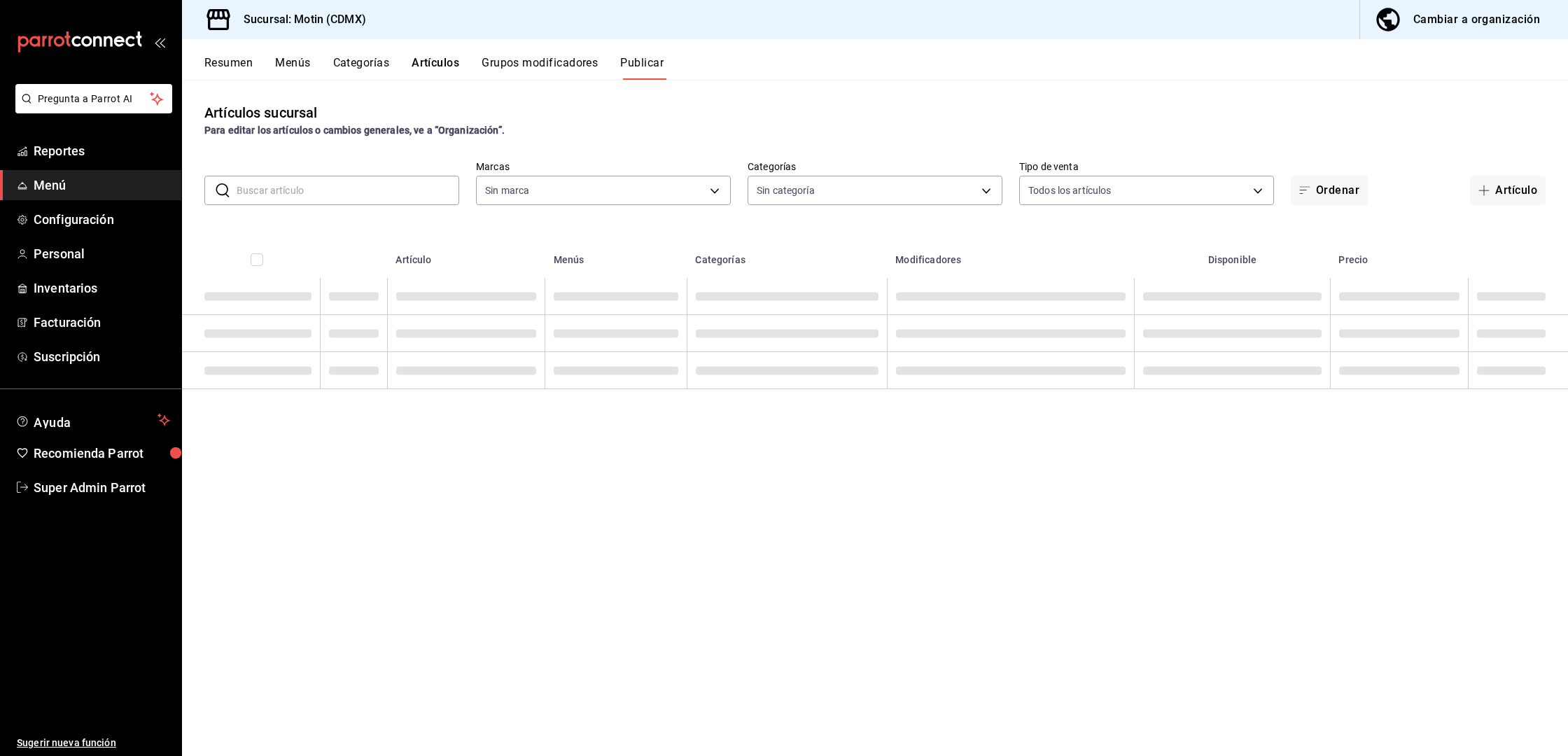
click at [331, 196] on input "text" at bounding box center [347, 190] width 223 height 28
type input "f95d2d8f-fac9-40c2-9232-b852d555f717,7cd38dcf-c4e0-4d4e-88ee-12520b054d97"
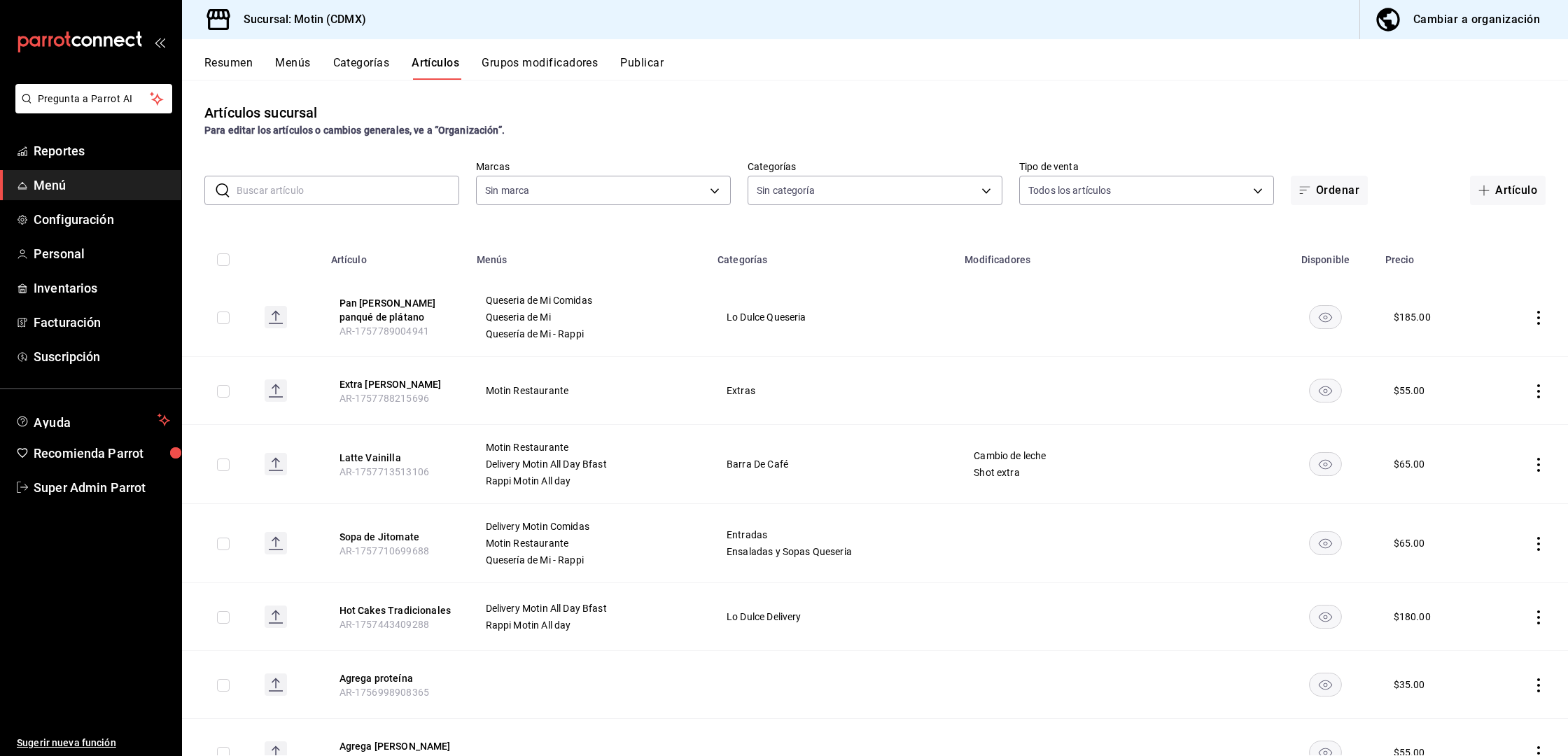
paste input "Agrega Chorizo"
type input "Agrega Chorizo"
type input "9189ffaf-6656-4b7a-8b1c-60b504b13740,87b47621-c25f-4bb5-9514-b42dd0679d32,e27d9…"
click at [325, 196] on input "Agrega Chorizo" at bounding box center [347, 190] width 223 height 28
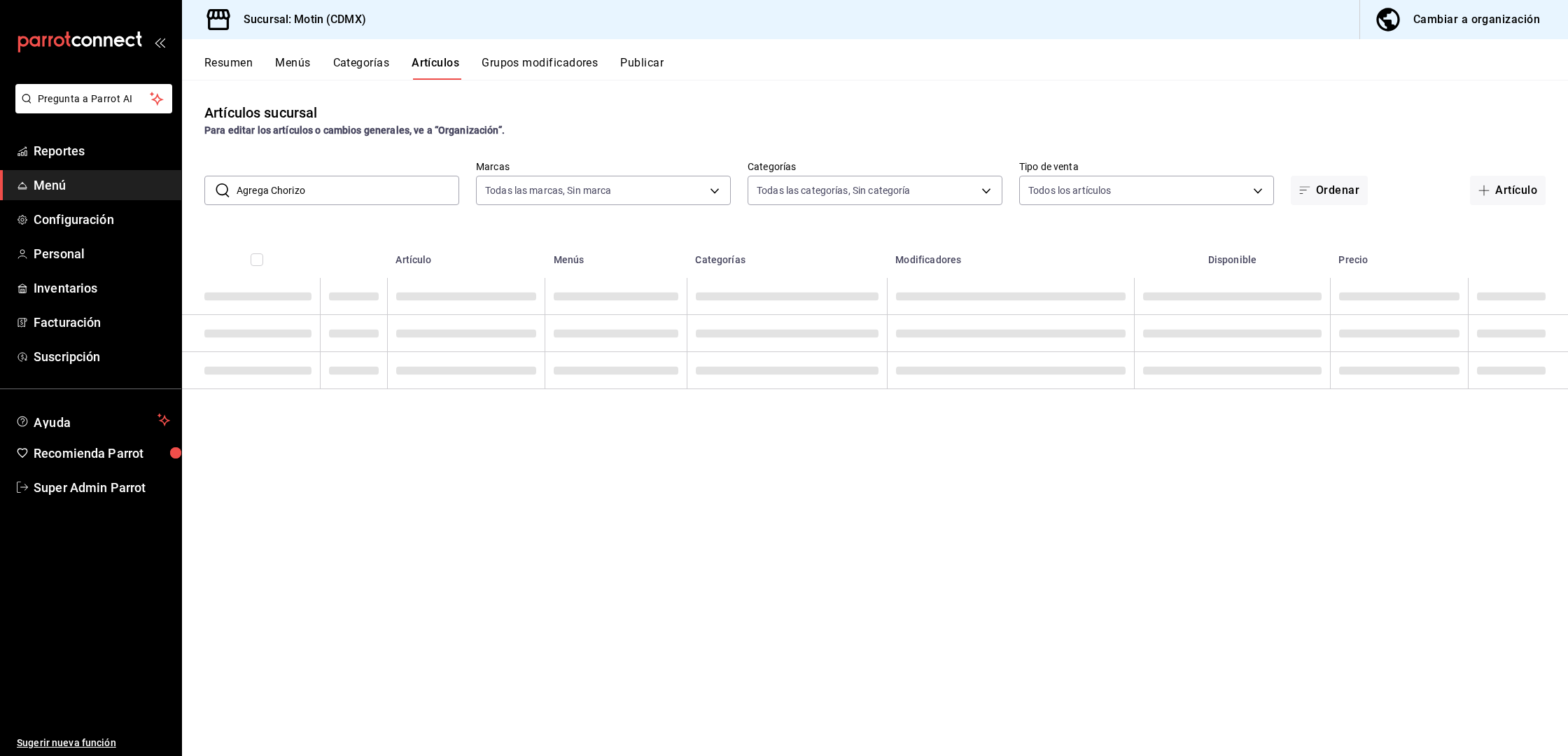
type input "f95d2d8f-fac9-40c2-9232-b852d555f717,7cd38dcf-c4e0-4d4e-88ee-12520b054d97"
paste input "Agrega Chorizo"
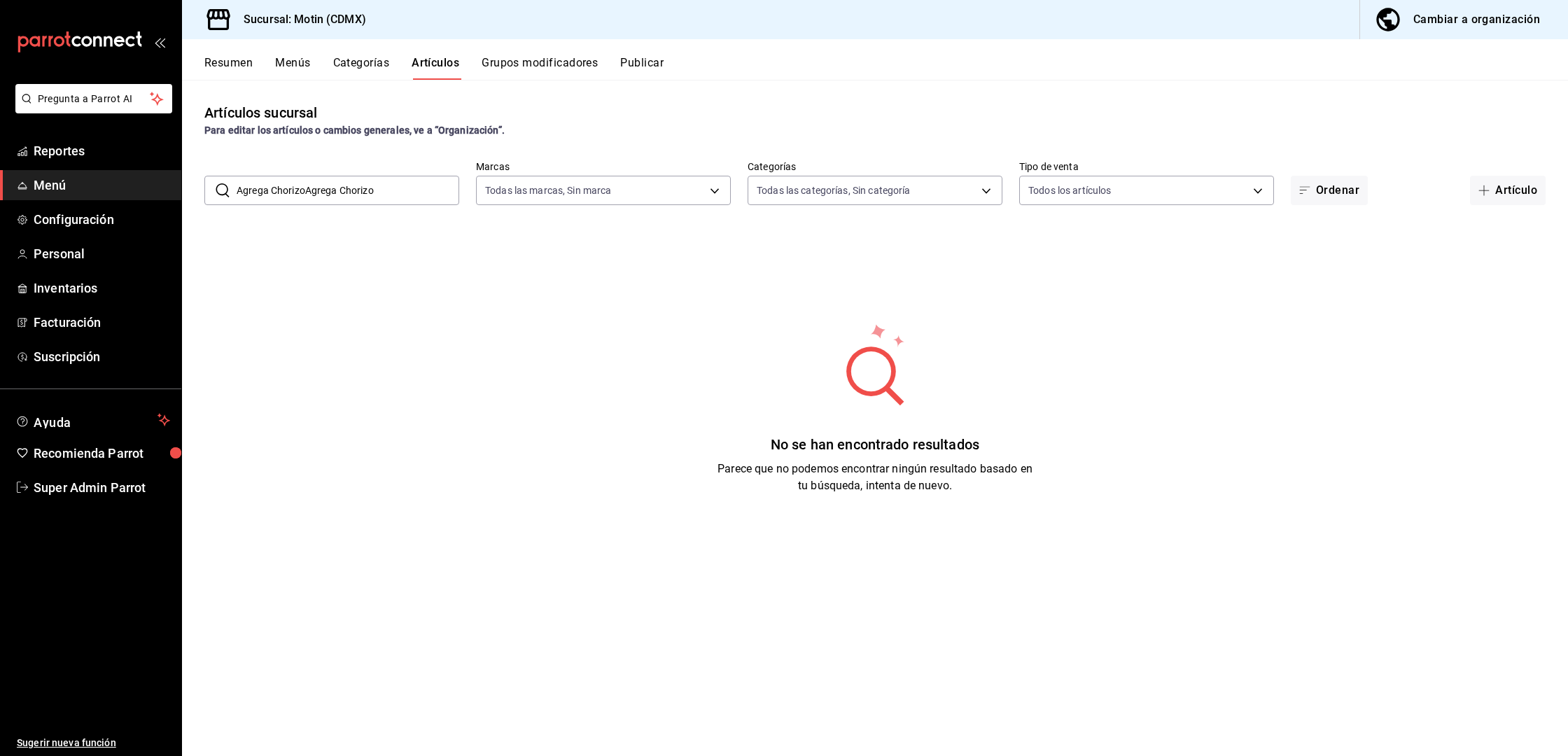
drag, startPoint x: 395, startPoint y: 196, endPoint x: 216, endPoint y: 189, distance: 179.1
click at [217, 190] on div "​ Agrega ChorizoAgrega Chorizo ​" at bounding box center [331, 190] width 255 height 29
paste input "text"
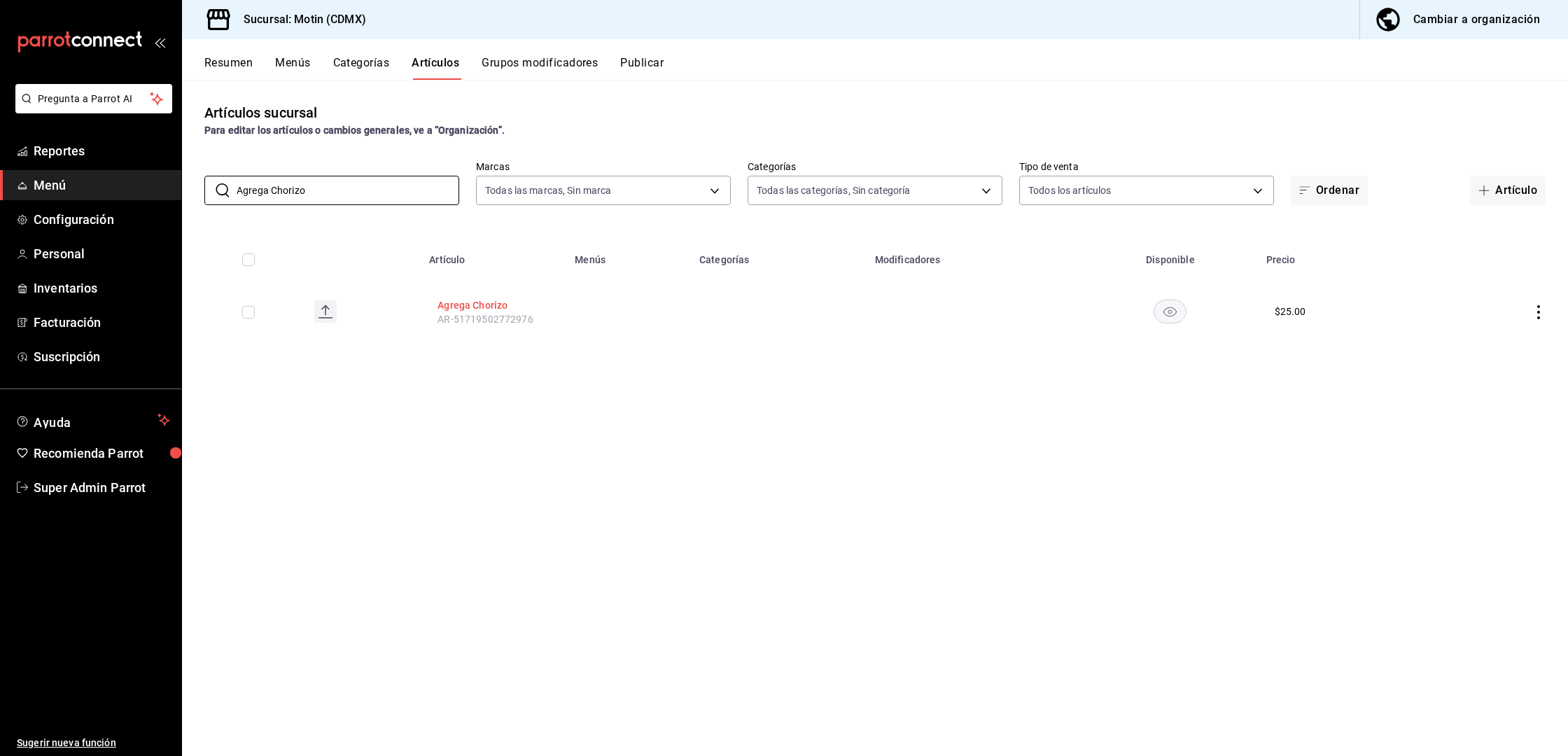
type input "Agrega Chorizo"
click at [496, 303] on button "Agrega Chorizo" at bounding box center [493, 305] width 112 height 14
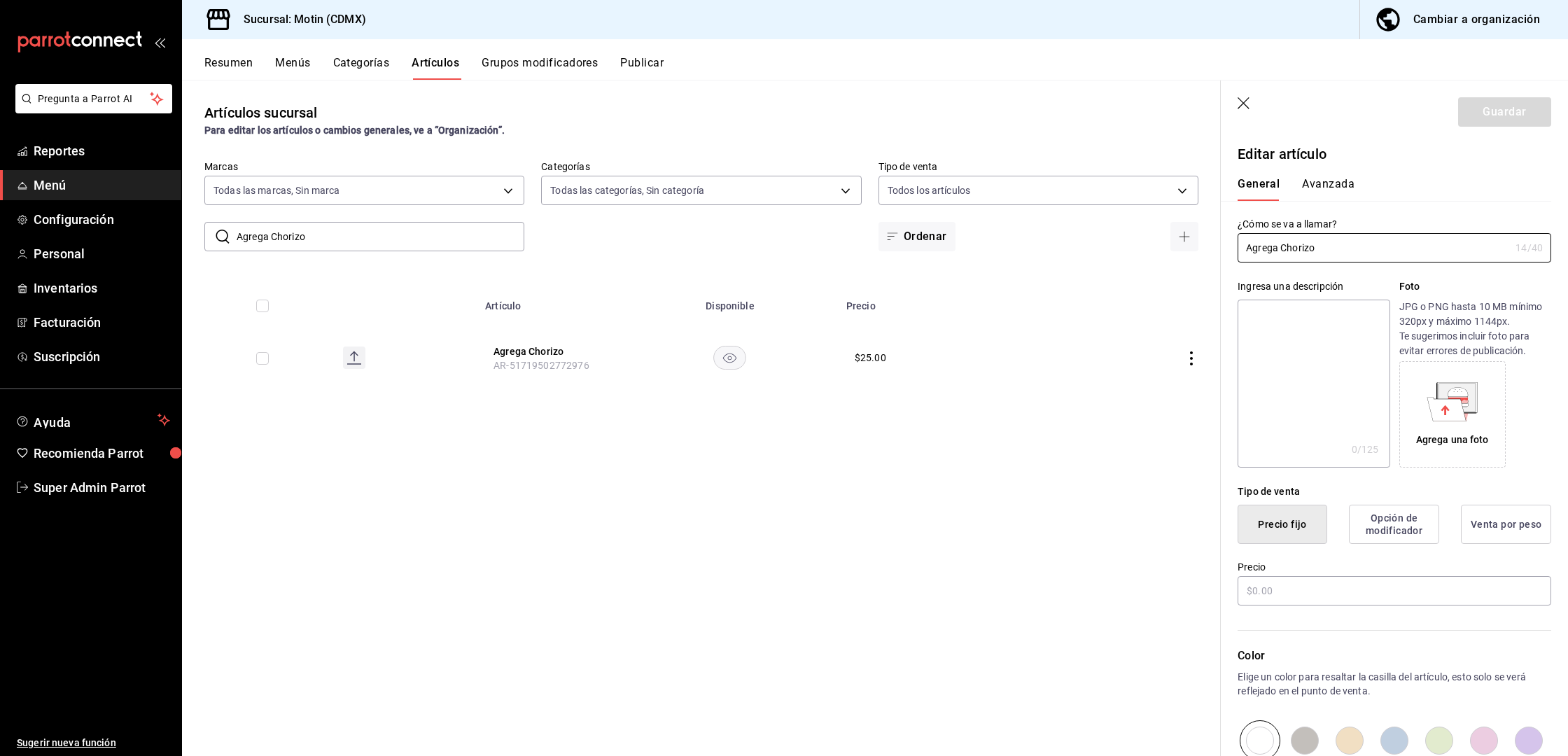
type input "$25.00"
click at [1252, 110] on header "Guardar" at bounding box center [1394, 109] width 347 height 58
click at [1240, 95] on header "Guardar" at bounding box center [1394, 109] width 347 height 58
click at [1245, 104] on icon "button" at bounding box center [1243, 103] width 12 height 12
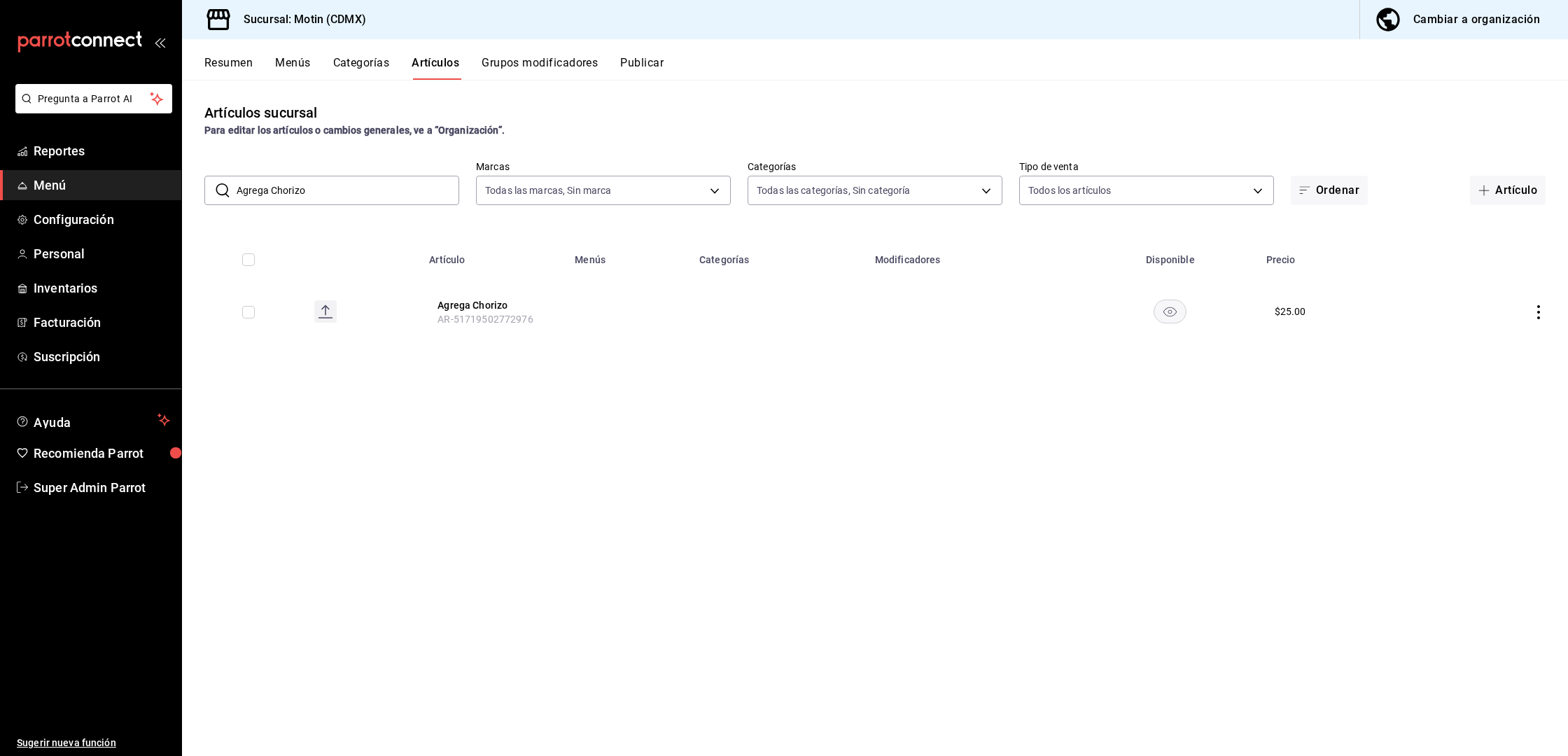
click at [524, 77] on button "Grupos modificadores" at bounding box center [539, 68] width 116 height 24
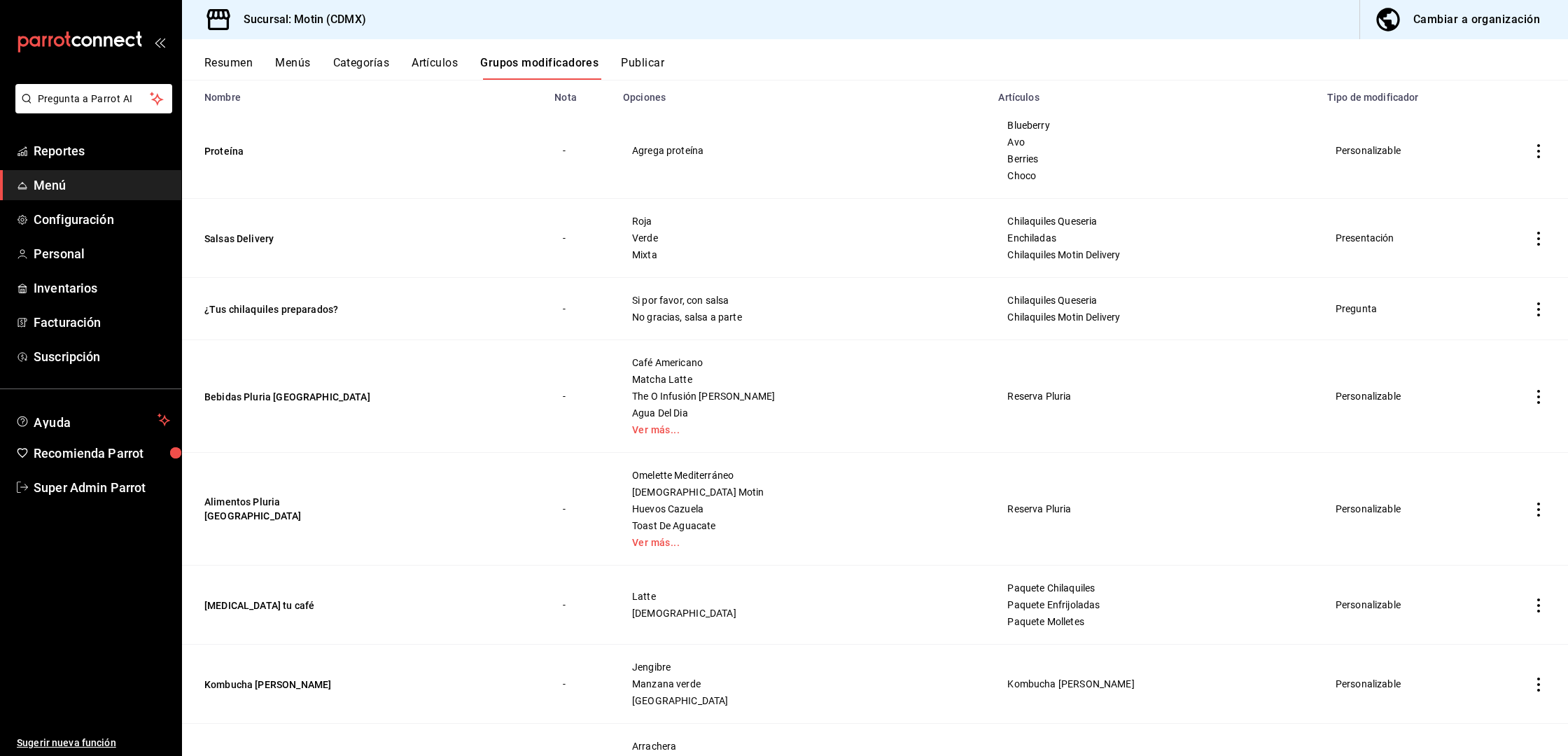
scroll to position [163, 0]
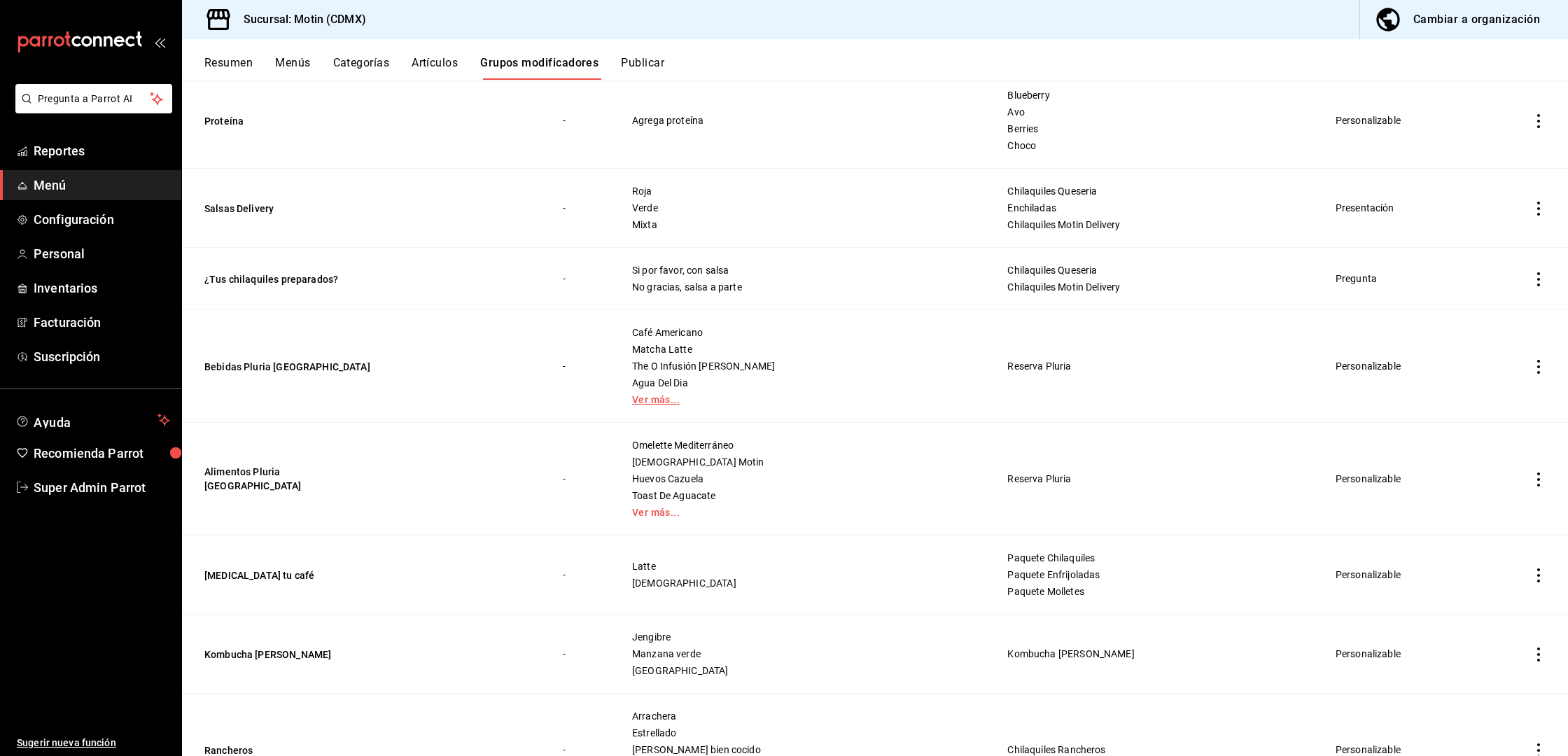
click at [692, 396] on link "Ver más..." at bounding box center [802, 399] width 340 height 9
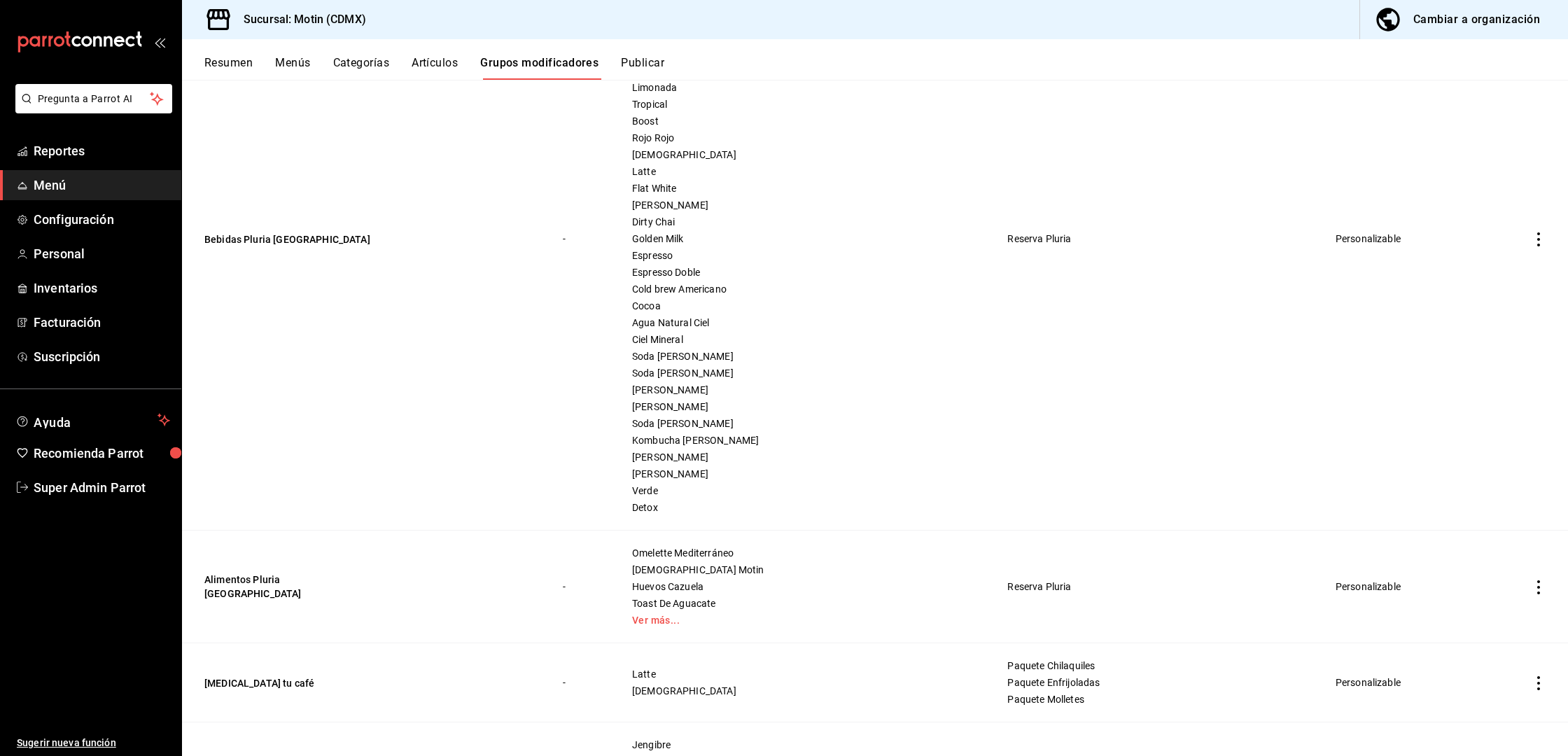
scroll to position [543, 0]
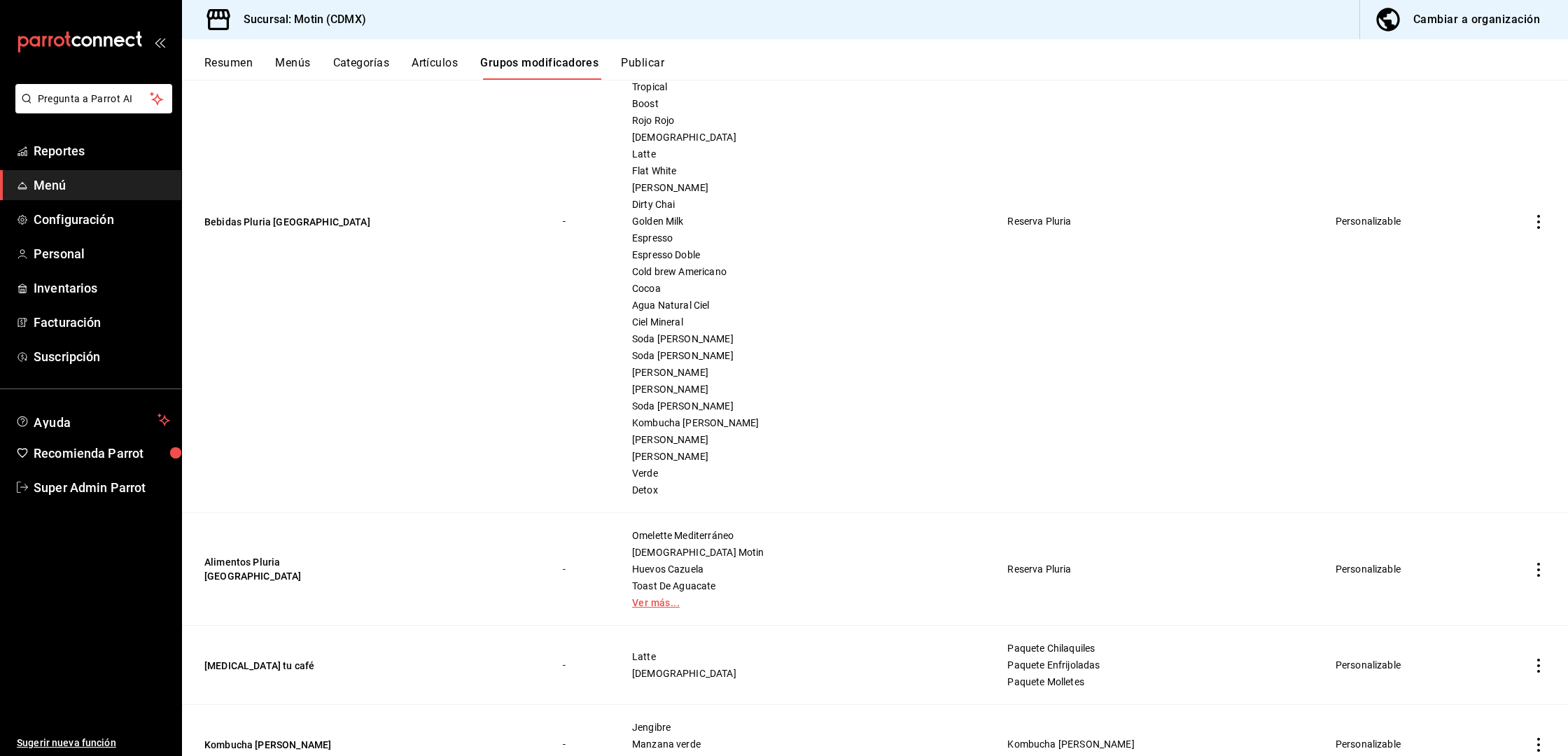
click at [680, 608] on link "Ver más..." at bounding box center [802, 602] width 340 height 9
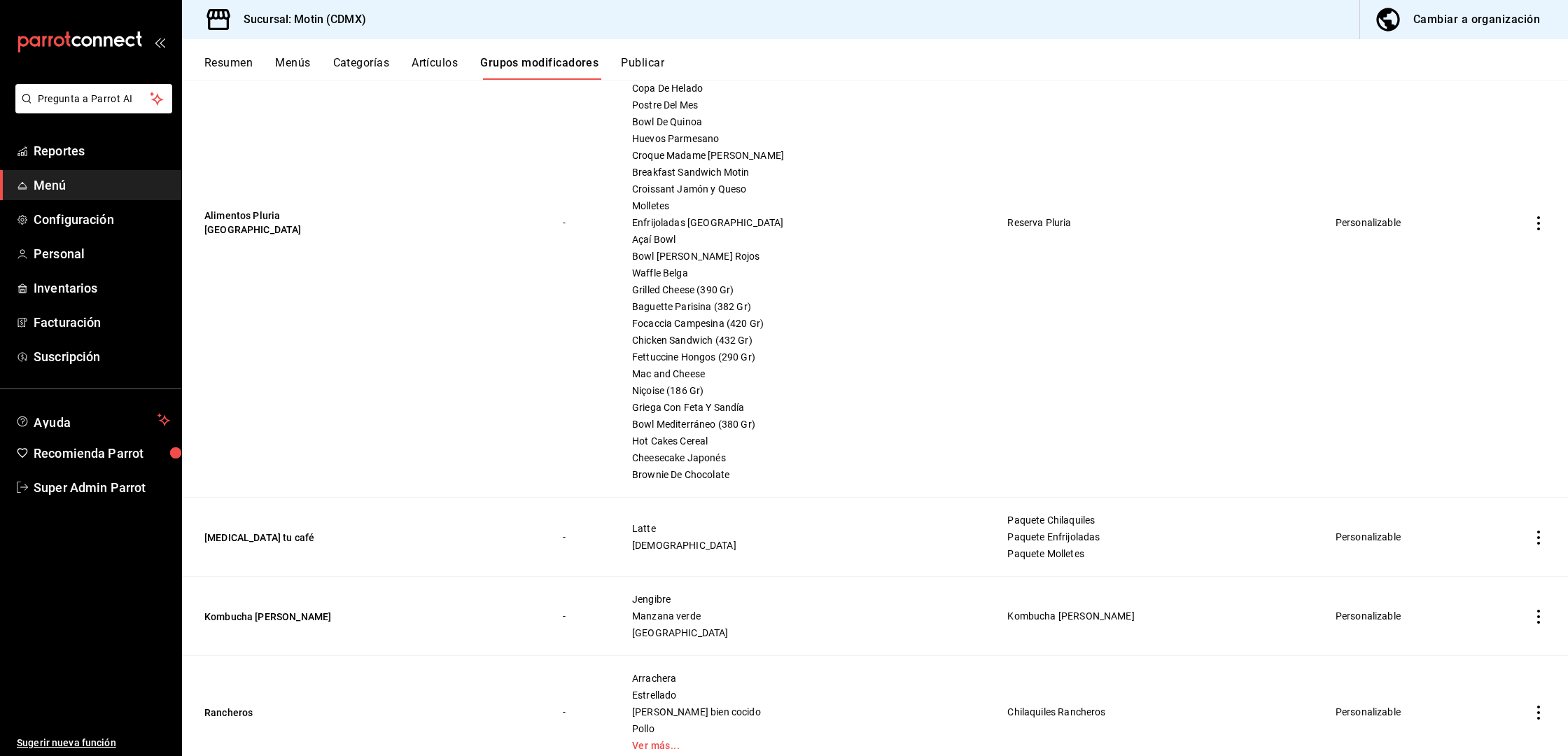
scroll to position [1157, 0]
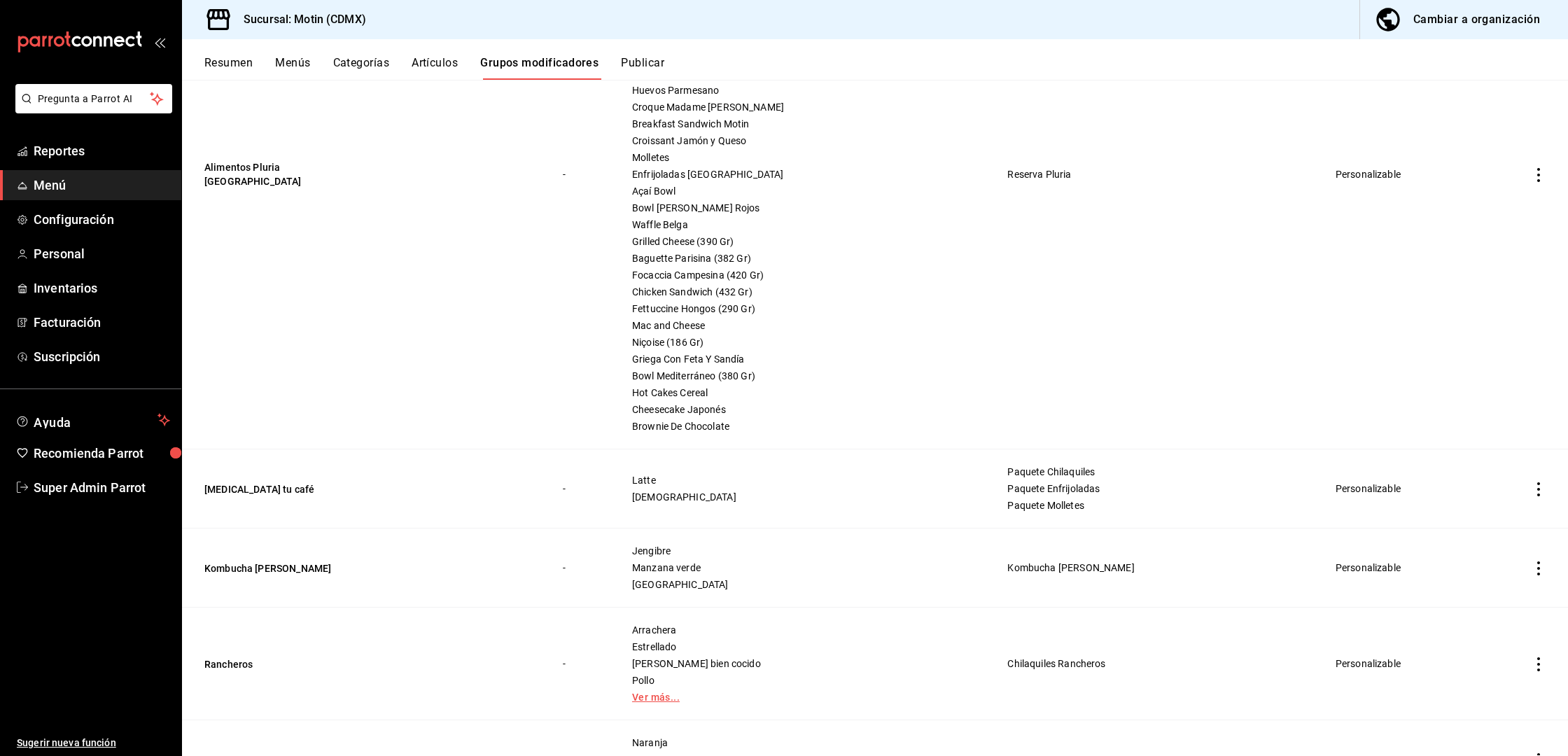
click at [671, 694] on link "Ver más..." at bounding box center [802, 697] width 340 height 9
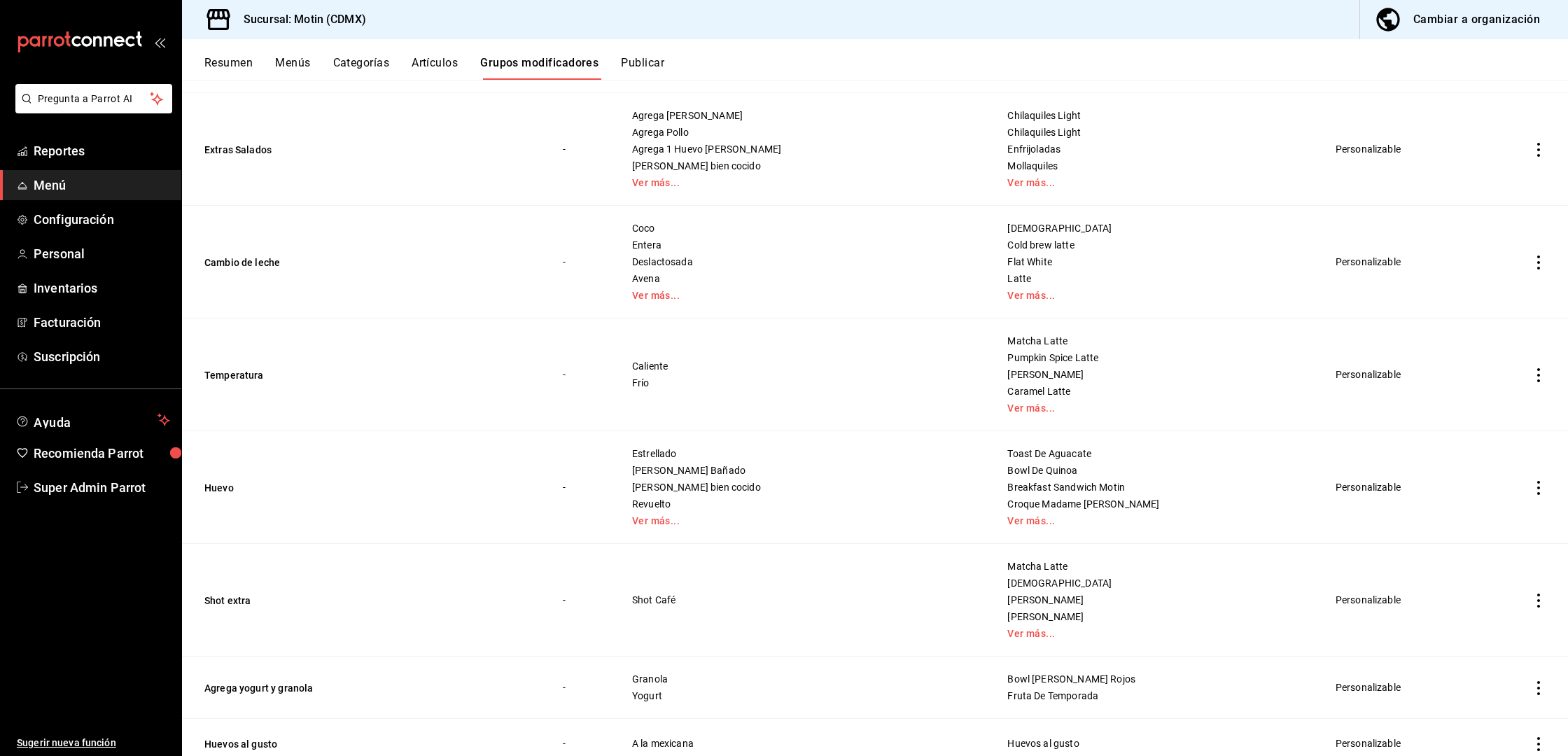
scroll to position [3946, 0]
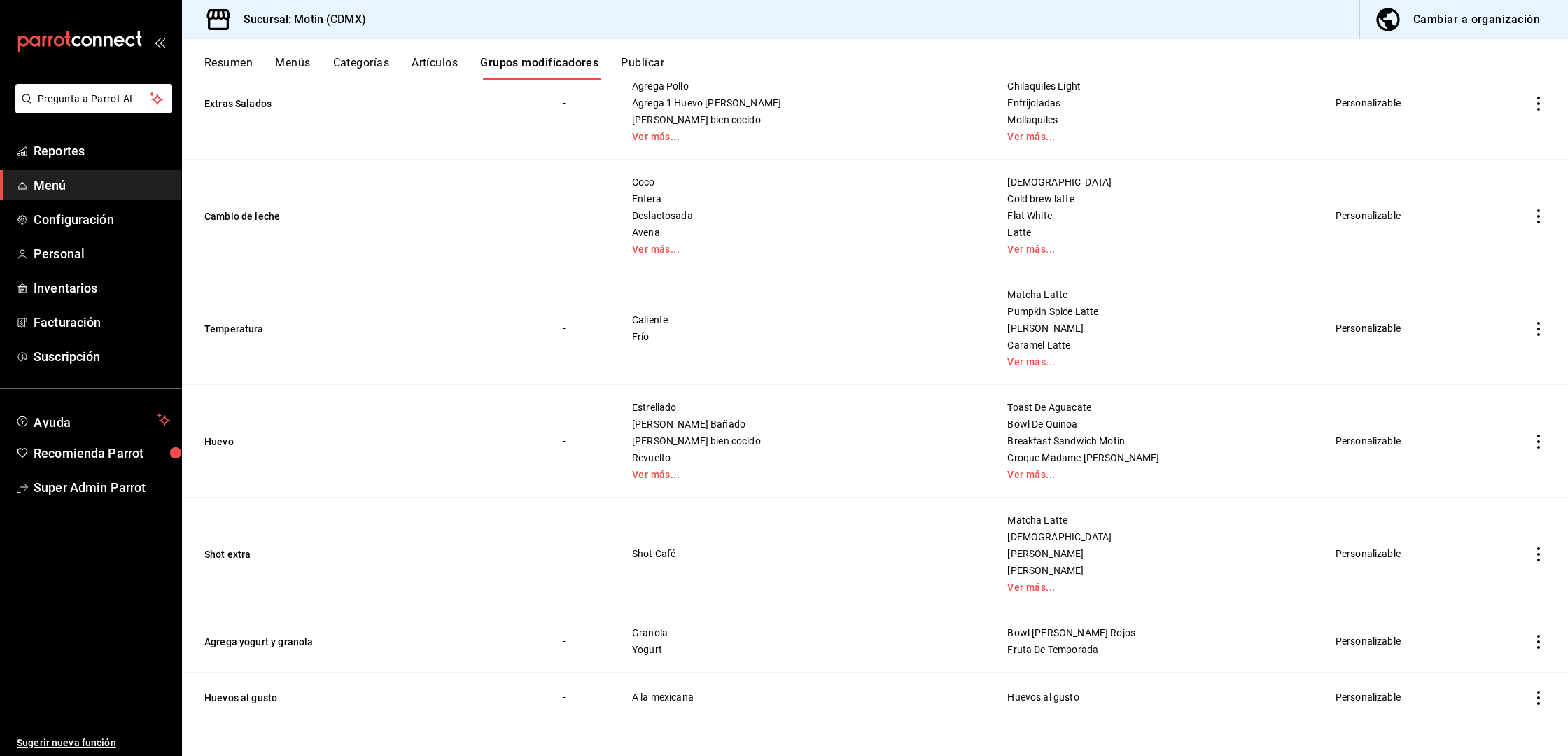
click at [439, 63] on button "Artículos" at bounding box center [434, 68] width 46 height 24
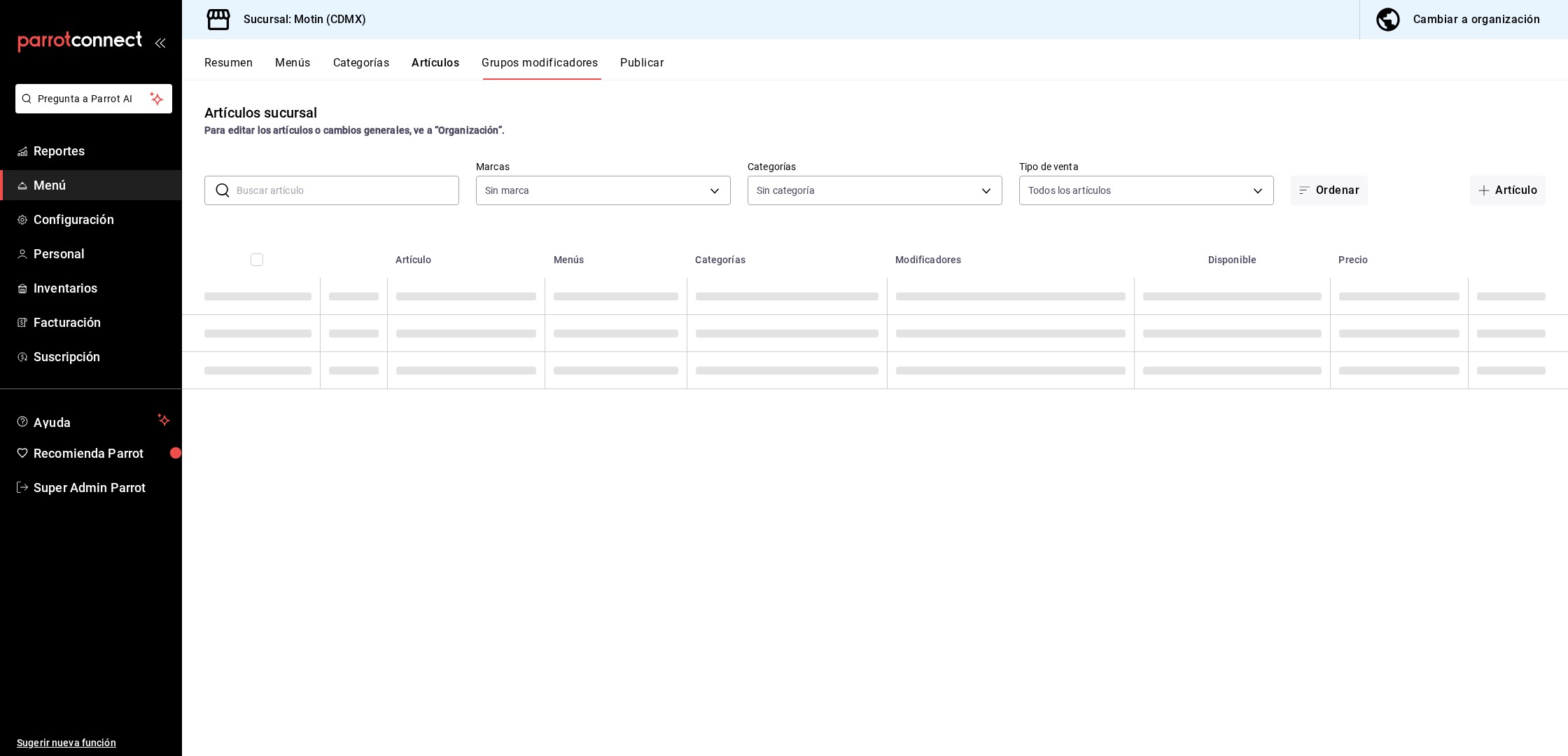
type input "f95d2d8f-fac9-40c2-9232-b852d555f717,7cd38dcf-c4e0-4d4e-88ee-12520b054d97"
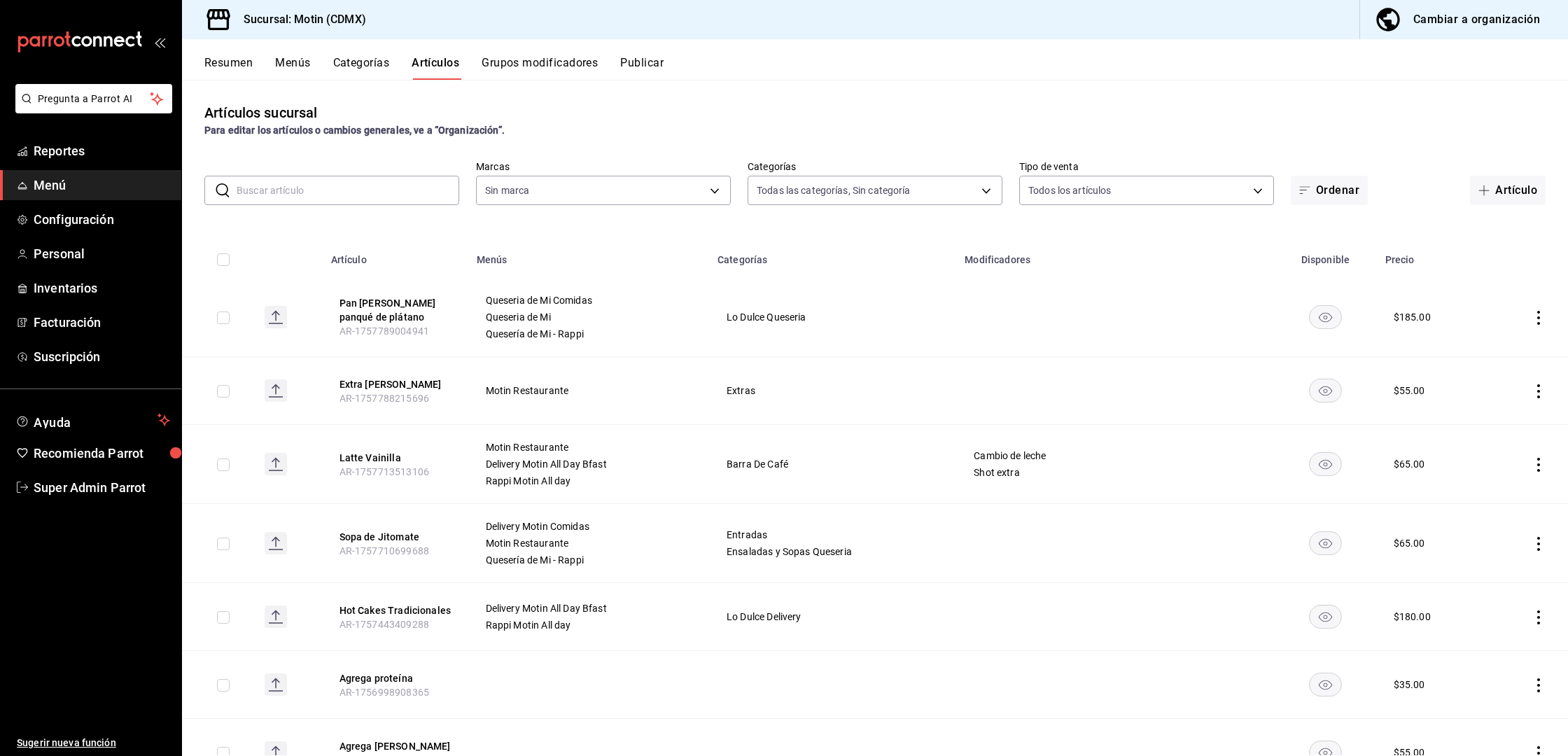
type input "9189ffaf-6656-4b7a-8b1c-60b504b13740,87b47621-c25f-4bb5-9514-b42dd0679d32,e27d9…"
type input "f95d2d8f-fac9-40c2-9232-b852d555f717,7cd38dcf-c4e0-4d4e-88ee-12520b054d97"
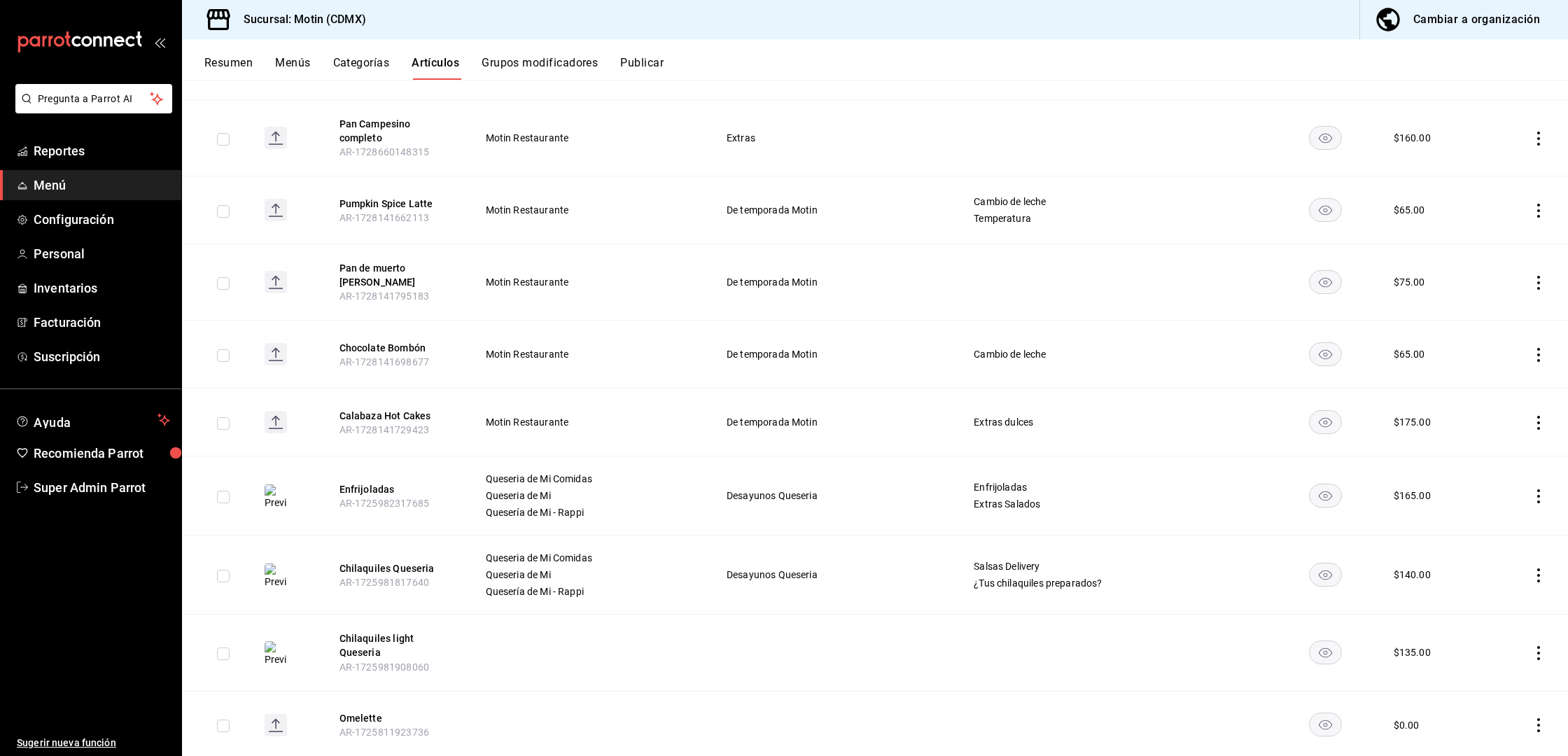
scroll to position [3704, 0]
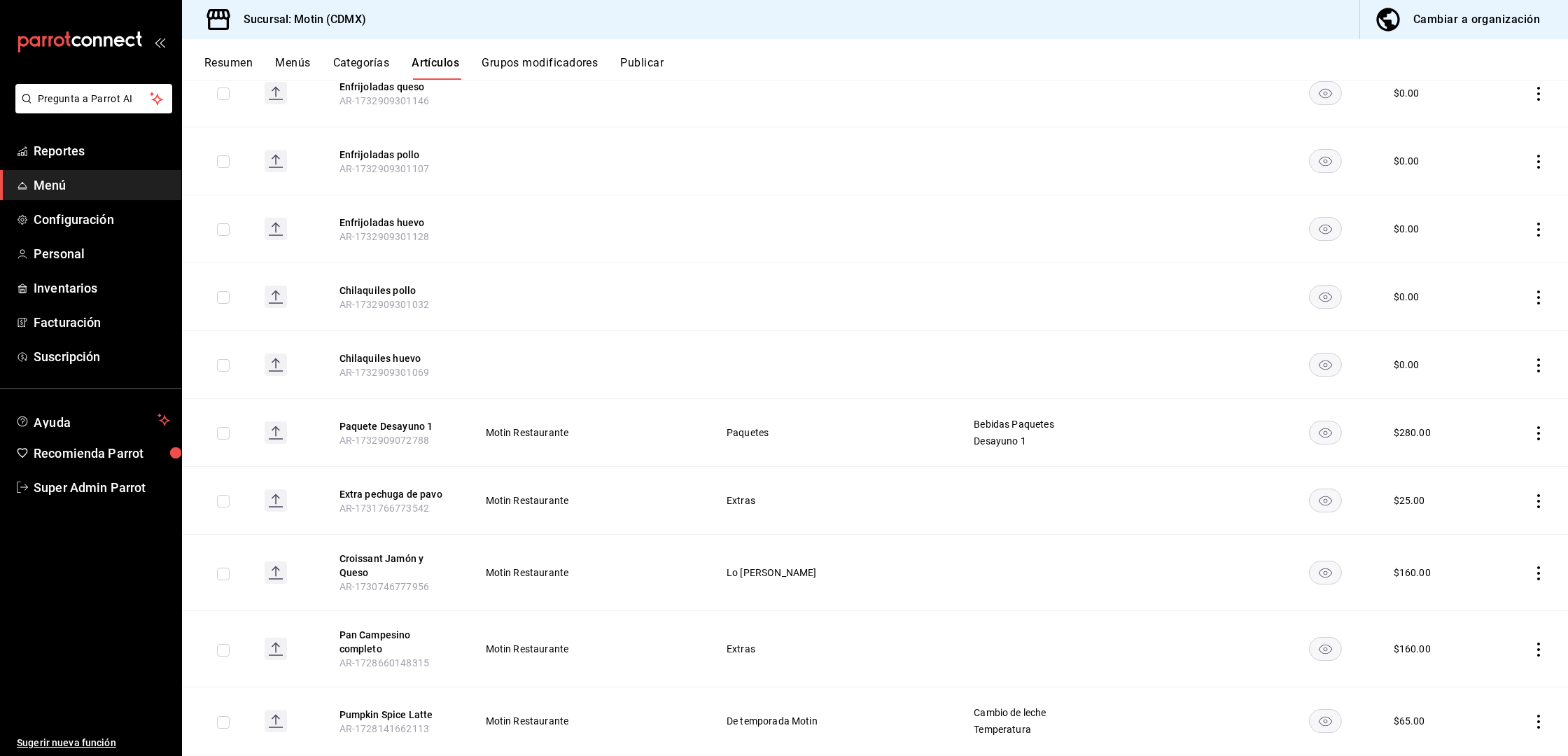
click at [626, 69] on button "Publicar" at bounding box center [641, 68] width 43 height 24
